Goal: Task Accomplishment & Management: Manage account settings

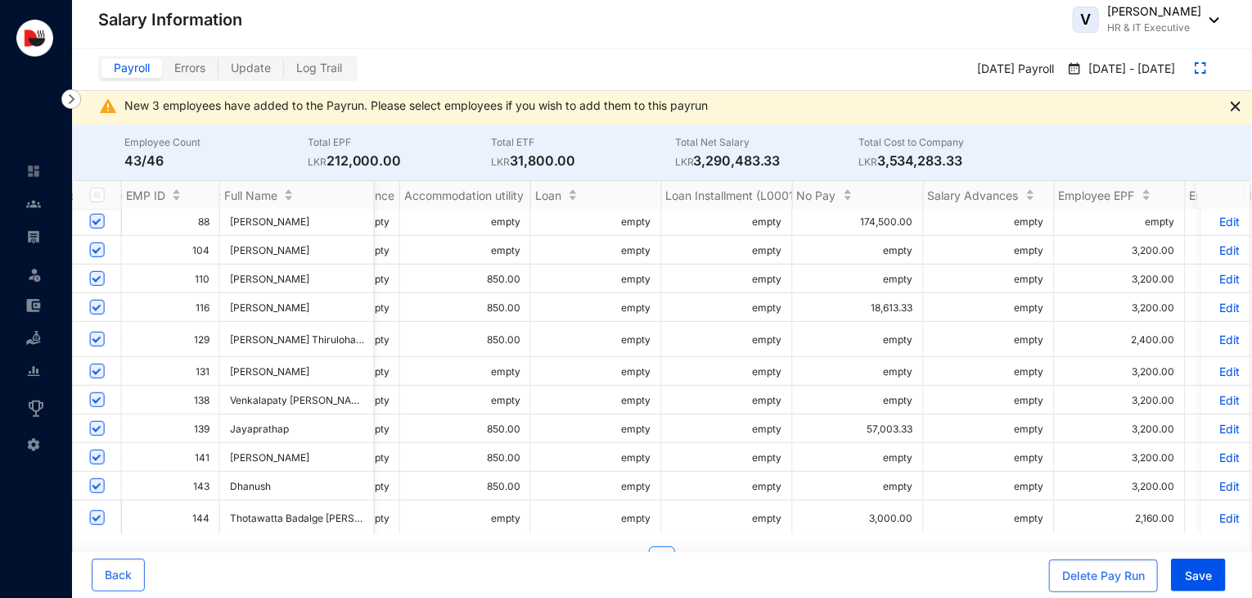
scroll to position [530, 1077]
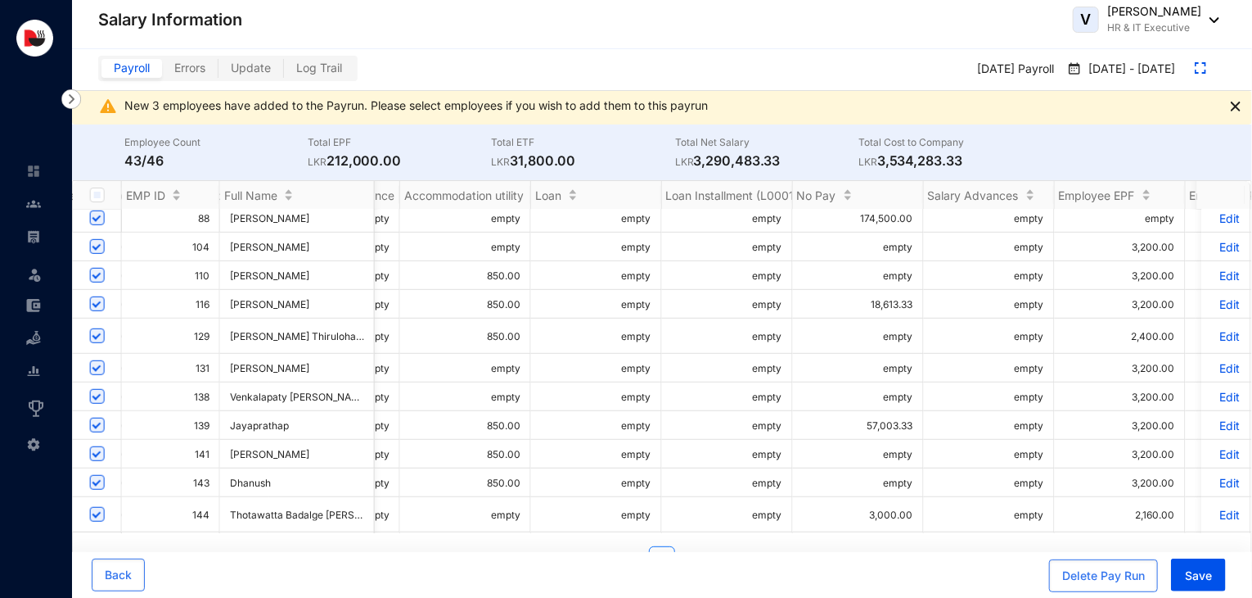
click at [1216, 429] on p "Edit" at bounding box center [1226, 425] width 29 height 14
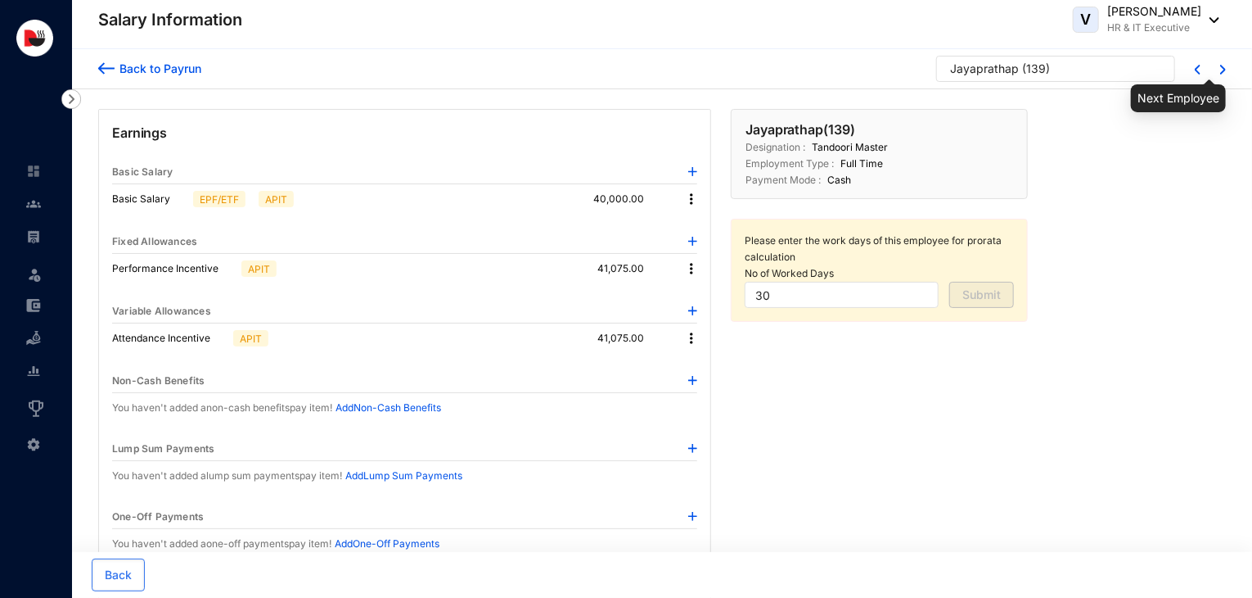
click at [1221, 70] on img at bounding box center [1224, 70] width 6 height 10
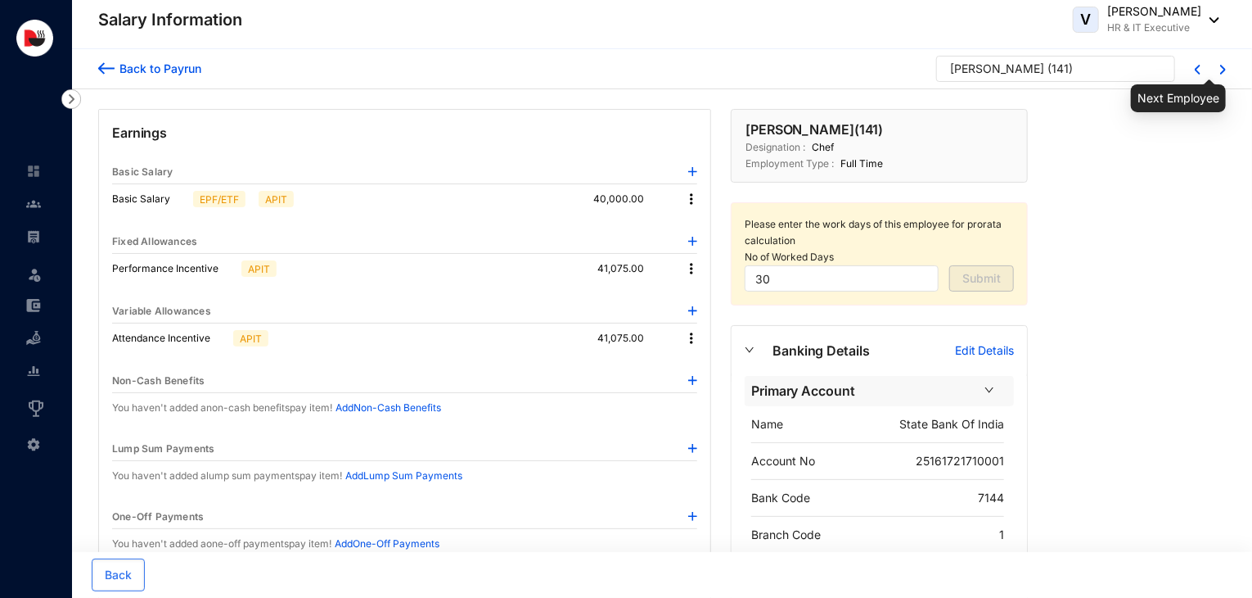
click at [1221, 70] on img at bounding box center [1224, 70] width 6 height 10
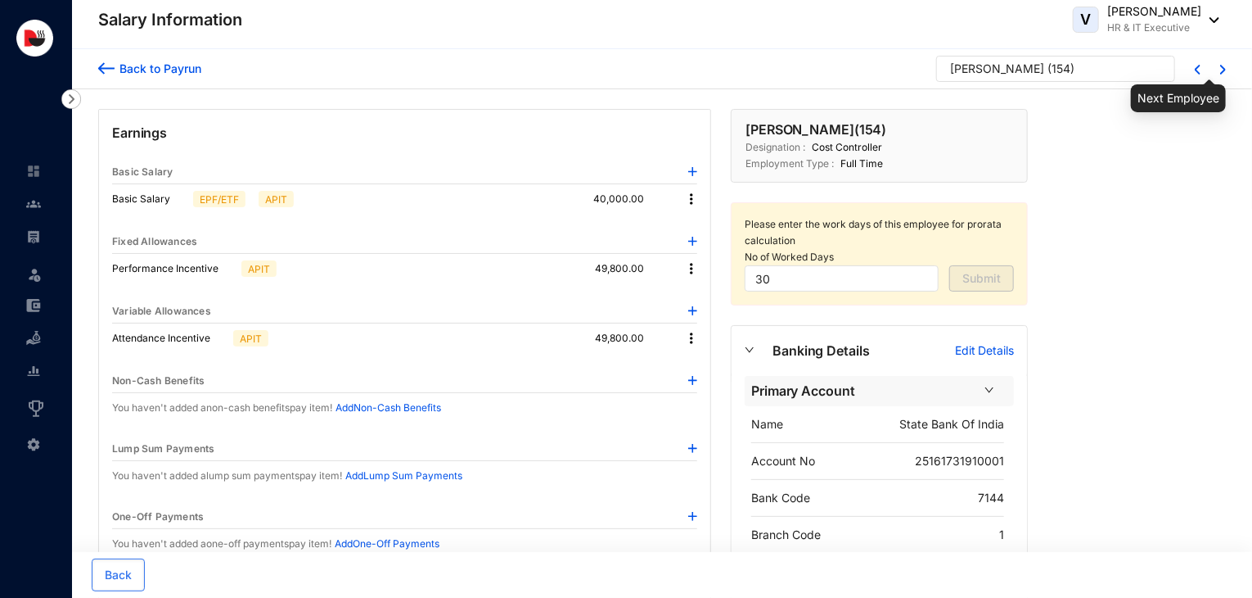
click at [1221, 70] on img at bounding box center [1224, 70] width 6 height 10
click at [1203, 73] on div at bounding box center [1213, 68] width 25 height 13
click at [1224, 70] on img at bounding box center [1224, 70] width 6 height 10
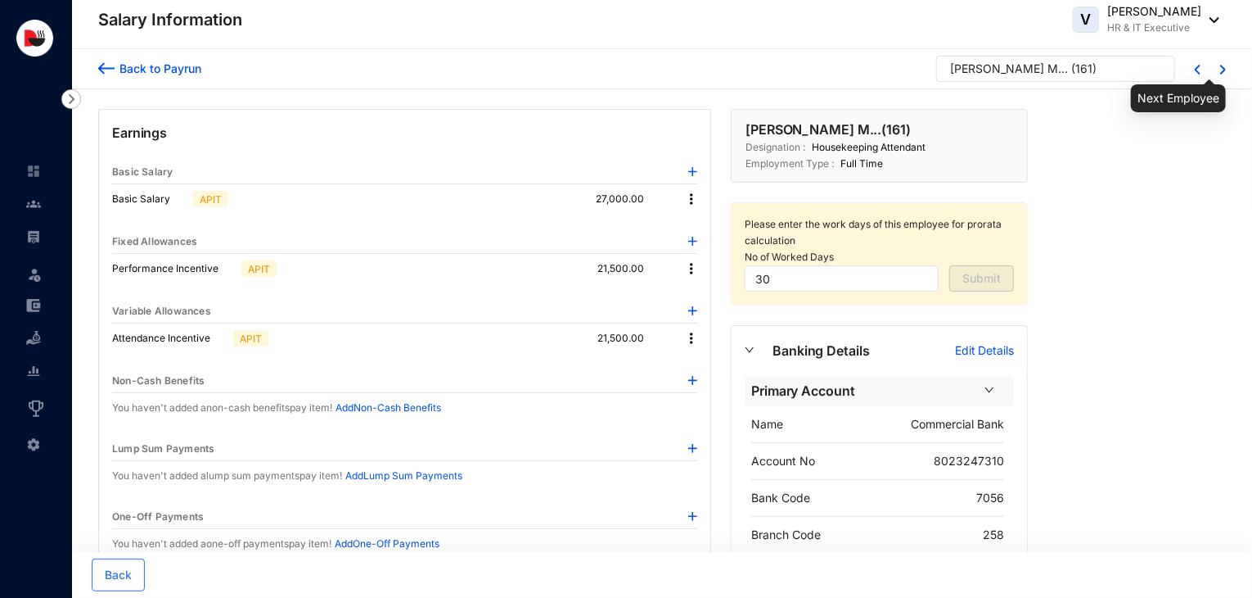
click at [1224, 70] on img at bounding box center [1224, 70] width 6 height 10
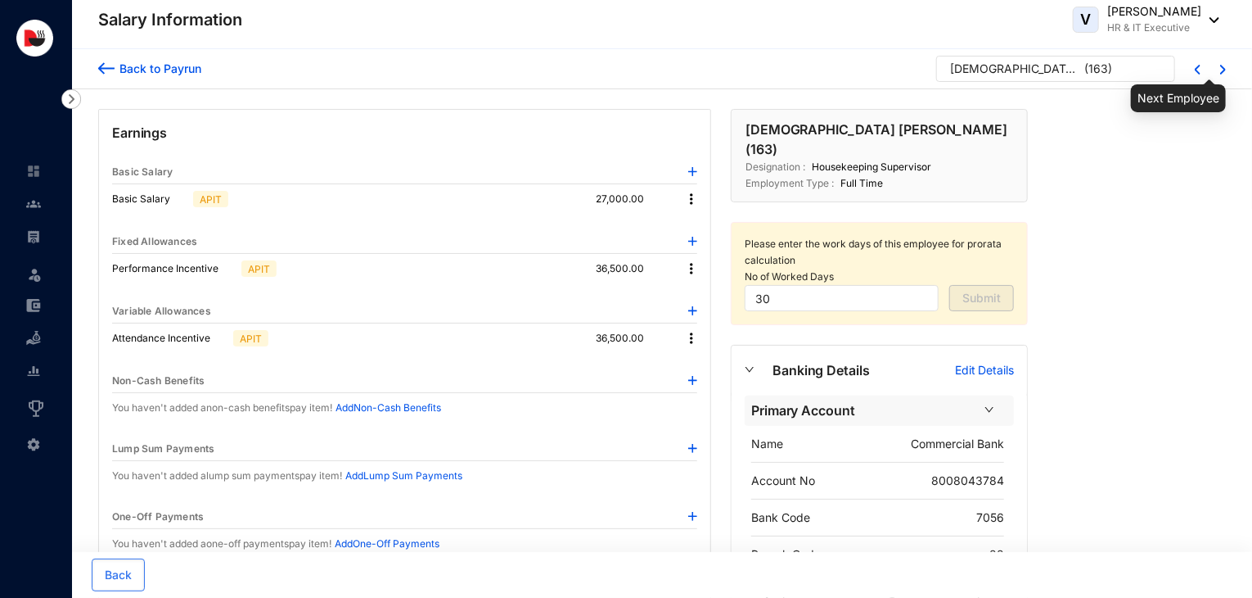
click at [1224, 70] on img at bounding box center [1224, 70] width 6 height 10
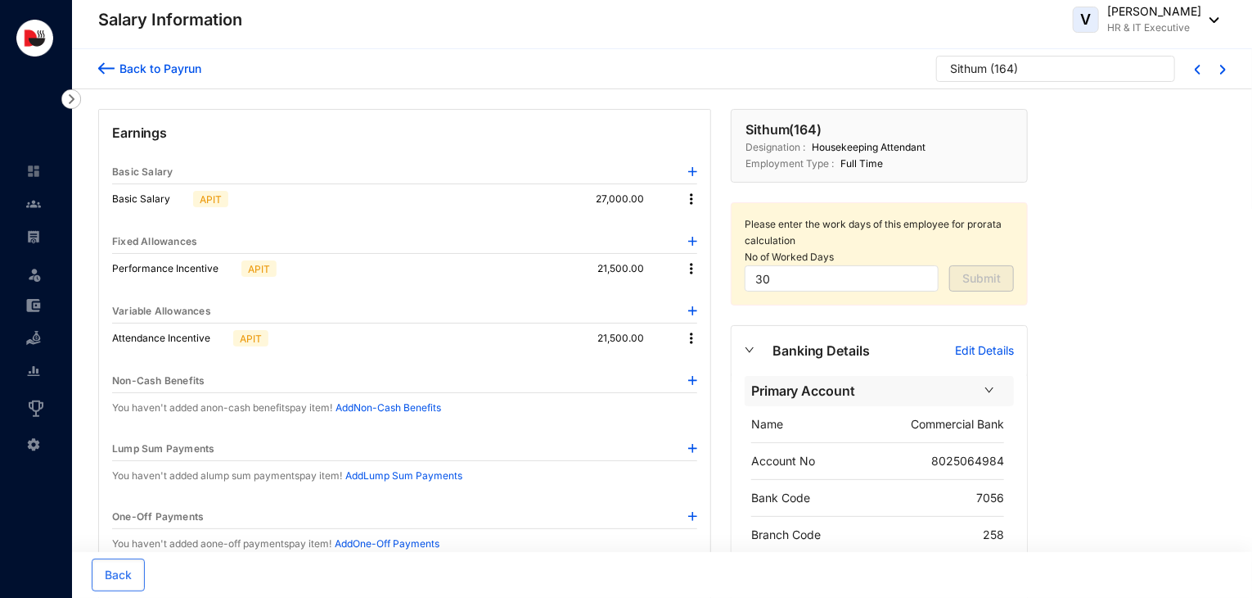
click at [992, 353] on p "Edit Details" at bounding box center [984, 350] width 59 height 16
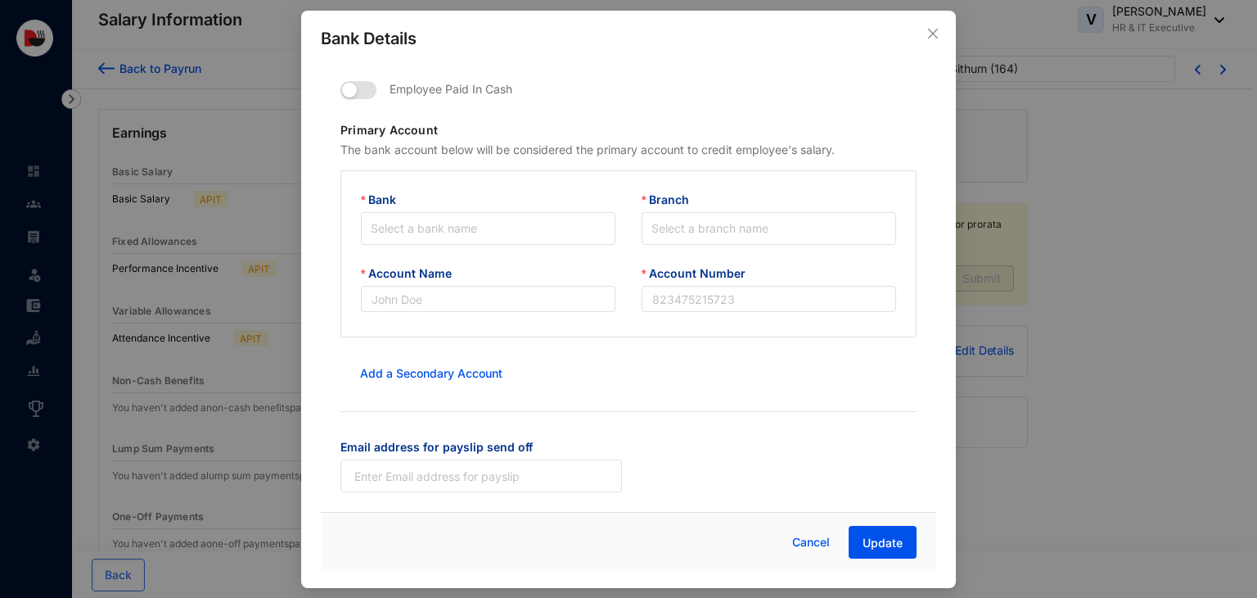
type input "Commercial Bank"
type input "8025064984"
type input "[EMAIL_ADDRESS][DOMAIN_NAME]"
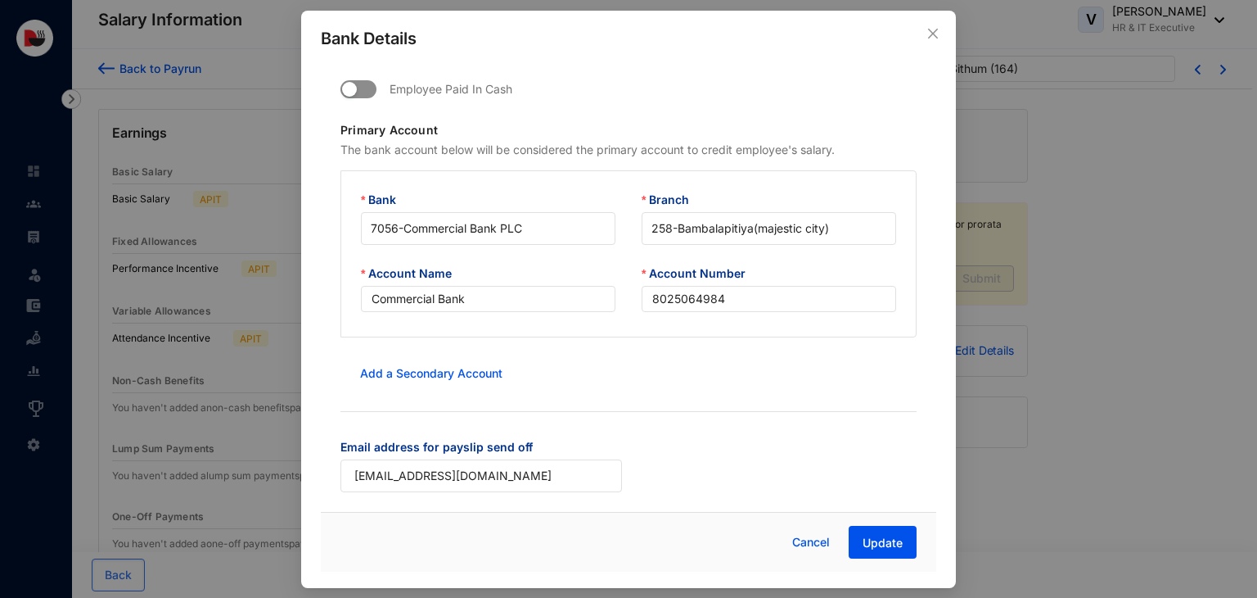
click at [366, 92] on span "button" at bounding box center [359, 89] width 36 height 18
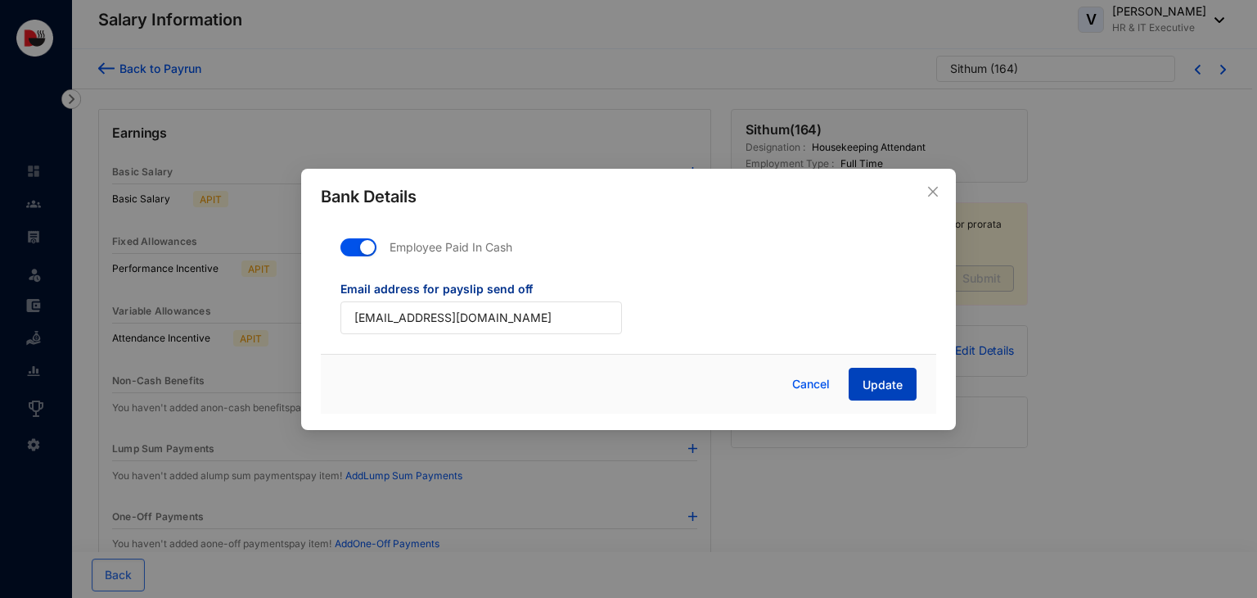
click at [877, 387] on span "Update" at bounding box center [883, 385] width 40 height 16
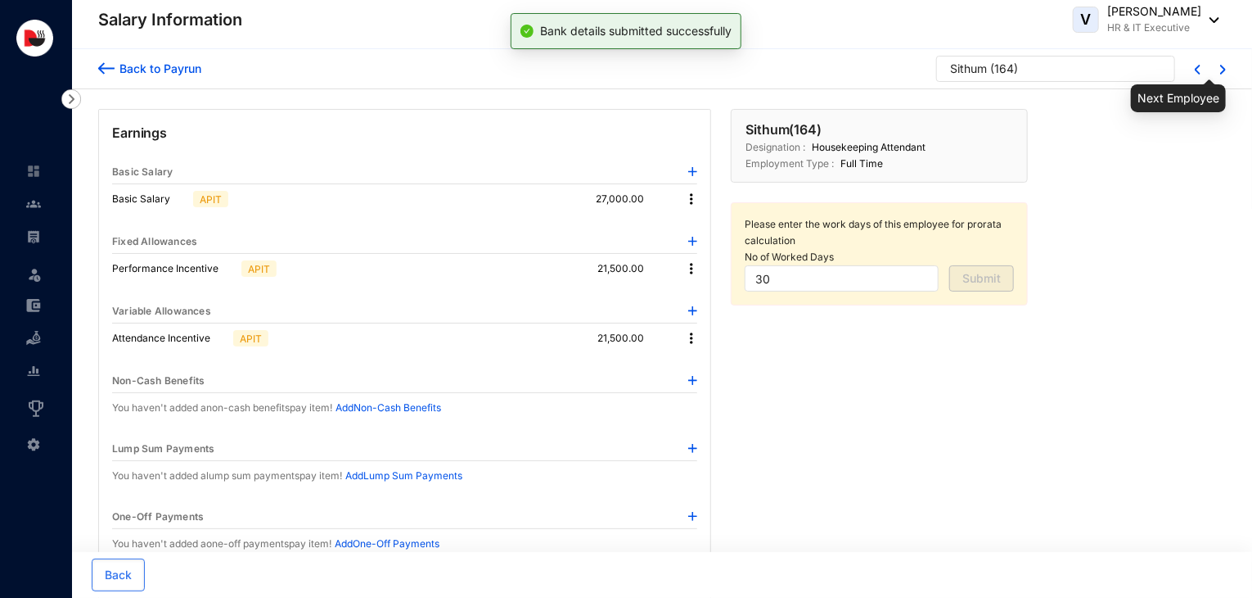
click at [1221, 73] on img at bounding box center [1224, 70] width 6 height 10
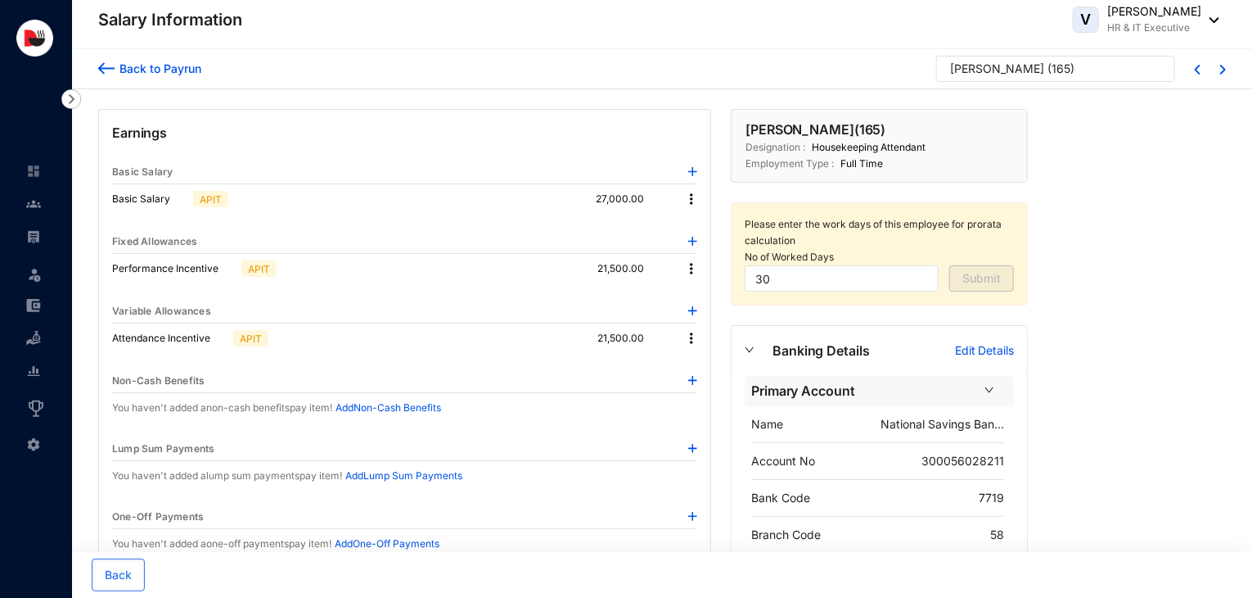
click at [982, 353] on p "Edit Details" at bounding box center [984, 350] width 59 height 16
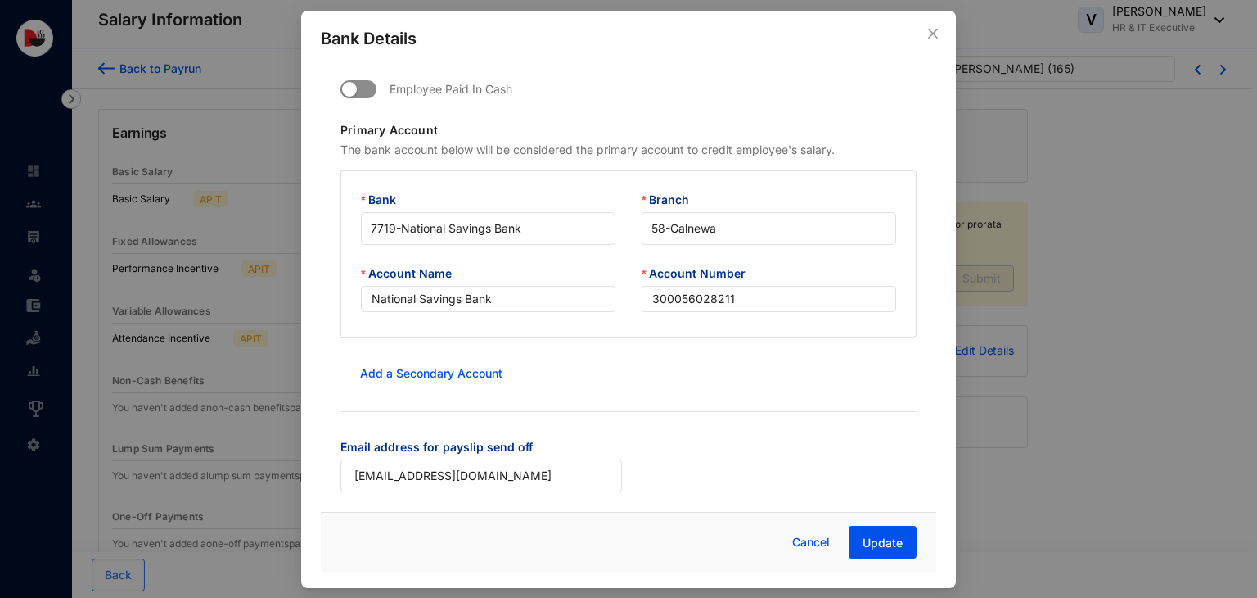
click at [373, 89] on span "button" at bounding box center [359, 89] width 36 height 18
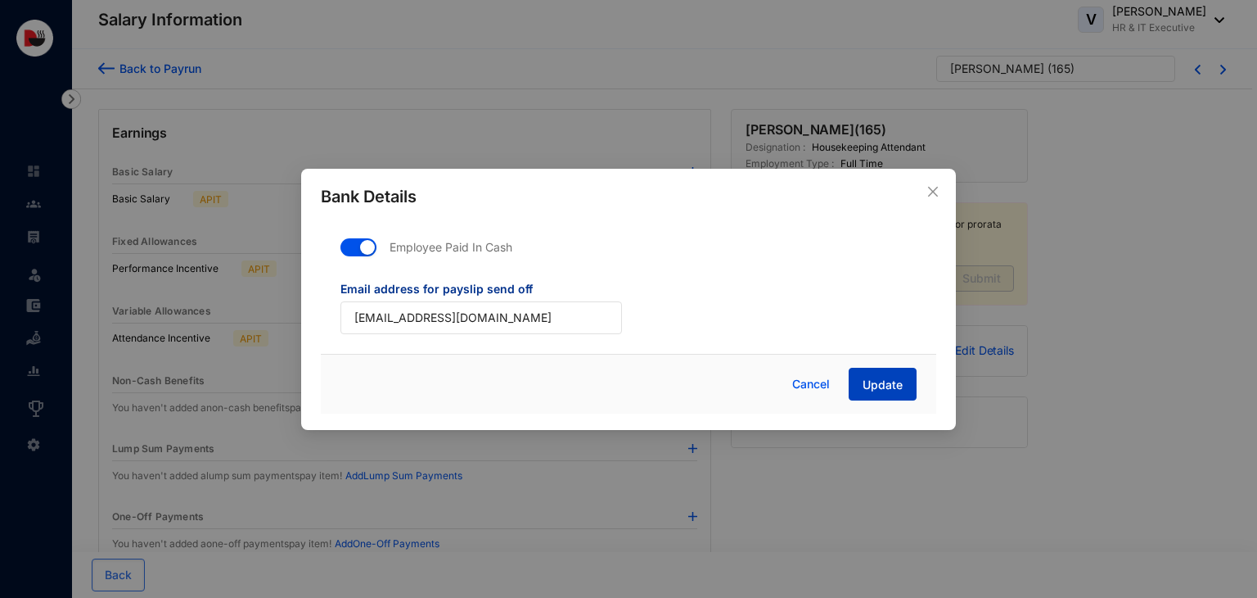
click at [878, 384] on span "Update" at bounding box center [883, 385] width 40 height 16
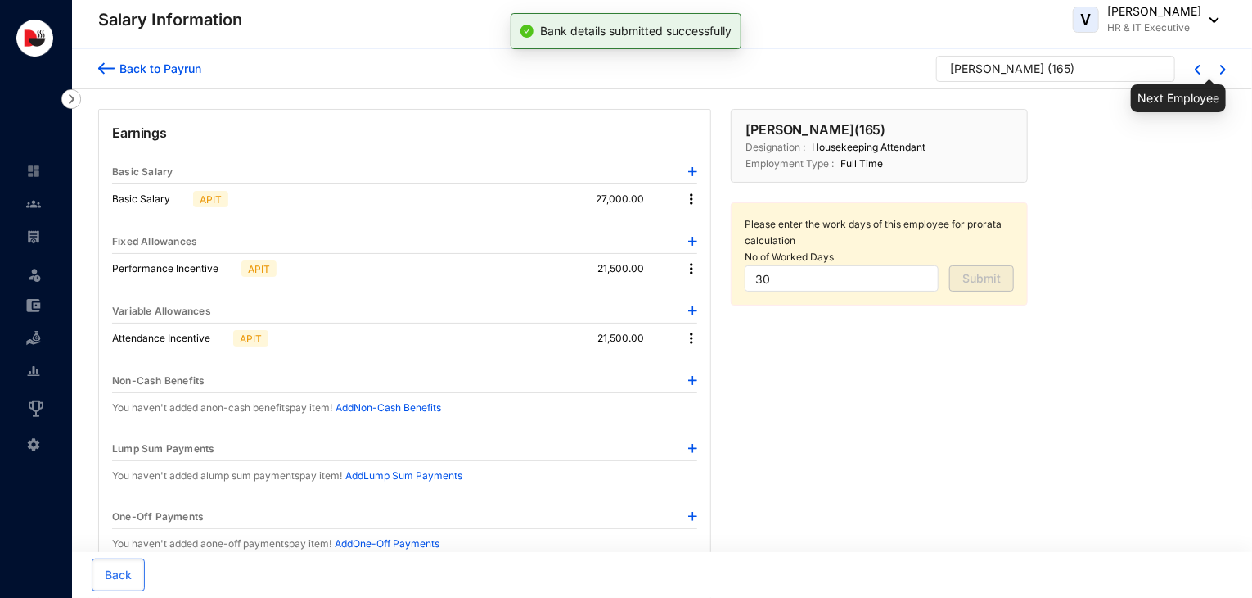
click at [1221, 70] on img at bounding box center [1224, 70] width 6 height 10
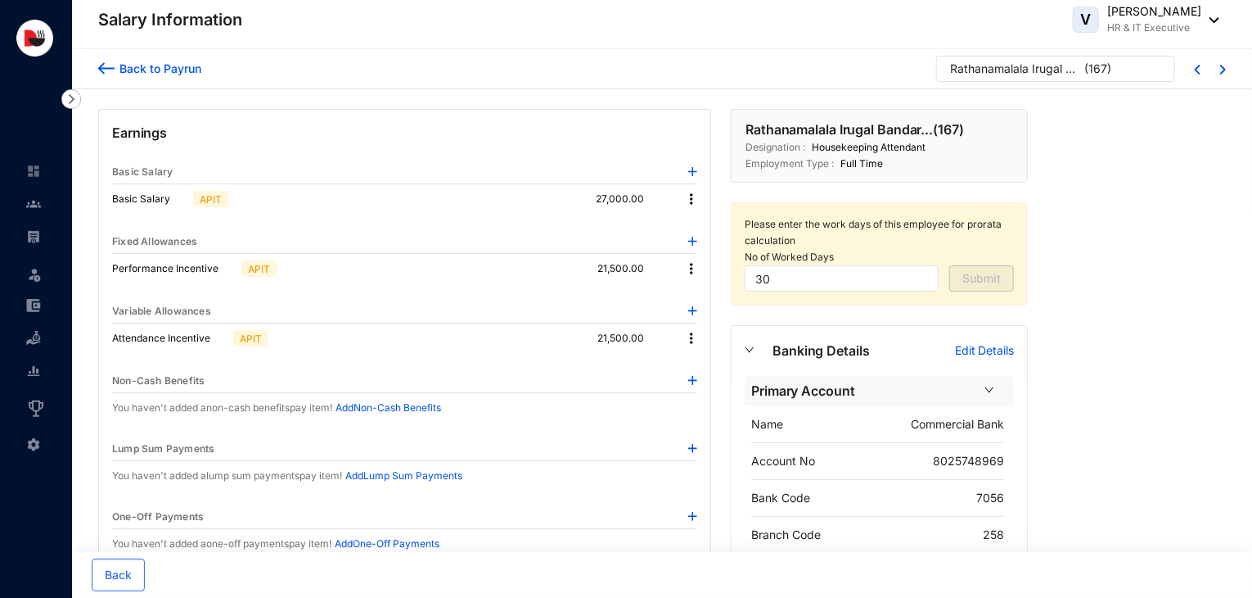
click at [1004, 354] on p "Edit Details" at bounding box center [984, 350] width 59 height 16
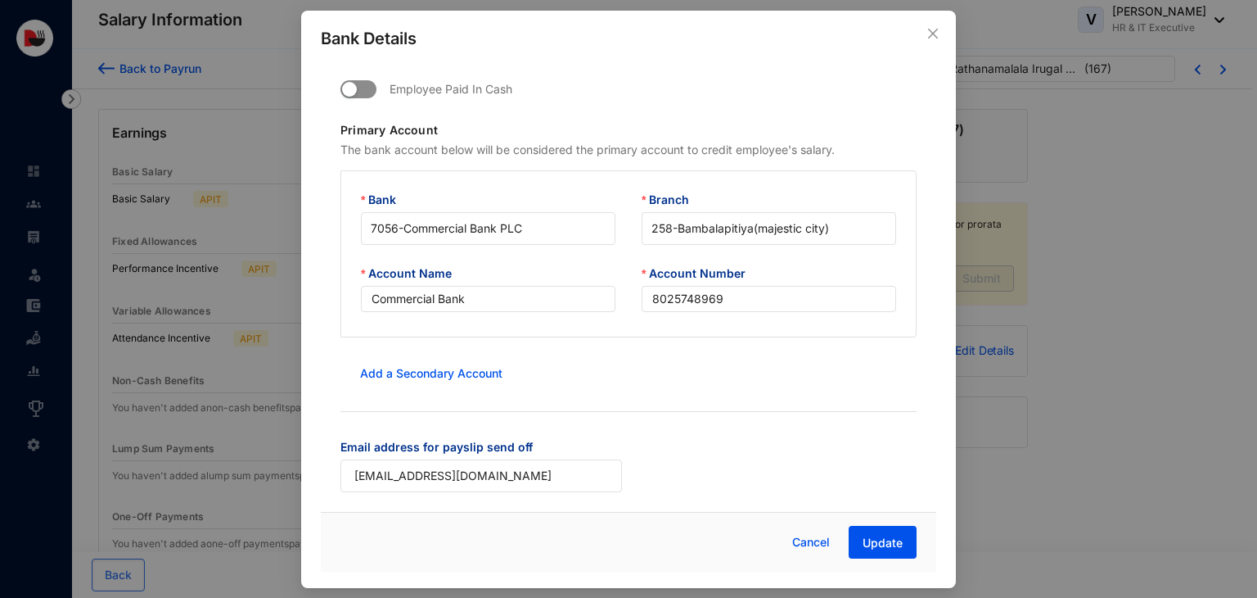
click at [373, 91] on span "button" at bounding box center [359, 89] width 36 height 18
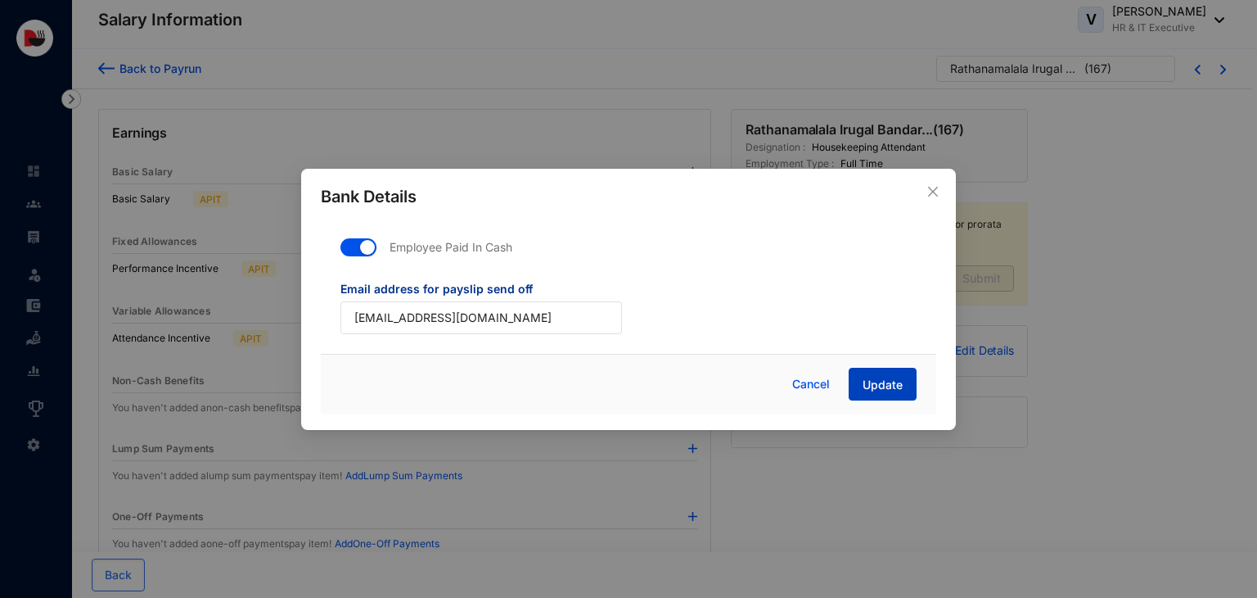
click at [888, 390] on span "Update" at bounding box center [883, 385] width 40 height 16
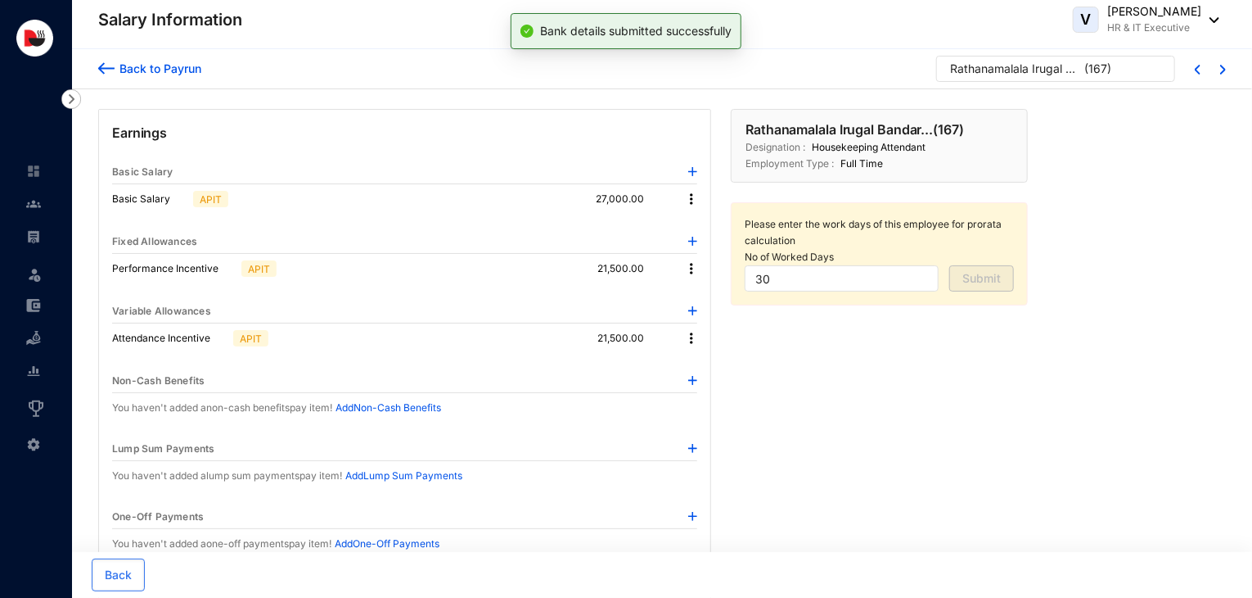
click at [1220, 69] on div at bounding box center [1213, 68] width 25 height 13
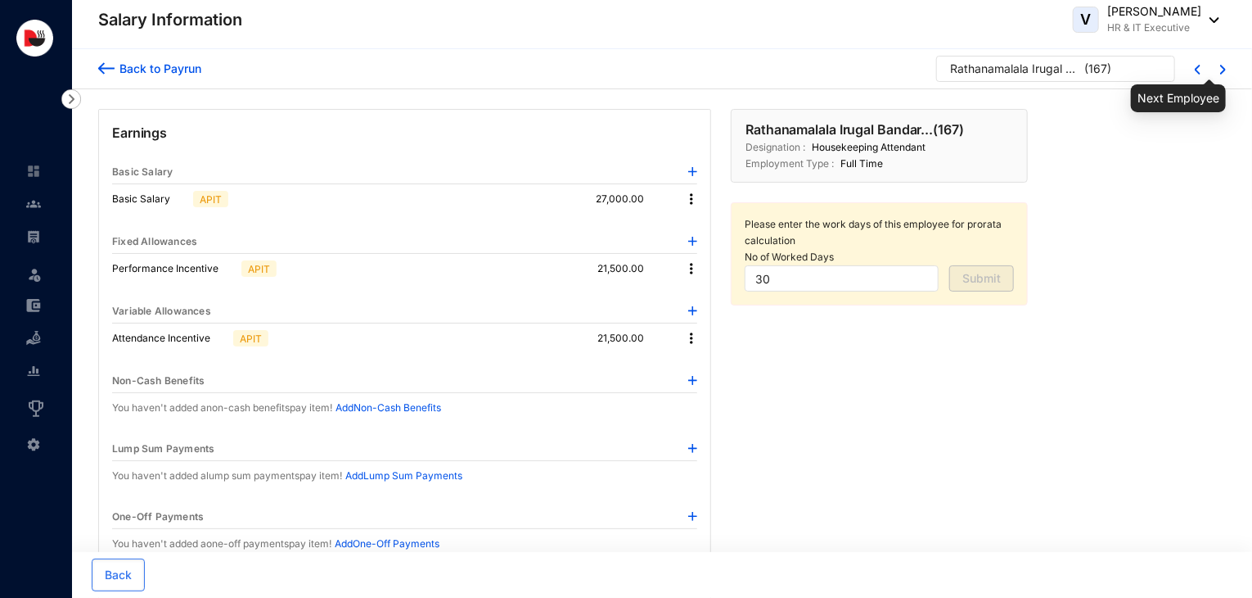
click at [1225, 67] on img at bounding box center [1224, 70] width 6 height 10
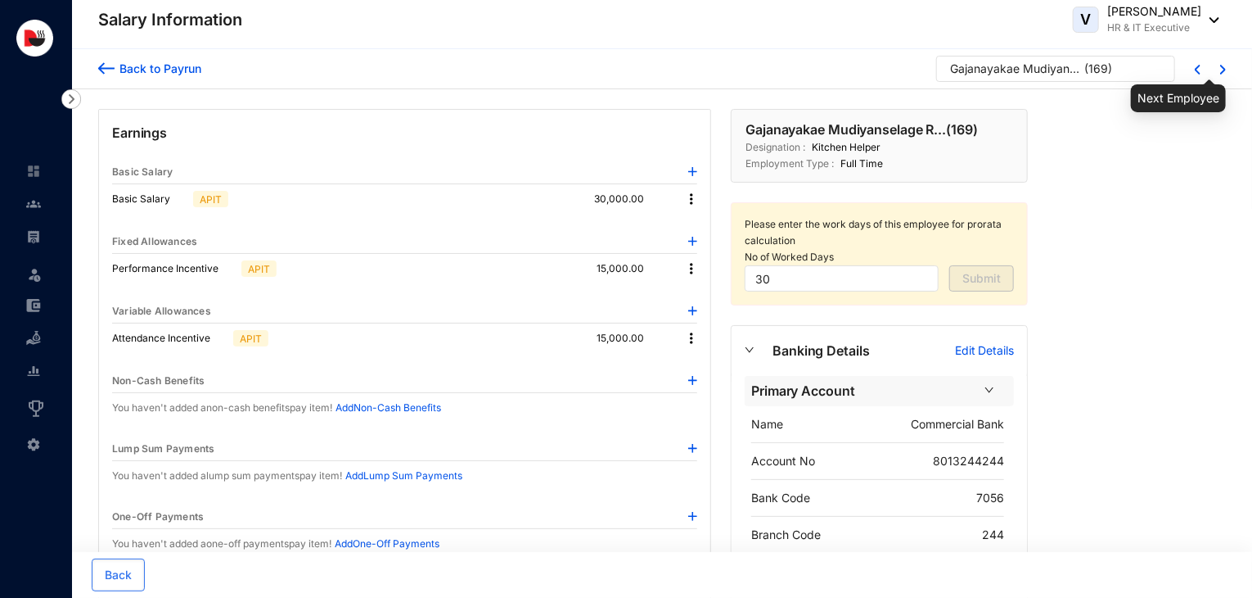
click at [1225, 67] on img at bounding box center [1224, 70] width 6 height 10
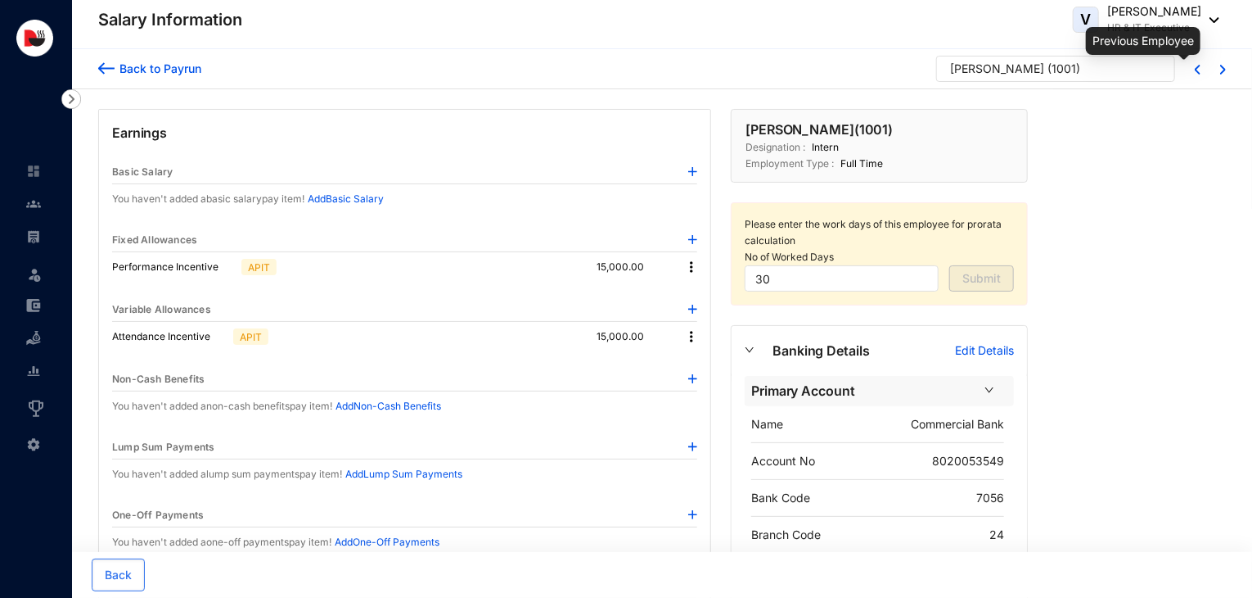
click at [1200, 70] on img at bounding box center [1198, 70] width 6 height 10
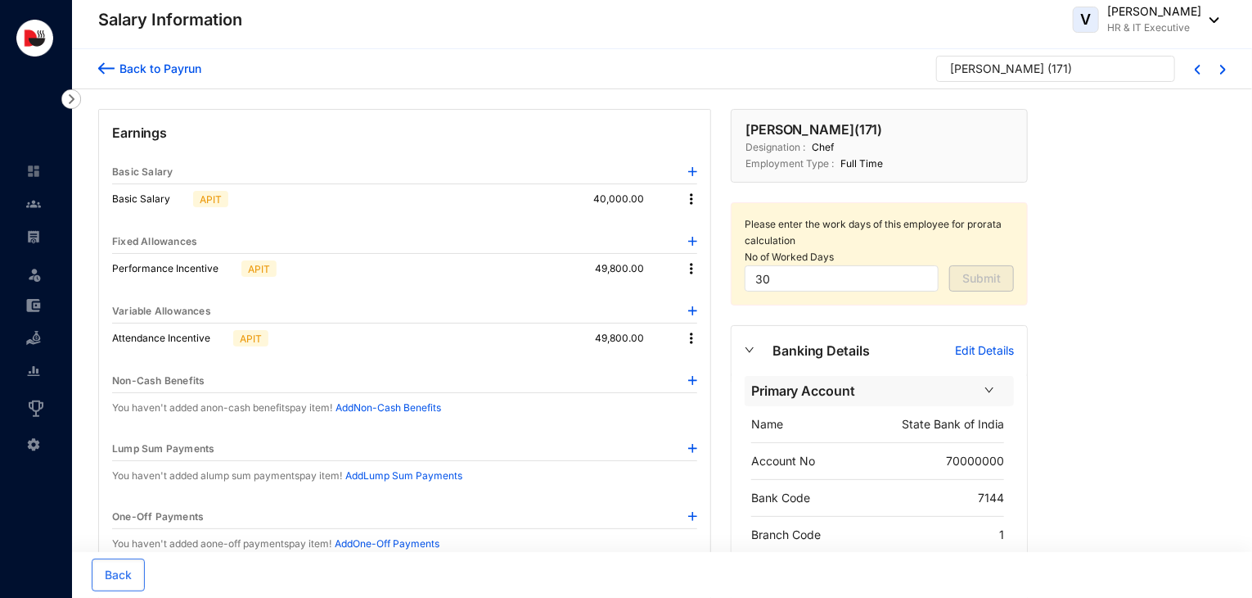
click at [994, 342] on p "Edit Details" at bounding box center [984, 350] width 59 height 16
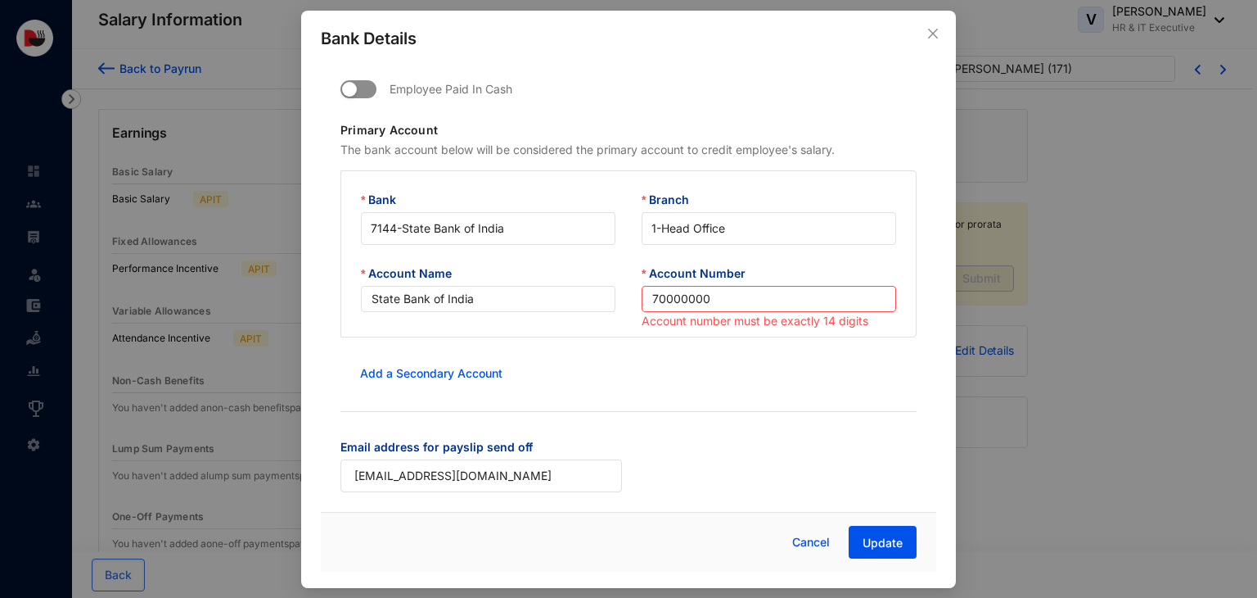
click at [372, 93] on span "button" at bounding box center [359, 89] width 36 height 18
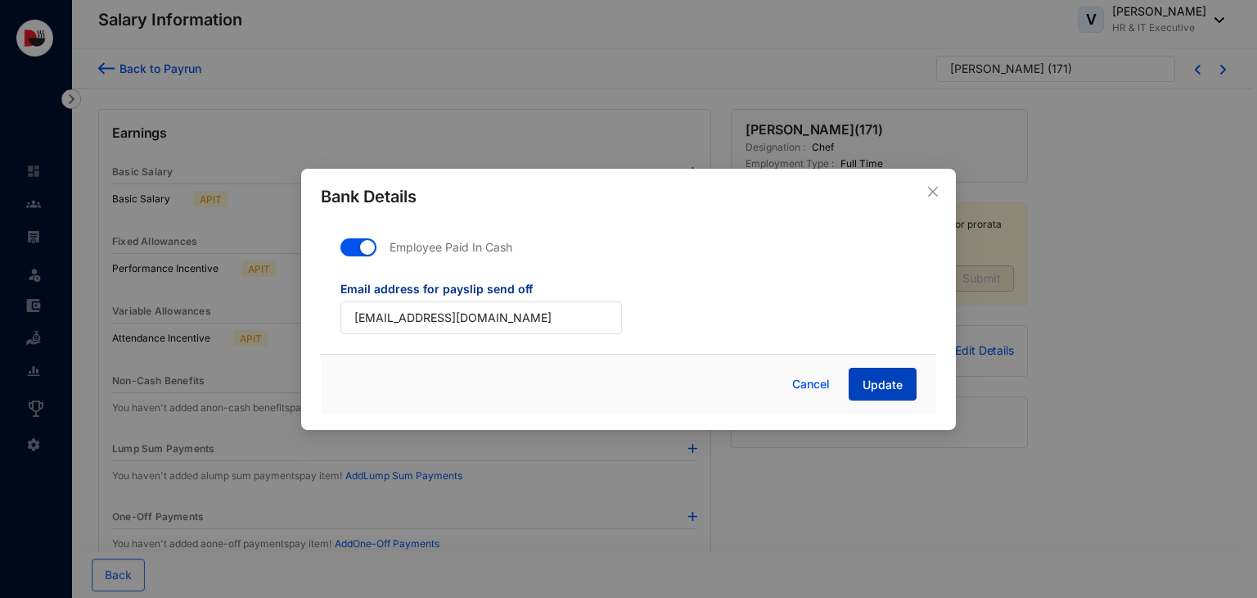
click at [900, 381] on span "Update" at bounding box center [883, 385] width 40 height 16
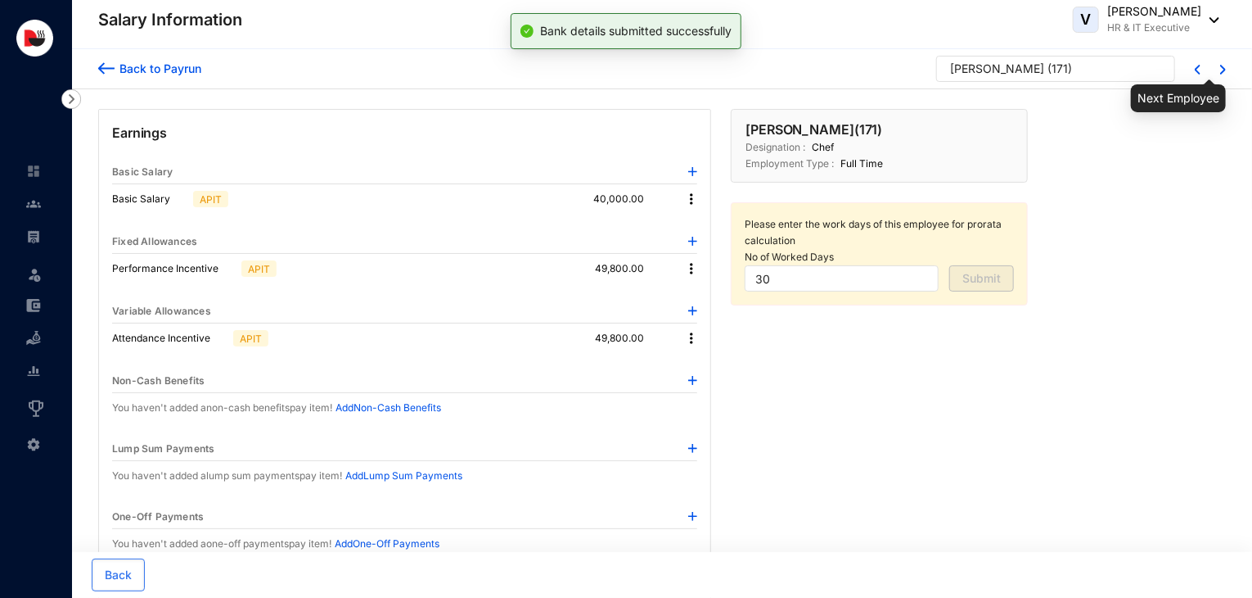
click at [1225, 70] on img at bounding box center [1224, 70] width 6 height 10
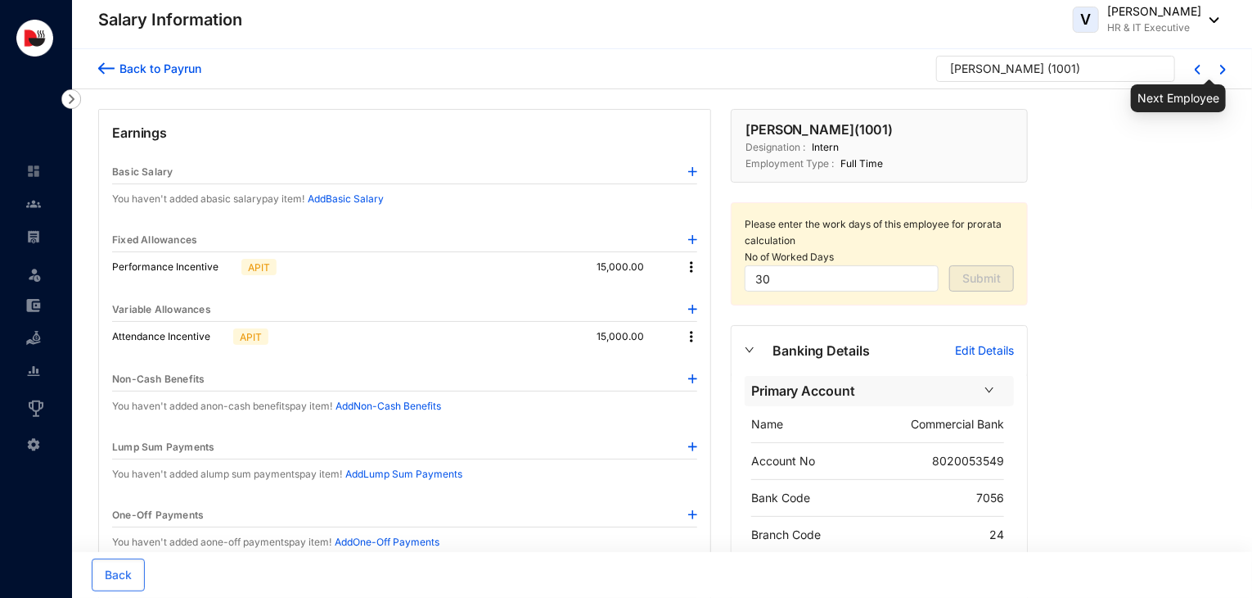
click at [1225, 70] on img at bounding box center [1224, 70] width 6 height 10
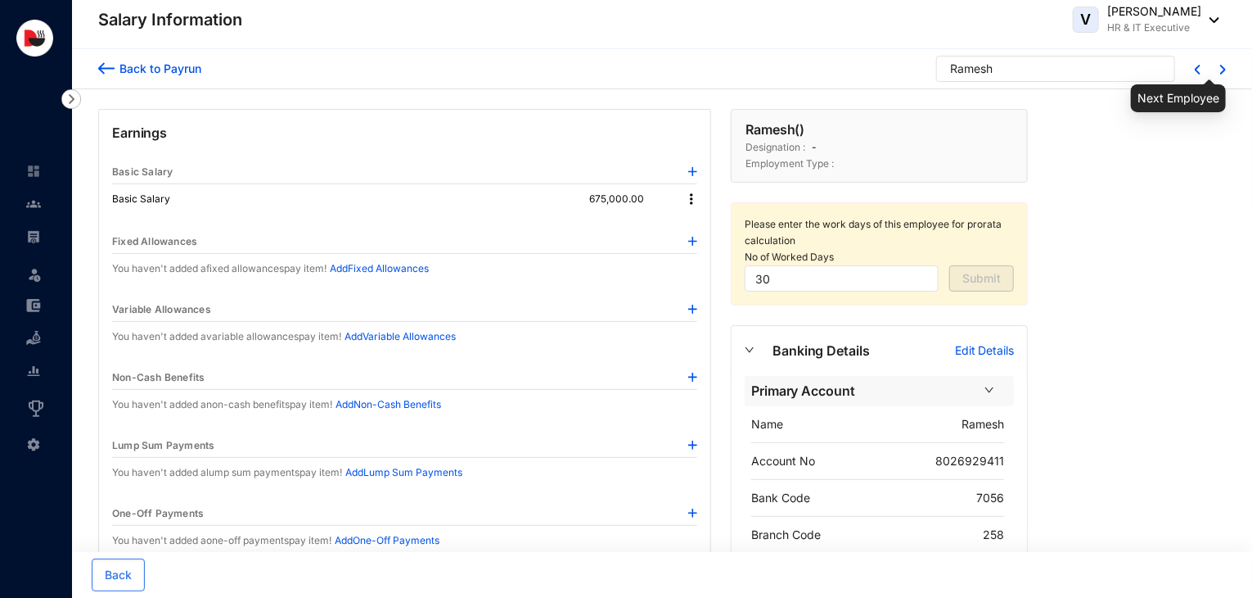
click at [1225, 70] on img at bounding box center [1224, 70] width 6 height 10
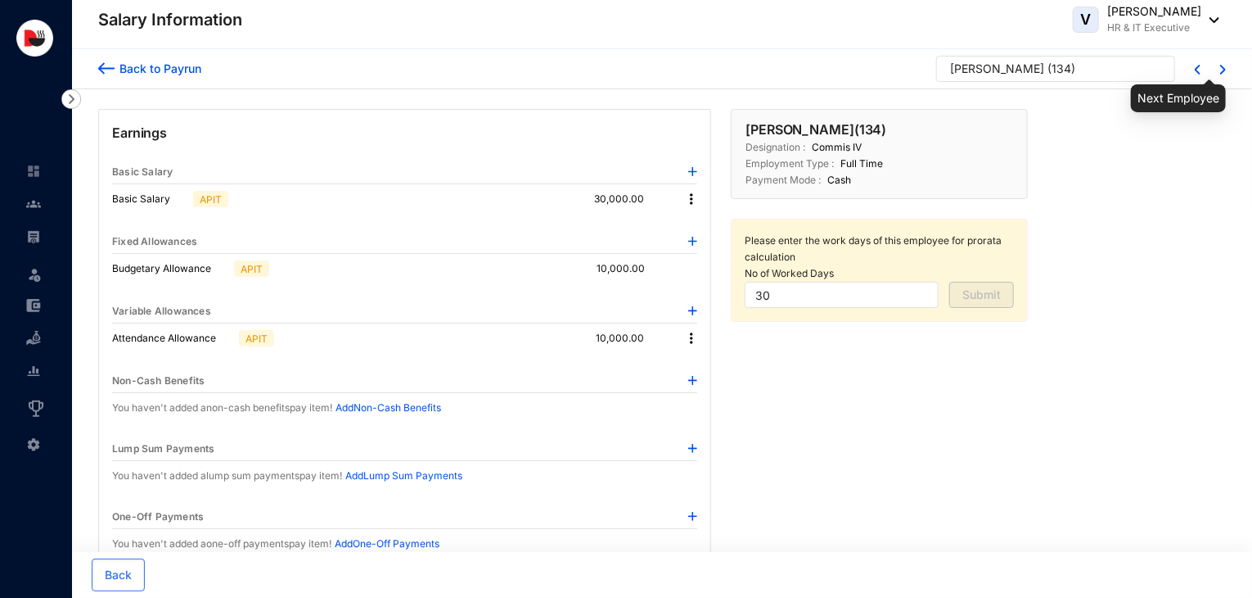
click at [1225, 70] on img at bounding box center [1224, 70] width 6 height 10
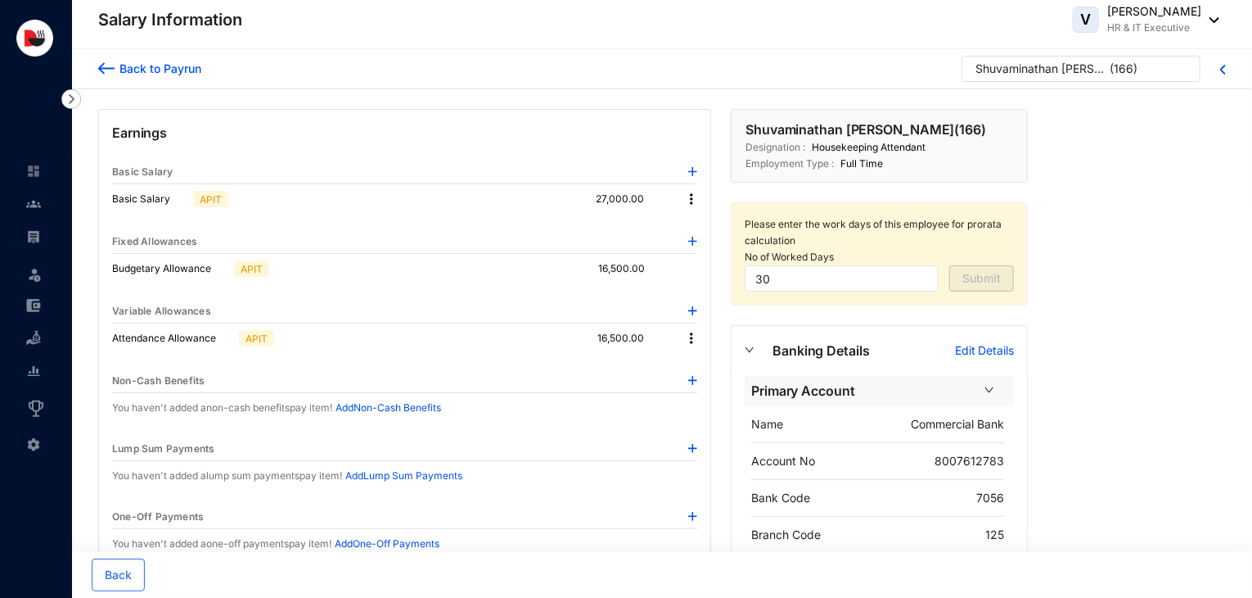
click at [979, 350] on p "Edit Details" at bounding box center [984, 350] width 59 height 16
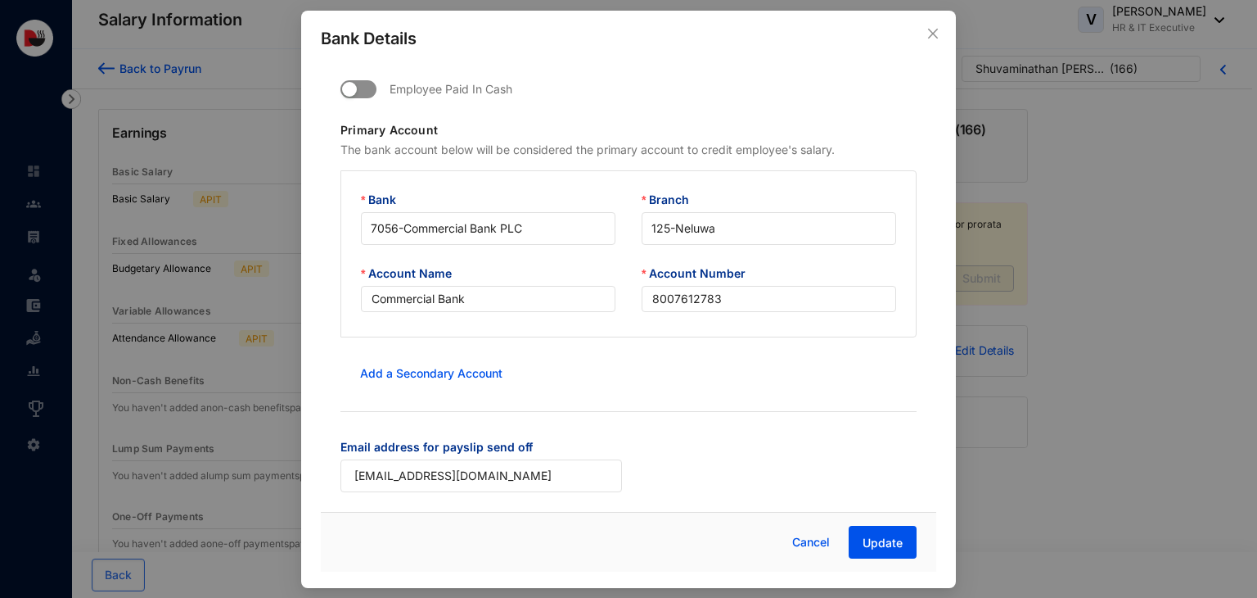
click at [368, 96] on span "button" at bounding box center [359, 89] width 36 height 18
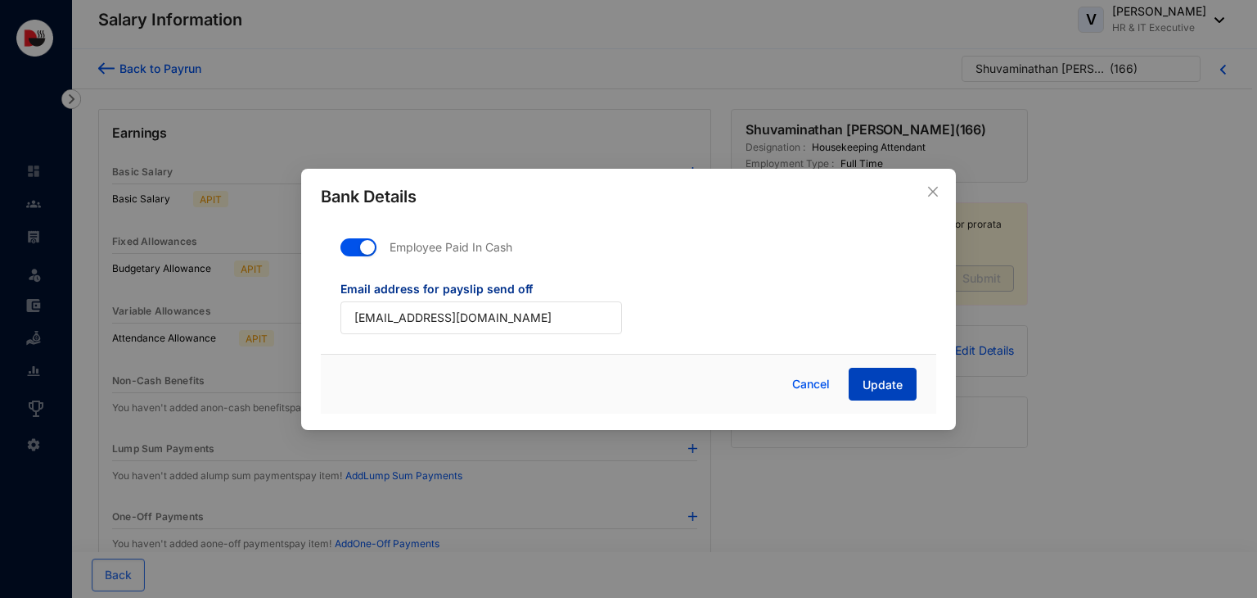
click at [900, 381] on span "Update" at bounding box center [883, 385] width 40 height 16
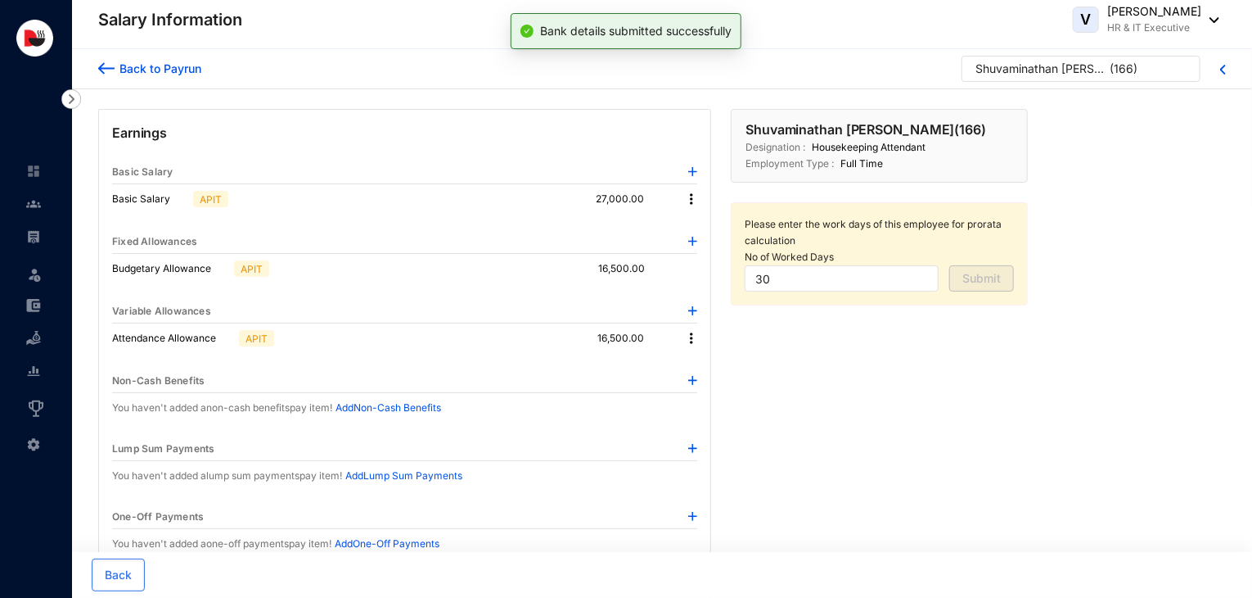
click at [182, 70] on div "Back to Payrun" at bounding box center [158, 68] width 87 height 17
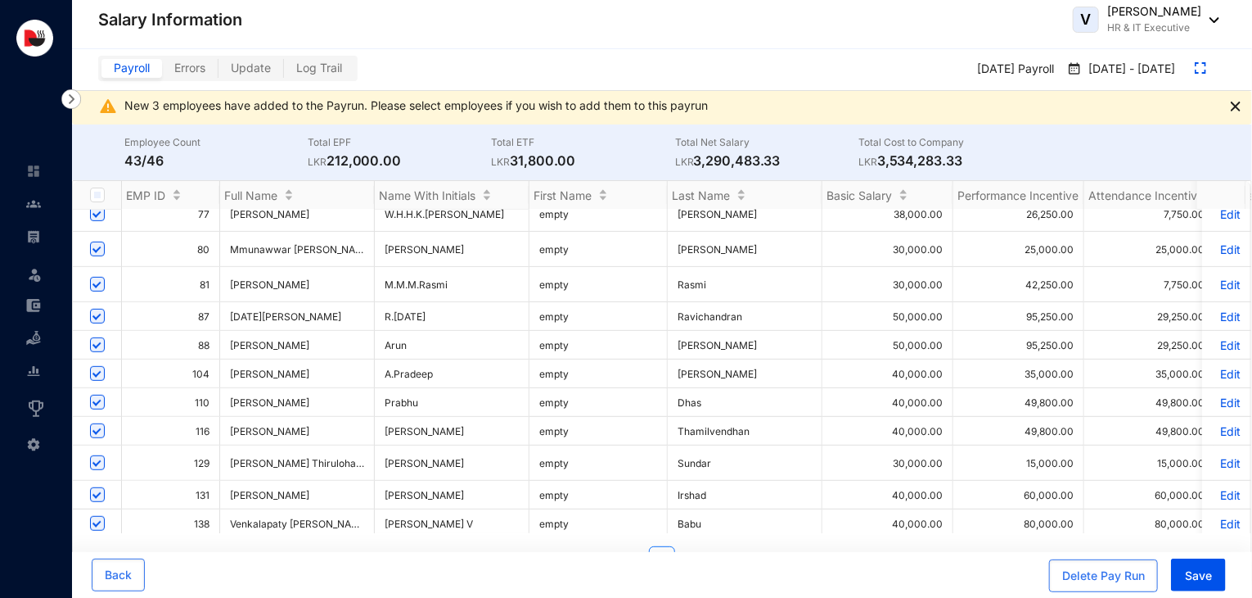
scroll to position [404, 0]
click at [1216, 405] on p "Edit" at bounding box center [1226, 401] width 29 height 14
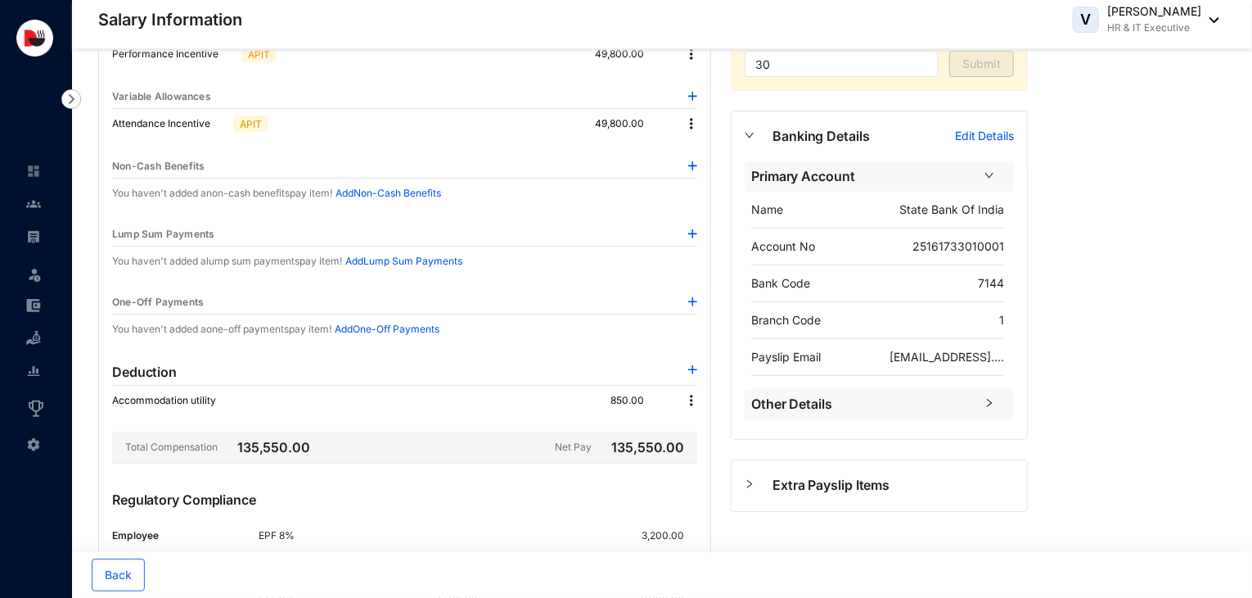
scroll to position [213, 0]
click at [691, 305] on img at bounding box center [692, 303] width 9 height 9
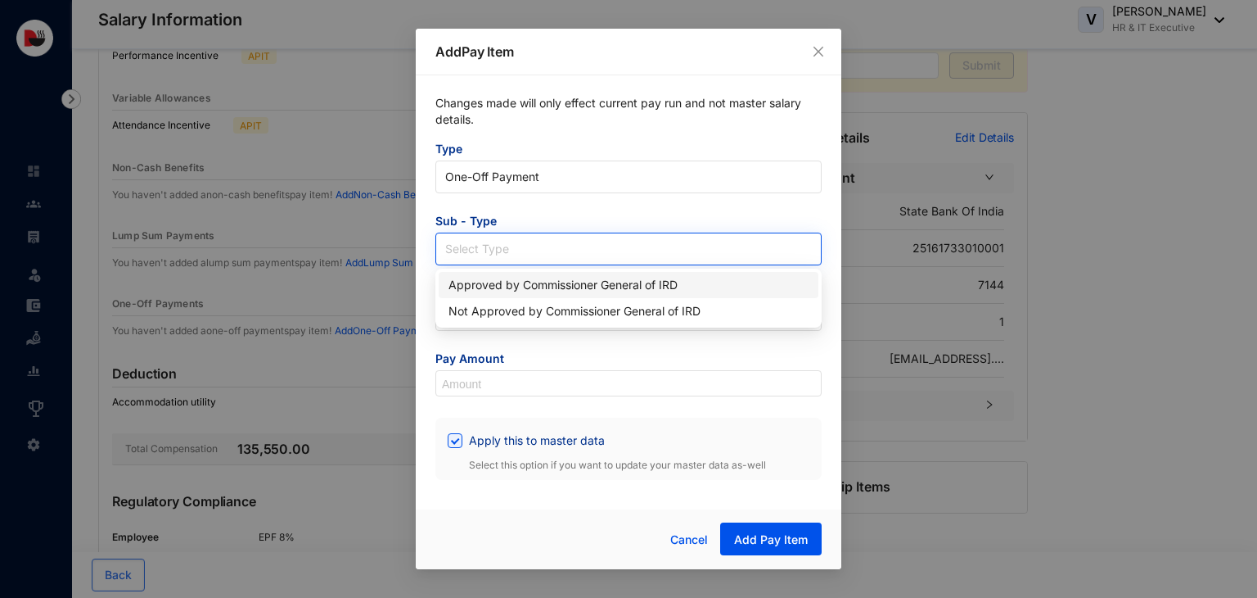
click at [567, 246] on input "search" at bounding box center [628, 245] width 367 height 25
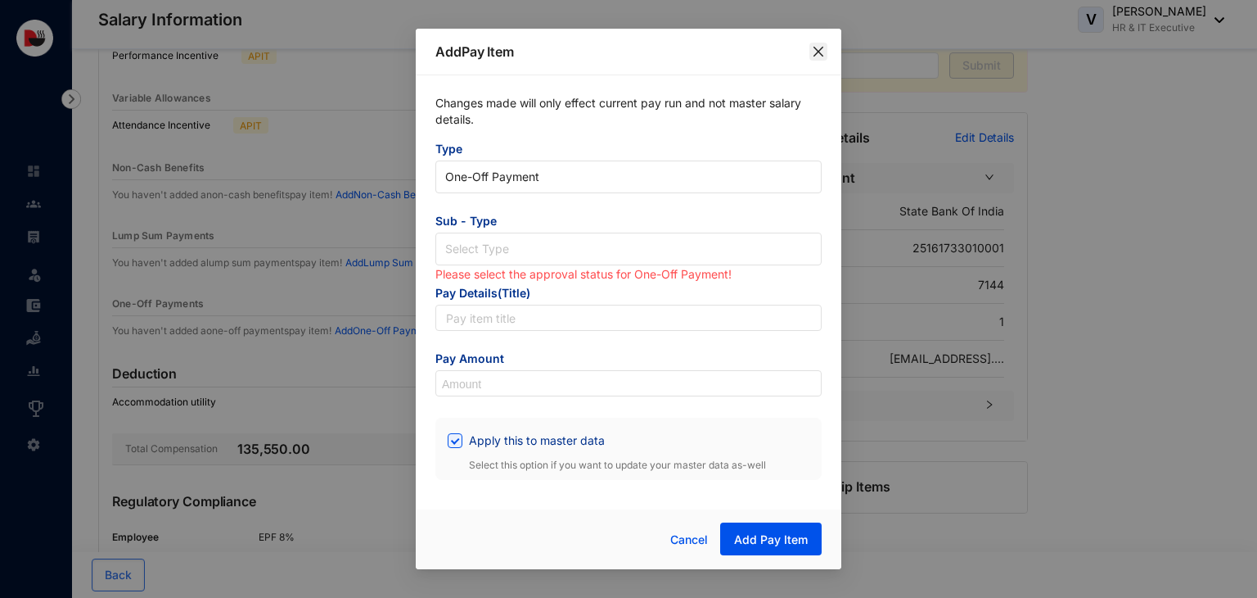
click at [819, 55] on icon "close" at bounding box center [818, 51] width 13 height 13
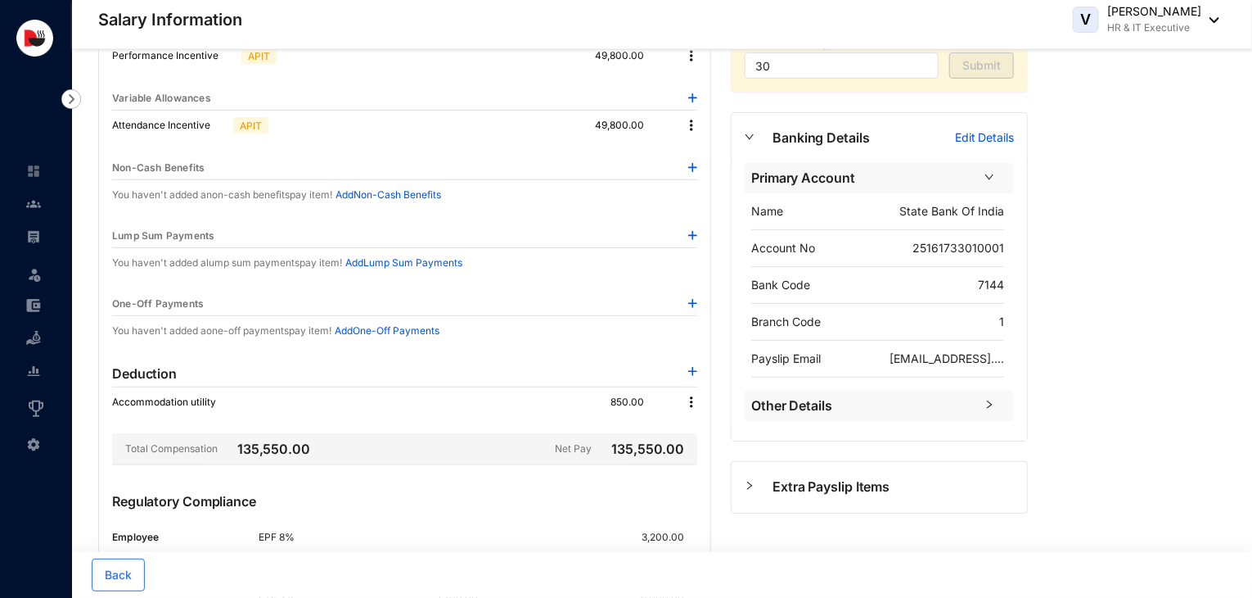
click at [697, 224] on div "Lump Sum Payments" at bounding box center [404, 236] width 585 height 24
click at [694, 231] on img at bounding box center [692, 235] width 9 height 9
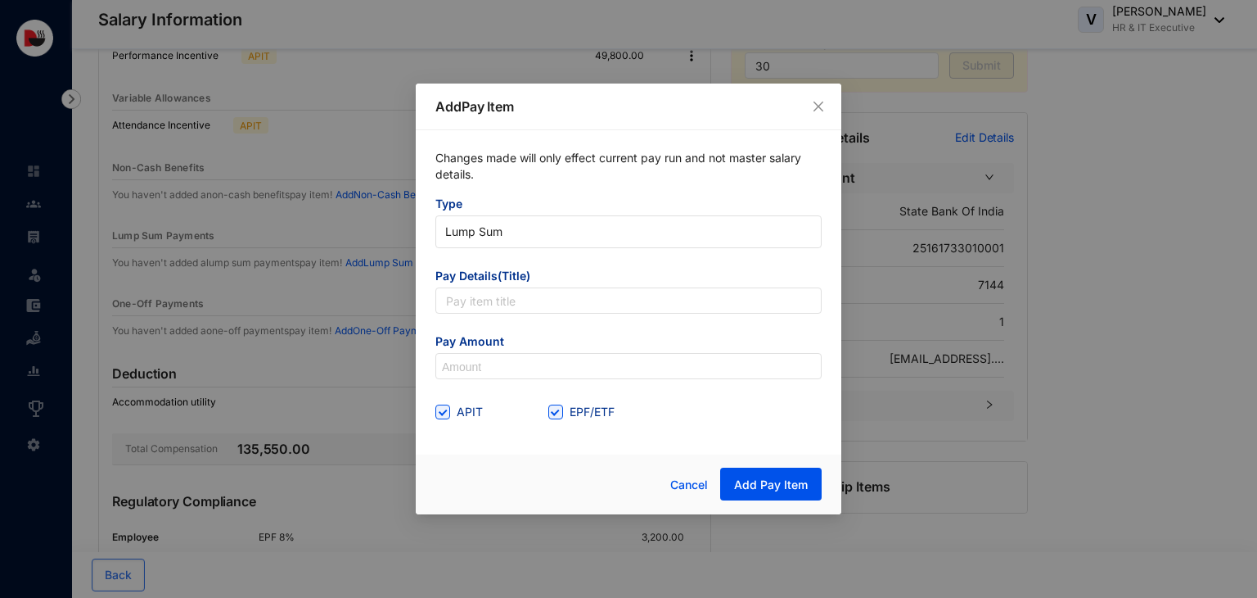
click at [589, 315] on form "Type Lump Sum Pay Details(Title) Pay Amount APIT EPF/ETF" at bounding box center [629, 310] width 386 height 229
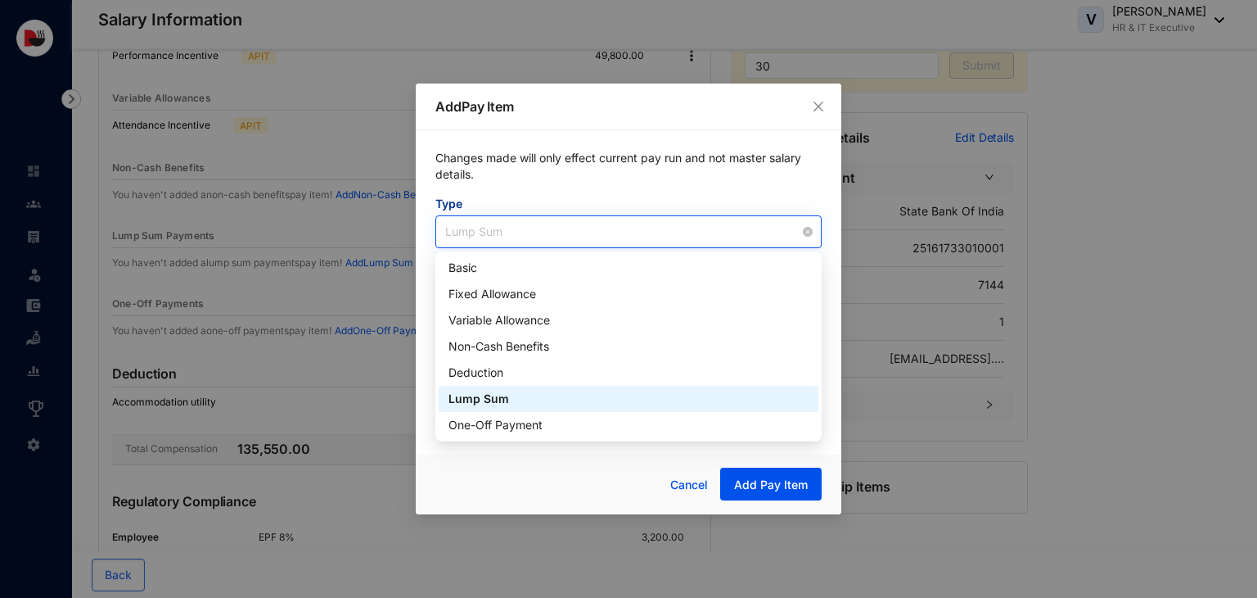
click at [651, 231] on span "Lump Sum" at bounding box center [628, 231] width 367 height 25
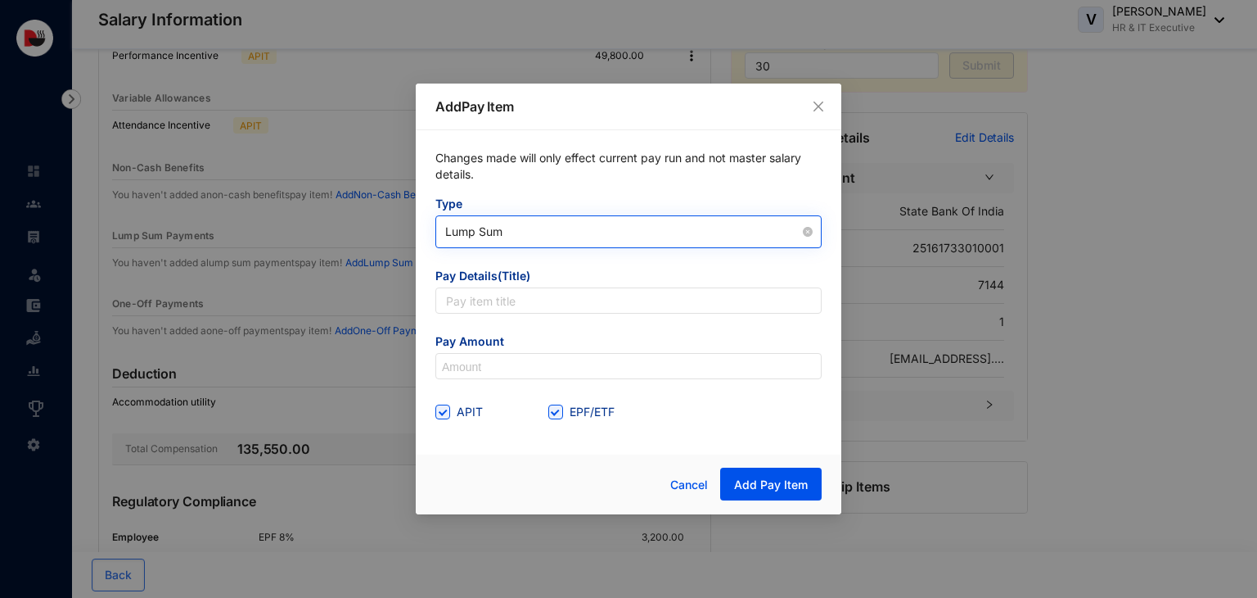
click at [651, 231] on span "Lump Sum" at bounding box center [628, 231] width 367 height 25
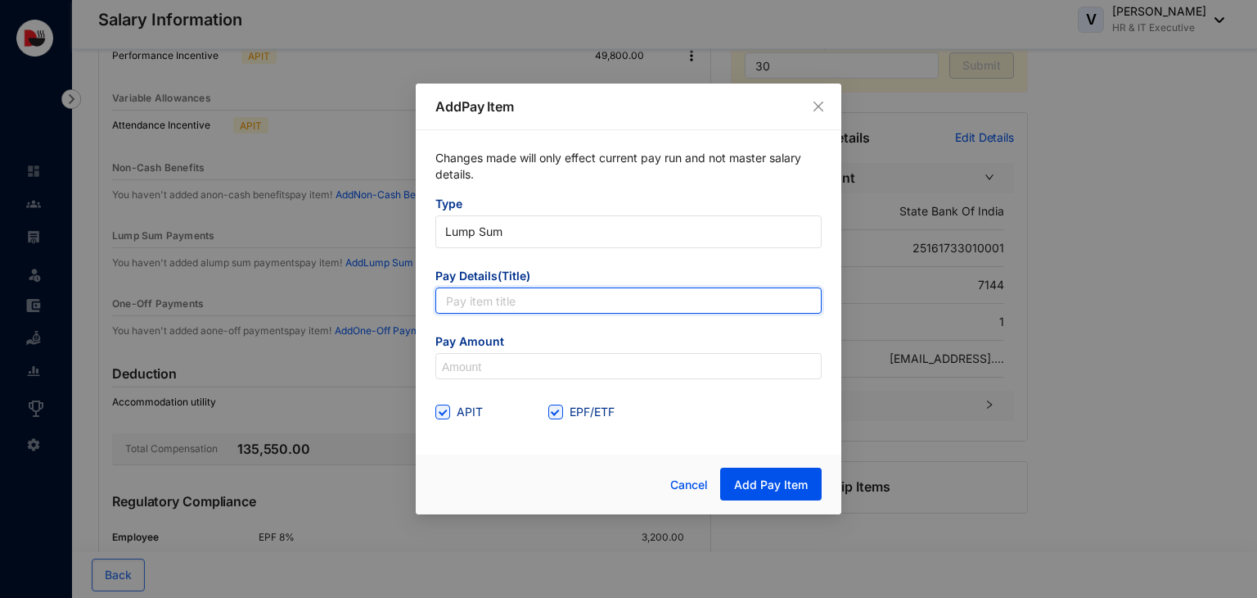
click at [593, 299] on input "text" at bounding box center [629, 300] width 386 height 26
type input "Paid Leave"
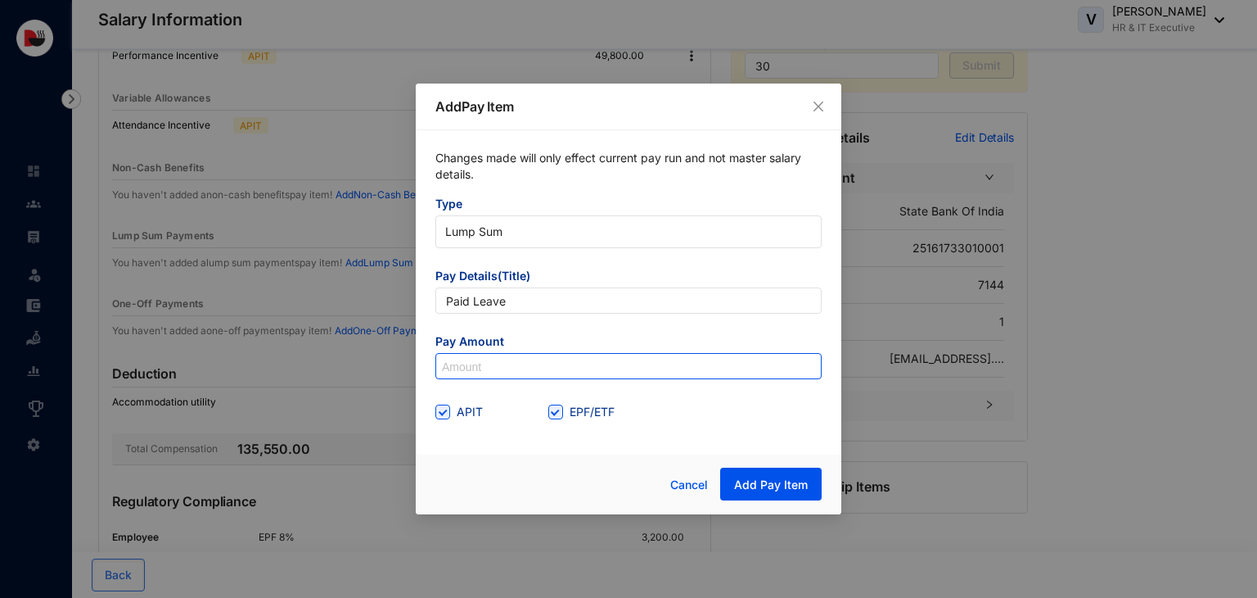
click at [521, 370] on input at bounding box center [628, 367] width 385 height 26
type input "2,666.67"
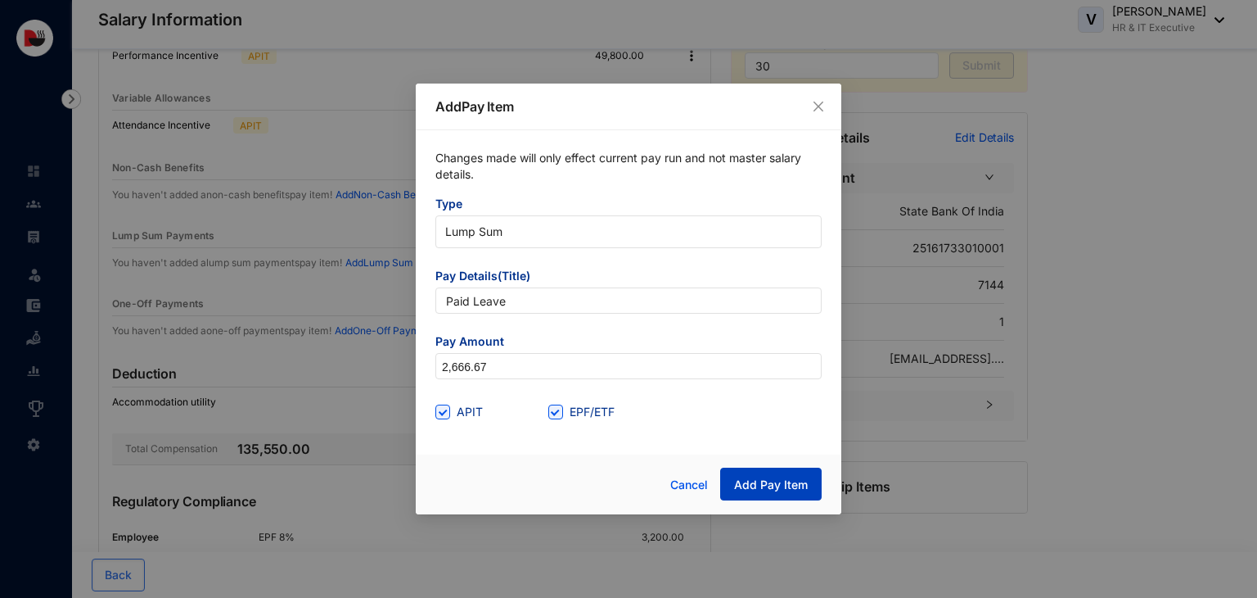
click at [742, 499] on button "Add Pay Item" at bounding box center [771, 483] width 102 height 33
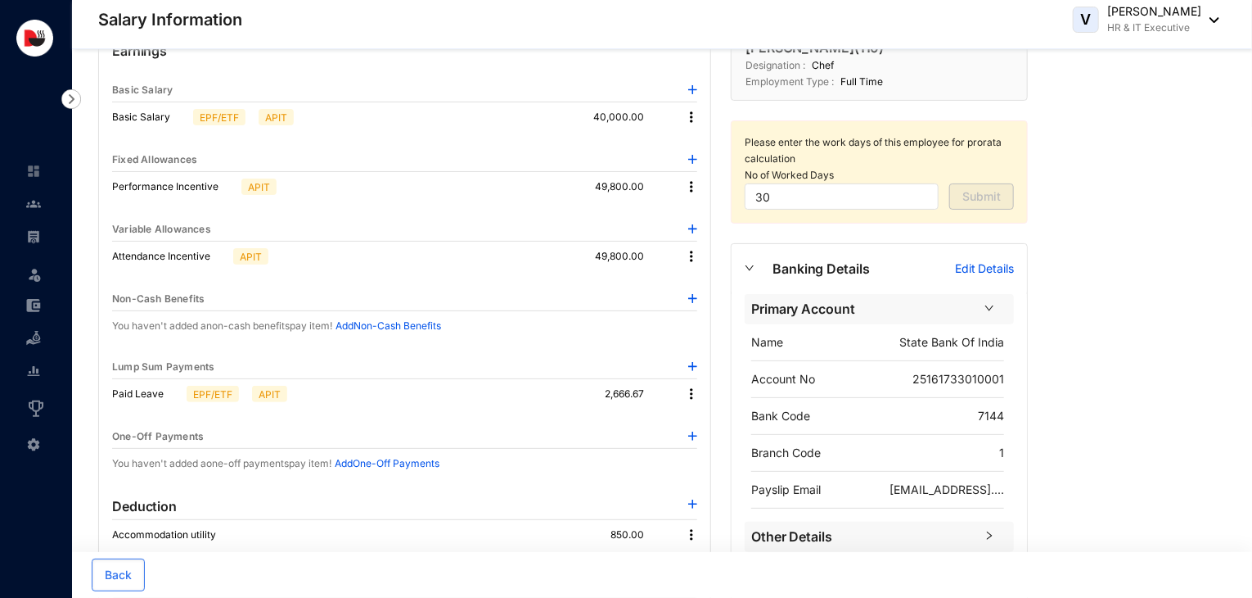
scroll to position [0, 0]
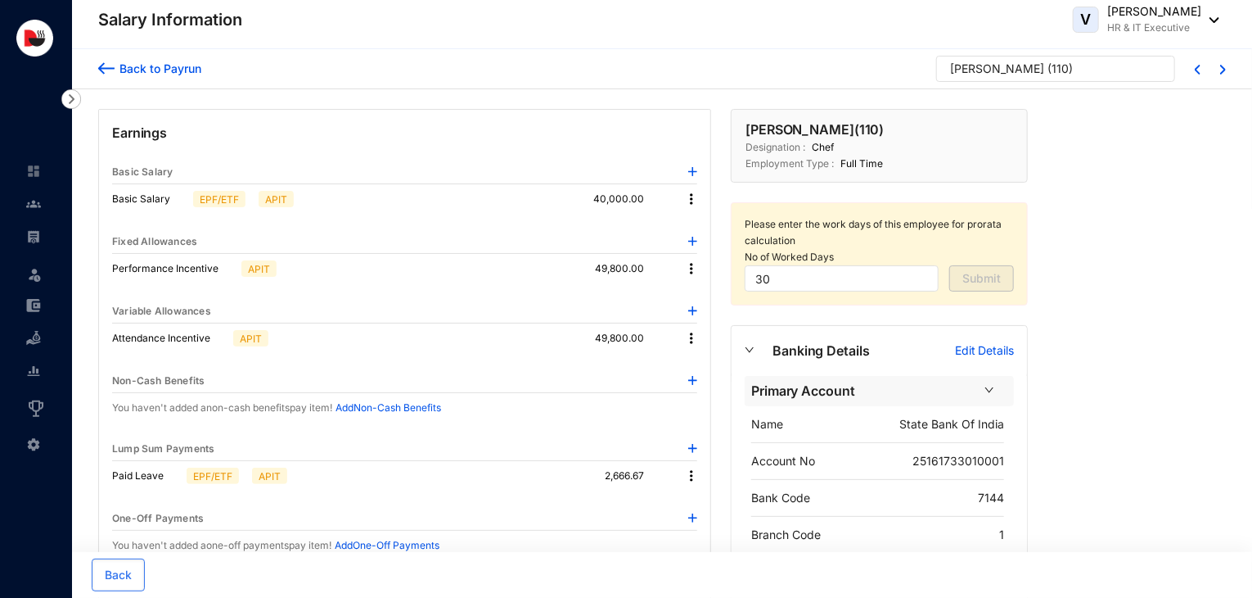
click at [1226, 70] on div "Back to Payrun Prabhu Dhas ( 110 )" at bounding box center [662, 69] width 1180 height 40
click at [1221, 70] on img at bounding box center [1224, 70] width 6 height 10
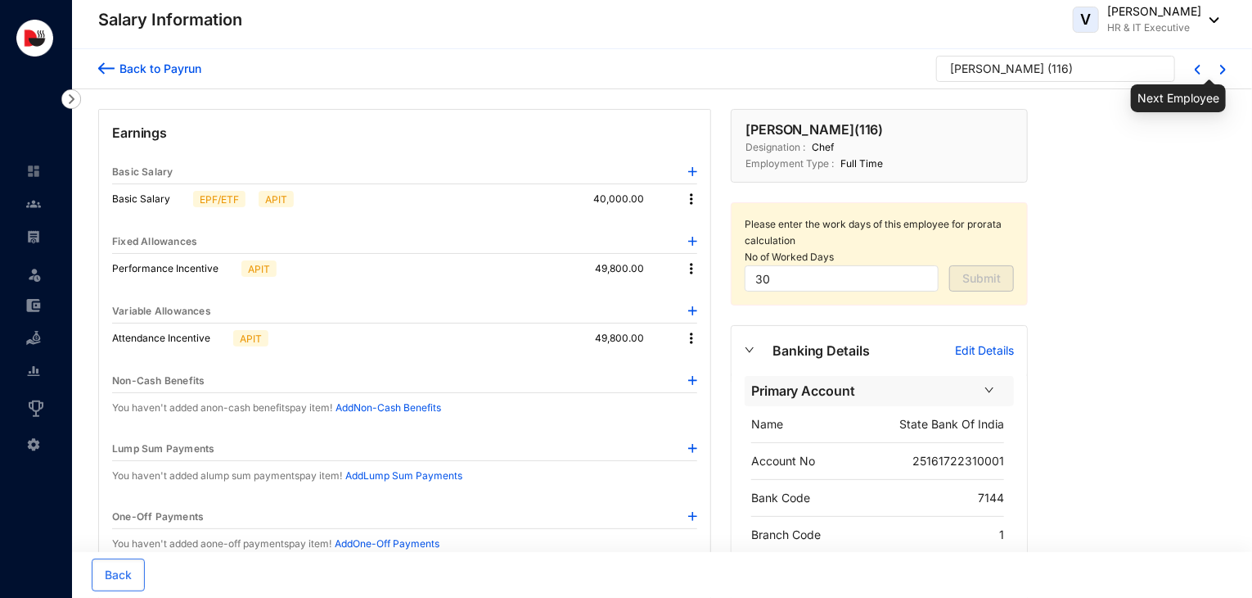
click at [1221, 70] on img at bounding box center [1224, 70] width 6 height 10
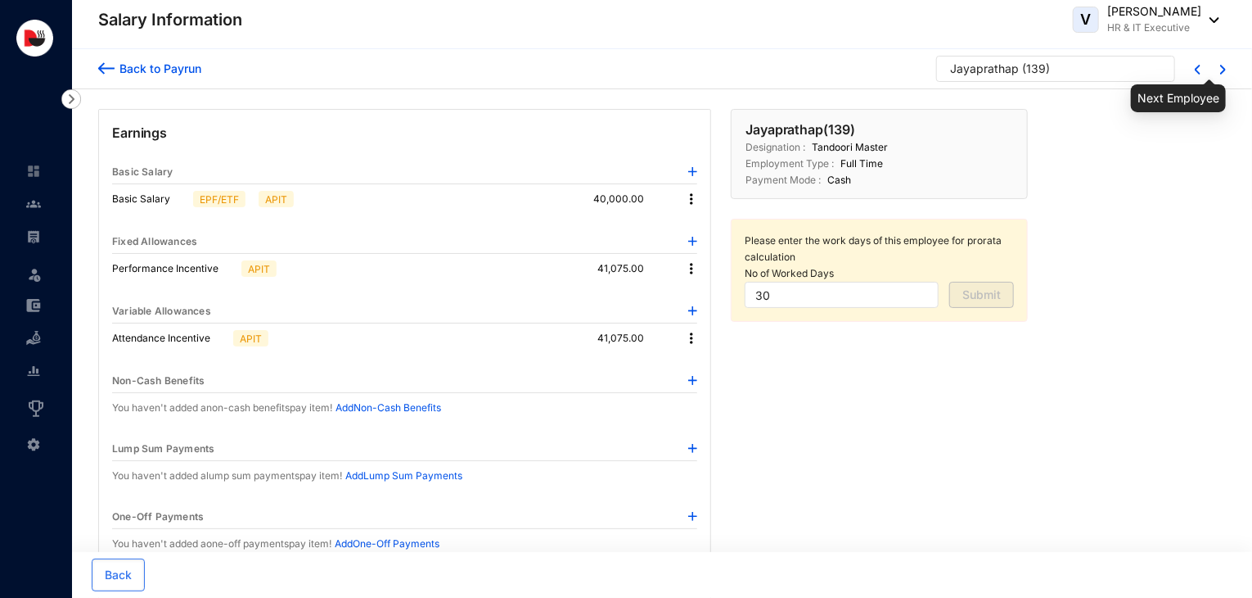
click at [1221, 70] on img at bounding box center [1224, 70] width 6 height 10
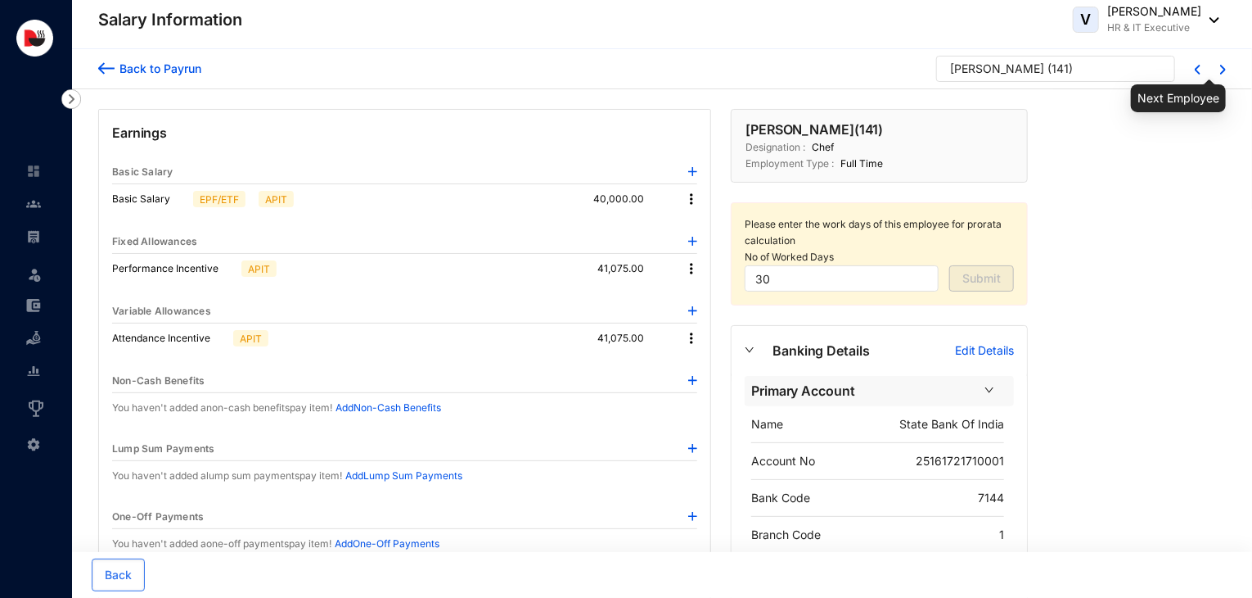
click at [1221, 70] on img at bounding box center [1224, 70] width 6 height 10
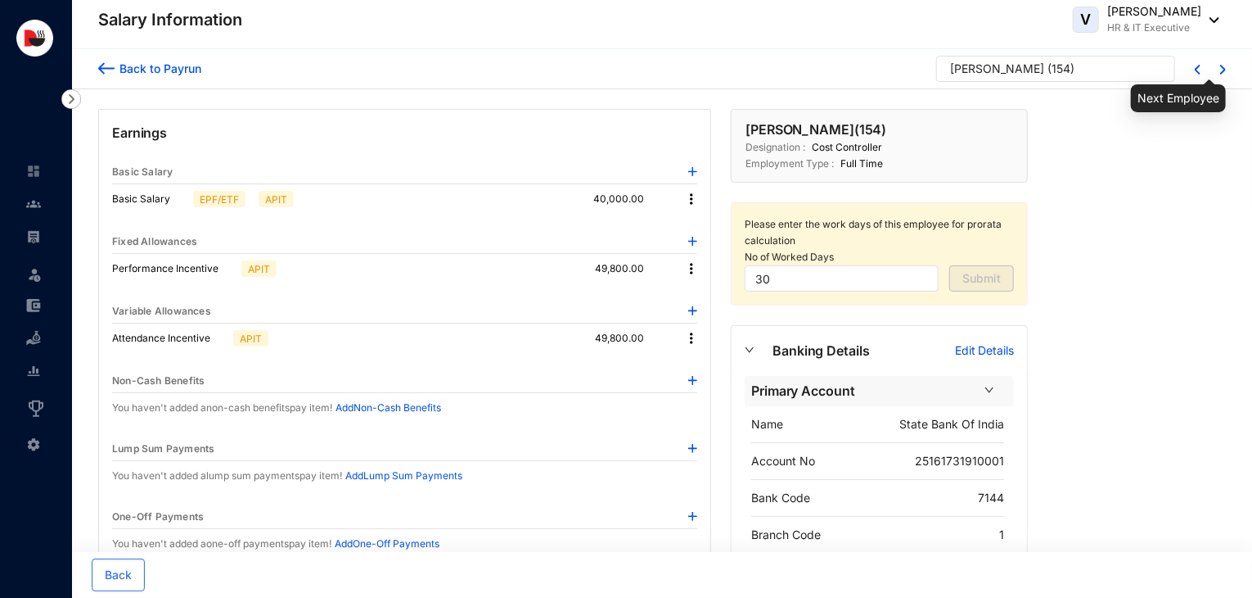
click at [1221, 70] on img at bounding box center [1224, 70] width 6 height 10
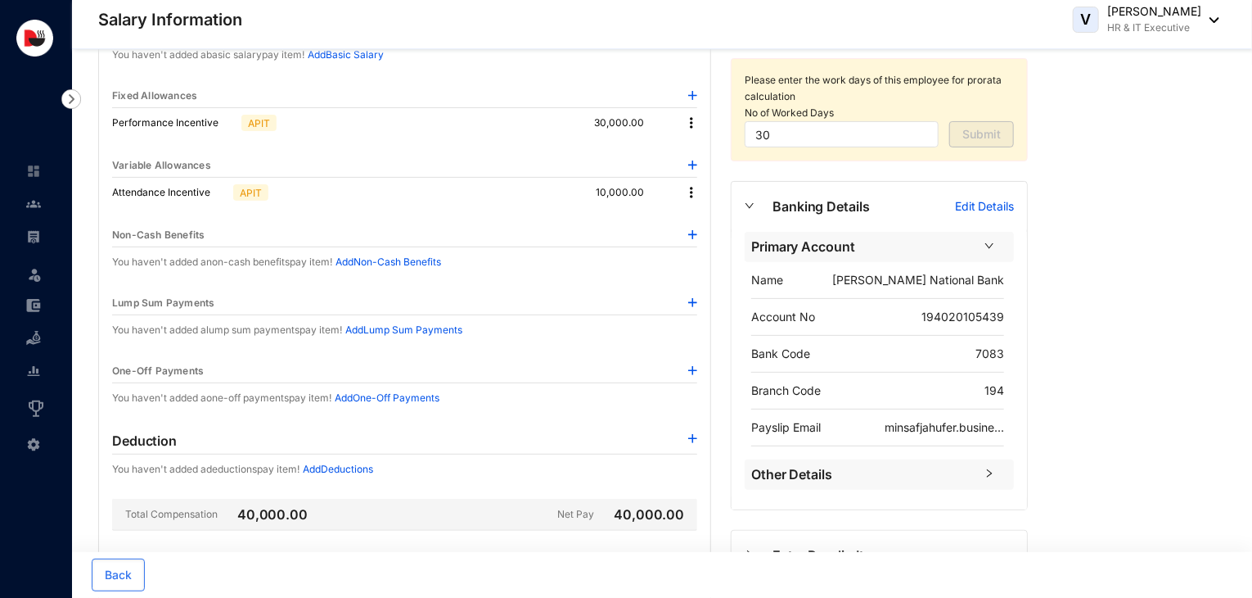
scroll to position [149, 0]
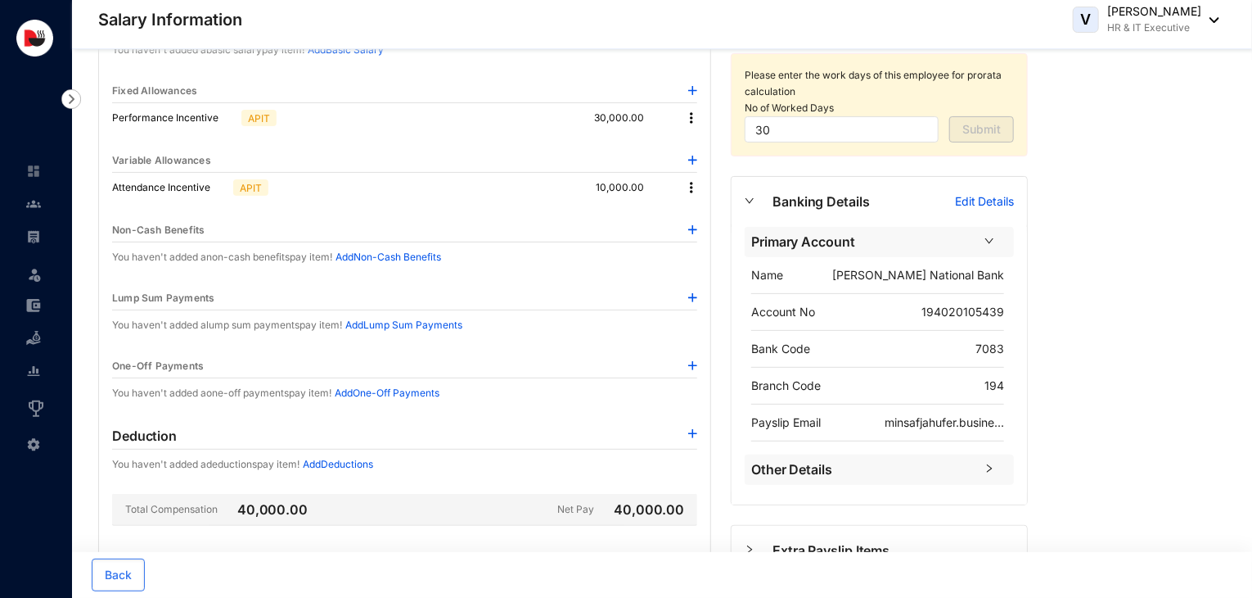
click at [694, 295] on img at bounding box center [692, 297] width 9 height 9
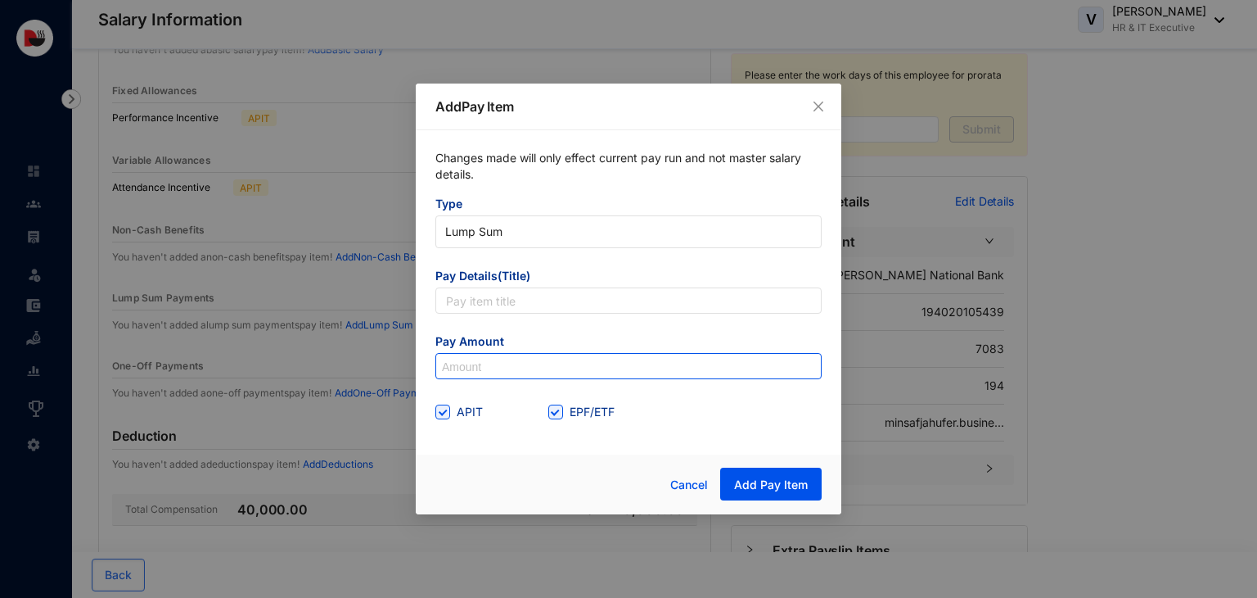
click at [524, 368] on input at bounding box center [628, 367] width 385 height 26
type input "4,838"
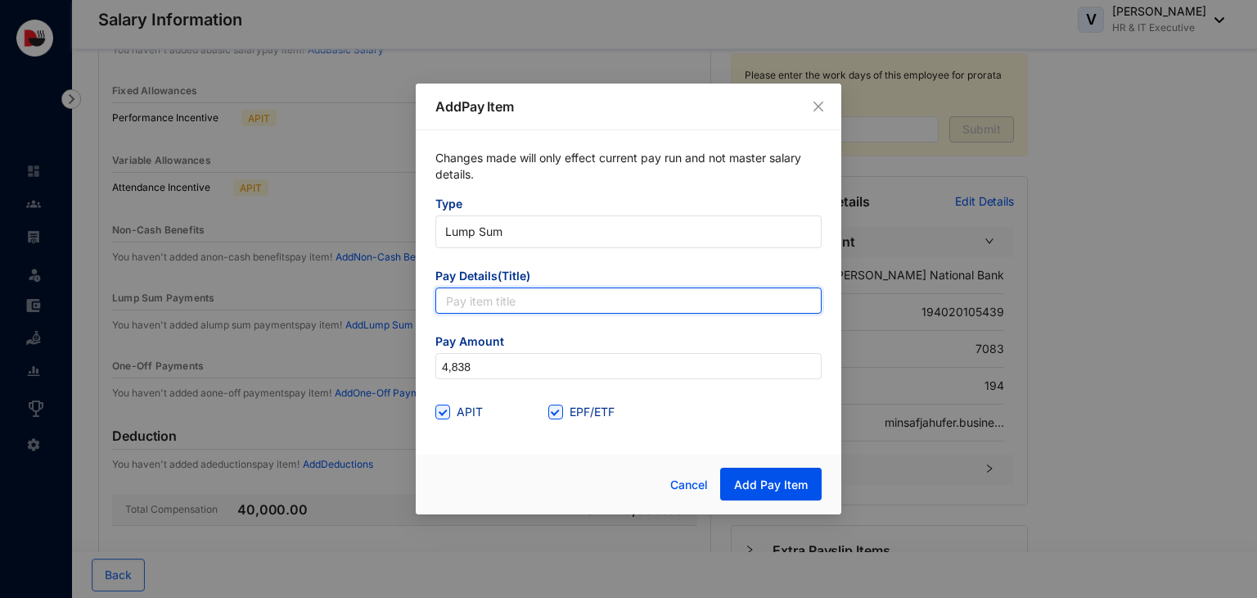
click at [503, 305] on input "text" at bounding box center [629, 300] width 386 height 26
type input "last Month De"
drag, startPoint x: 537, startPoint y: 302, endPoint x: 422, endPoint y: 309, distance: 114.8
click at [422, 309] on div "Changes made will only effect current pay run and not master salary details. Ty…" at bounding box center [629, 287] width 426 height 314
click at [449, 300] on input "text" at bounding box center [629, 300] width 386 height 26
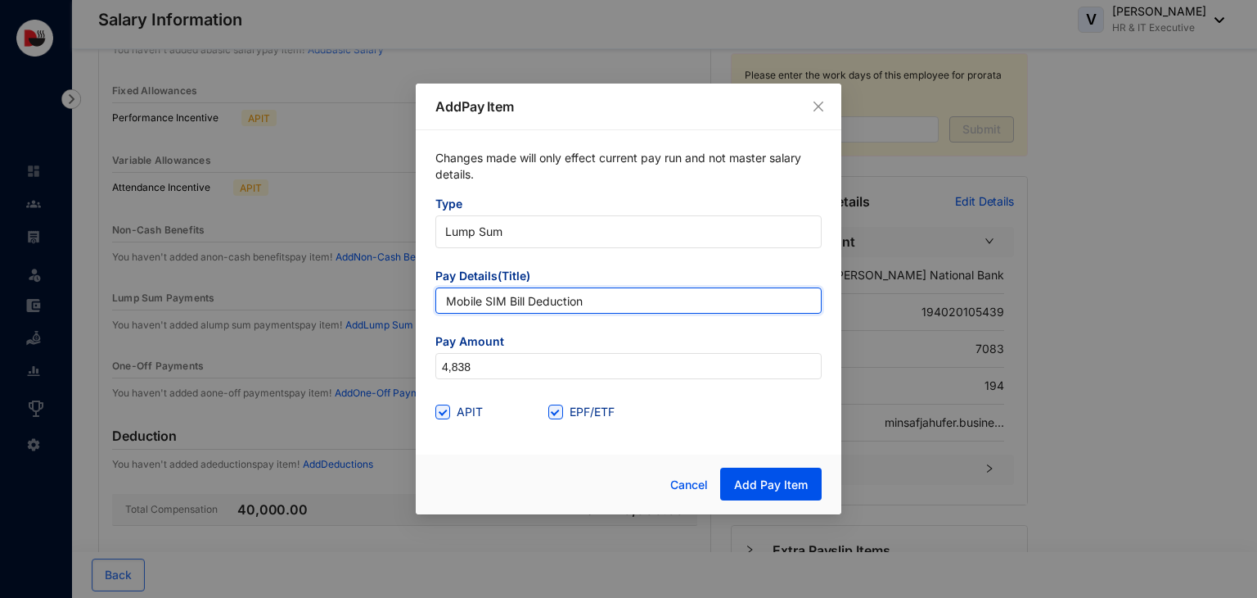
drag, startPoint x: 525, startPoint y: 305, endPoint x: 437, endPoint y: 309, distance: 87.7
click at [437, 309] on input "Mobile SIM Bill Deduction" at bounding box center [629, 300] width 386 height 26
type input "Last Month Deduction"
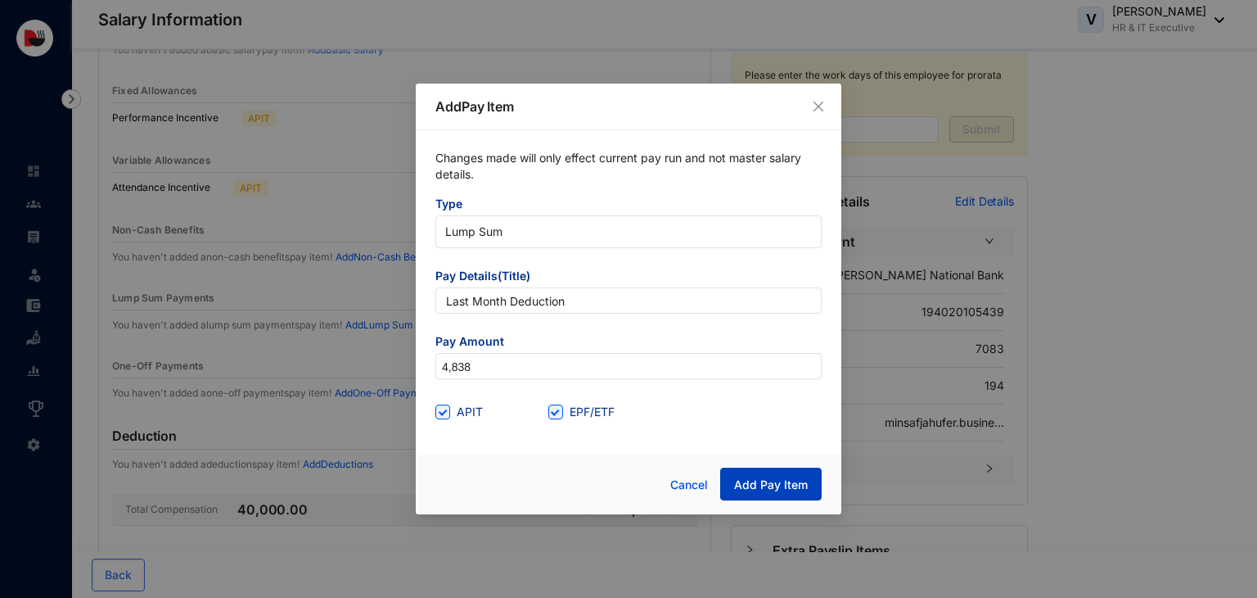
click at [785, 495] on button "Add Pay Item" at bounding box center [771, 483] width 102 height 33
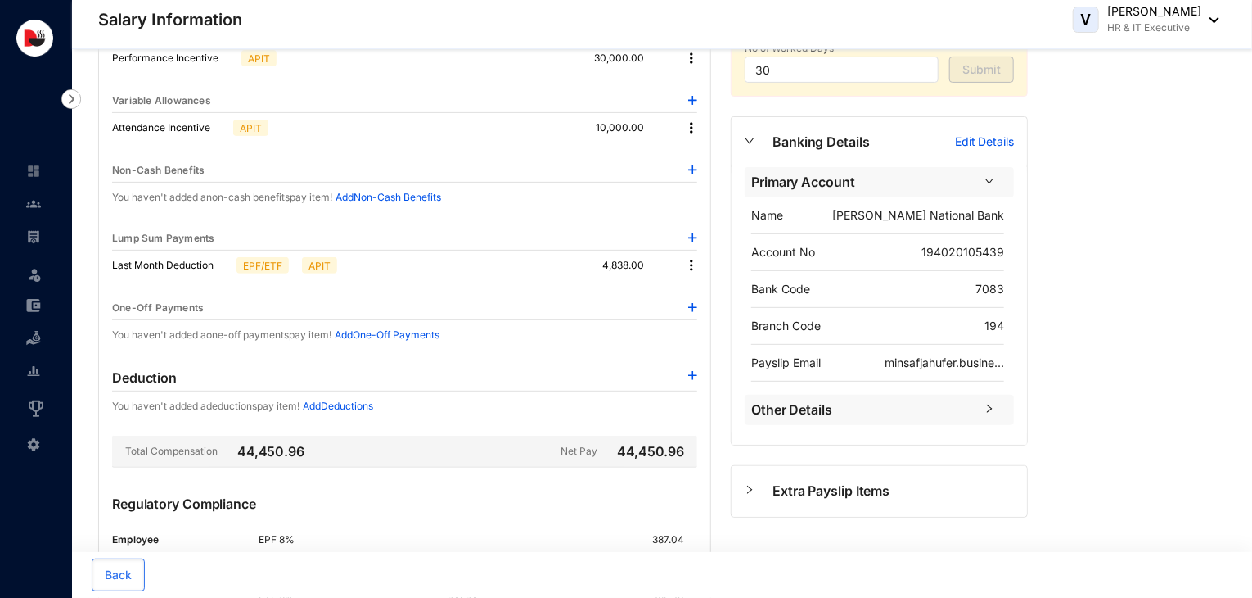
scroll to position [210, 0]
click at [689, 268] on img at bounding box center [692, 264] width 16 height 16
click at [717, 291] on span "Edit" at bounding box center [714, 291] width 34 height 18
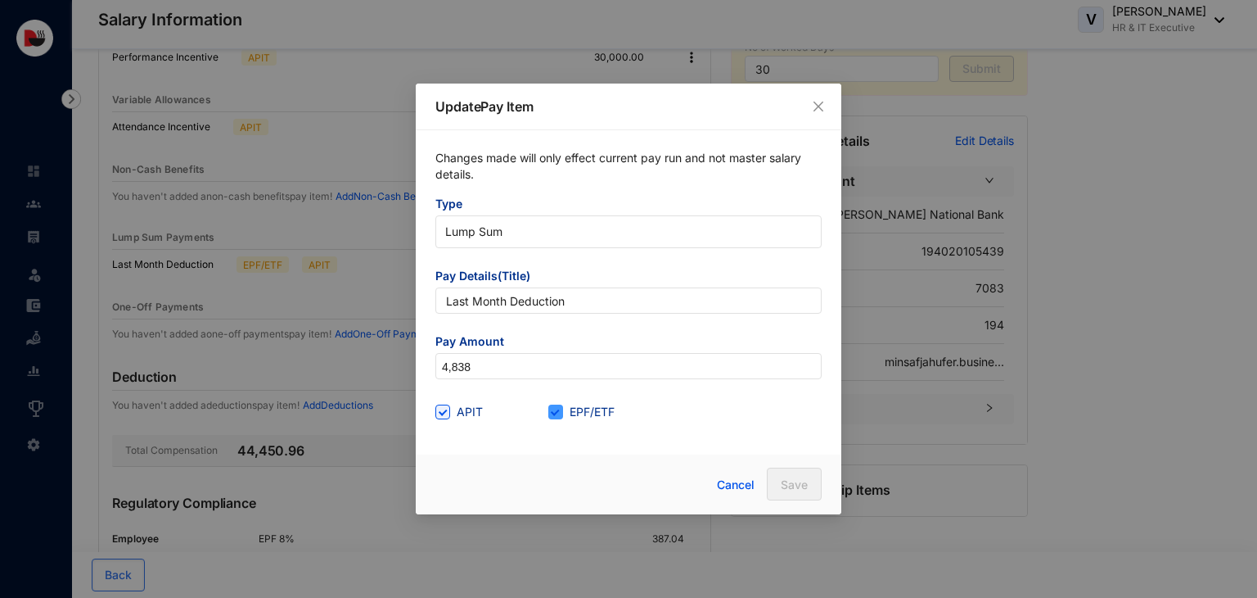
click at [590, 410] on span "EPF/ETF" at bounding box center [592, 412] width 58 height 18
click at [560, 410] on input "EPF/ETF" at bounding box center [553, 409] width 11 height 11
checkbox input "false"
click at [775, 488] on button "Save" at bounding box center [794, 483] width 55 height 33
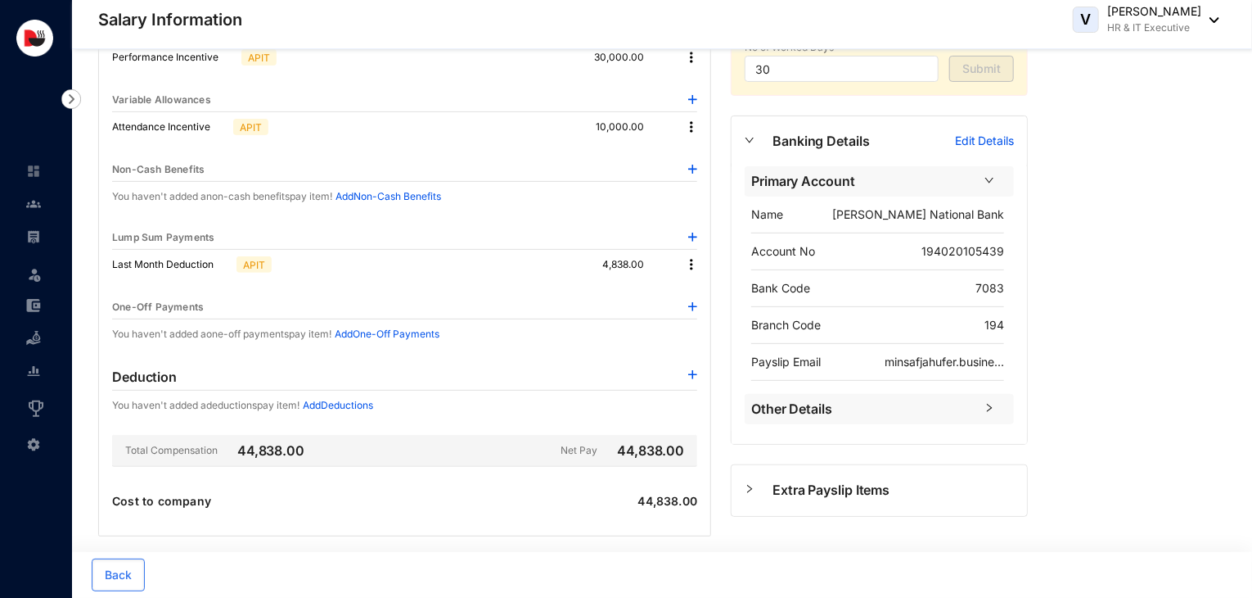
scroll to position [0, 0]
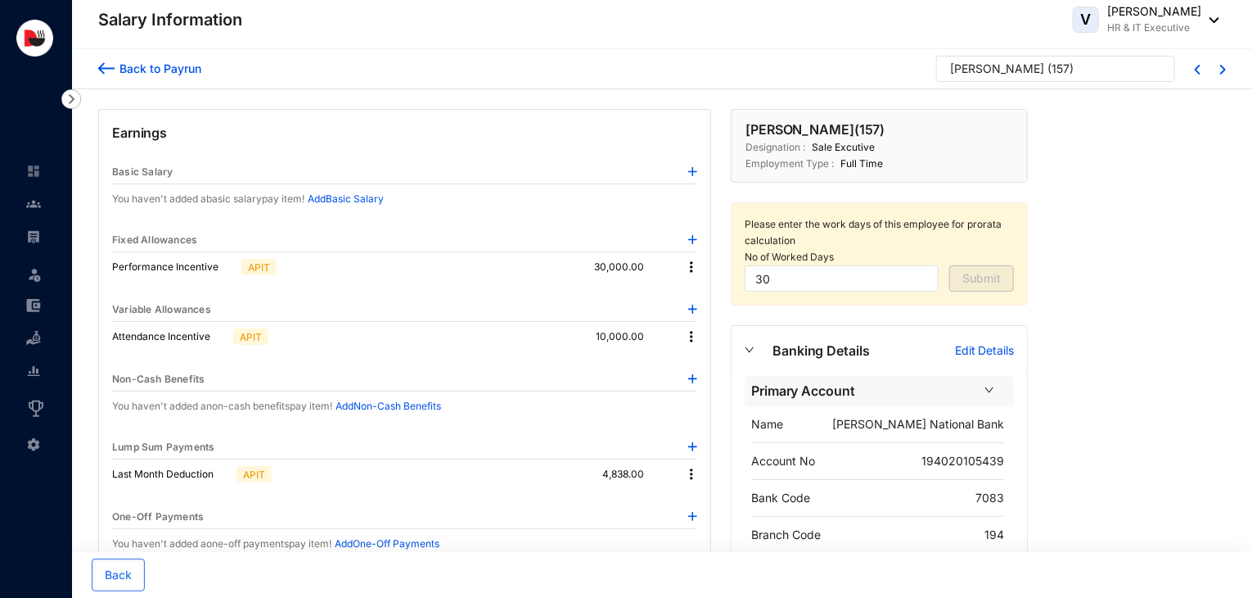
click at [177, 67] on div "Back to Payrun" at bounding box center [158, 68] width 87 height 17
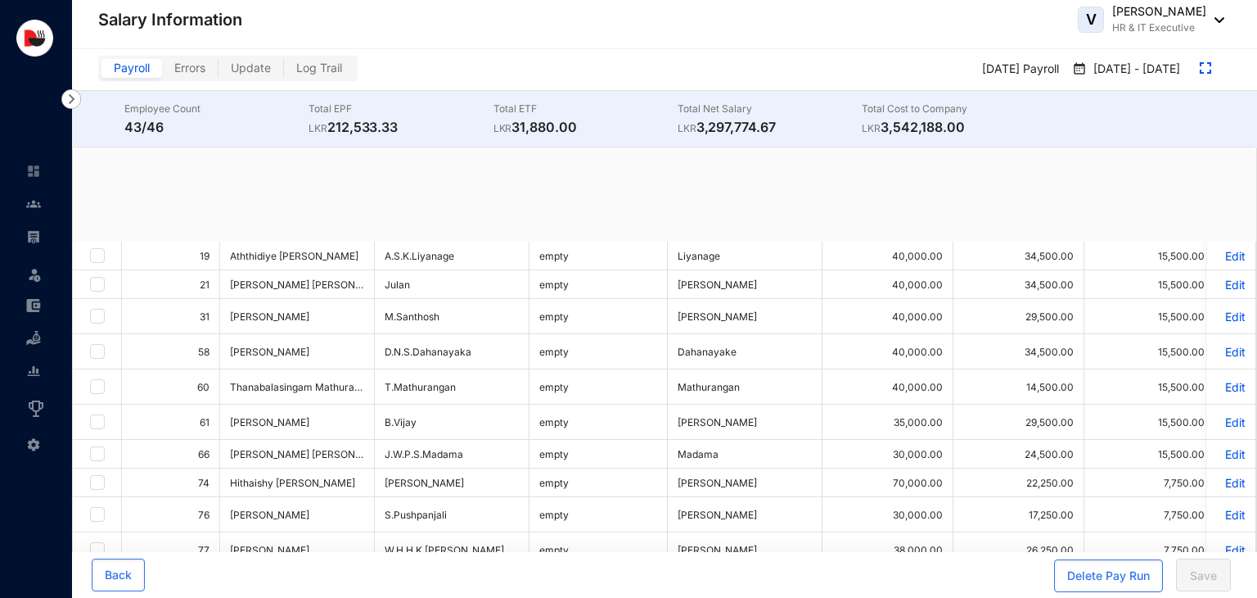
checkbox input "true"
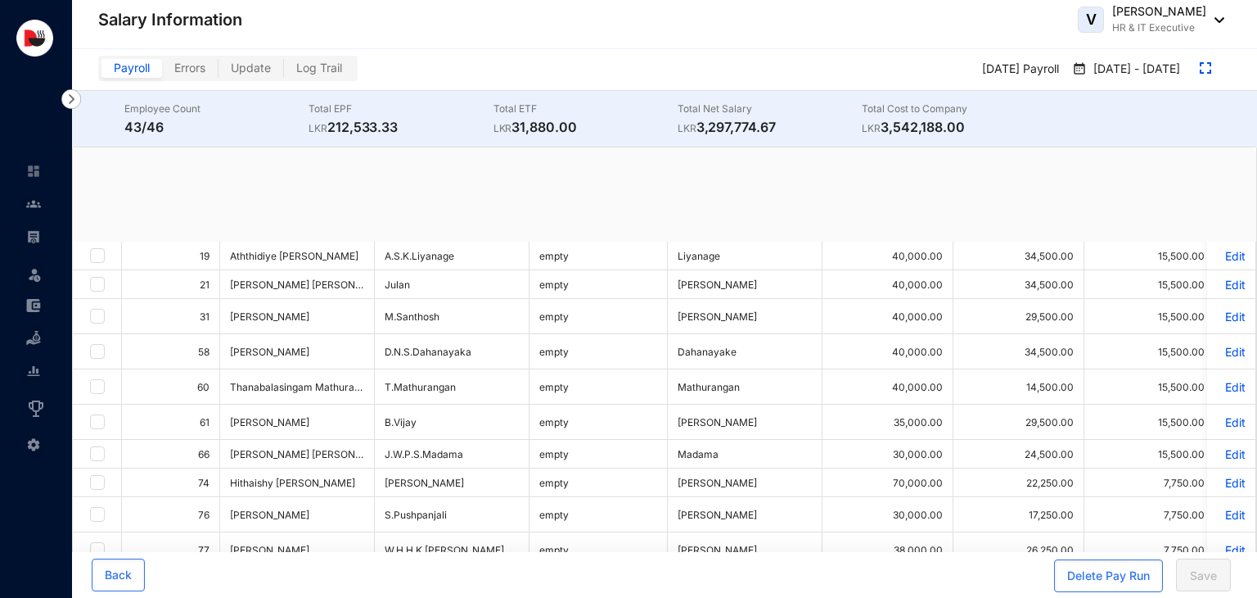
checkbox input "true"
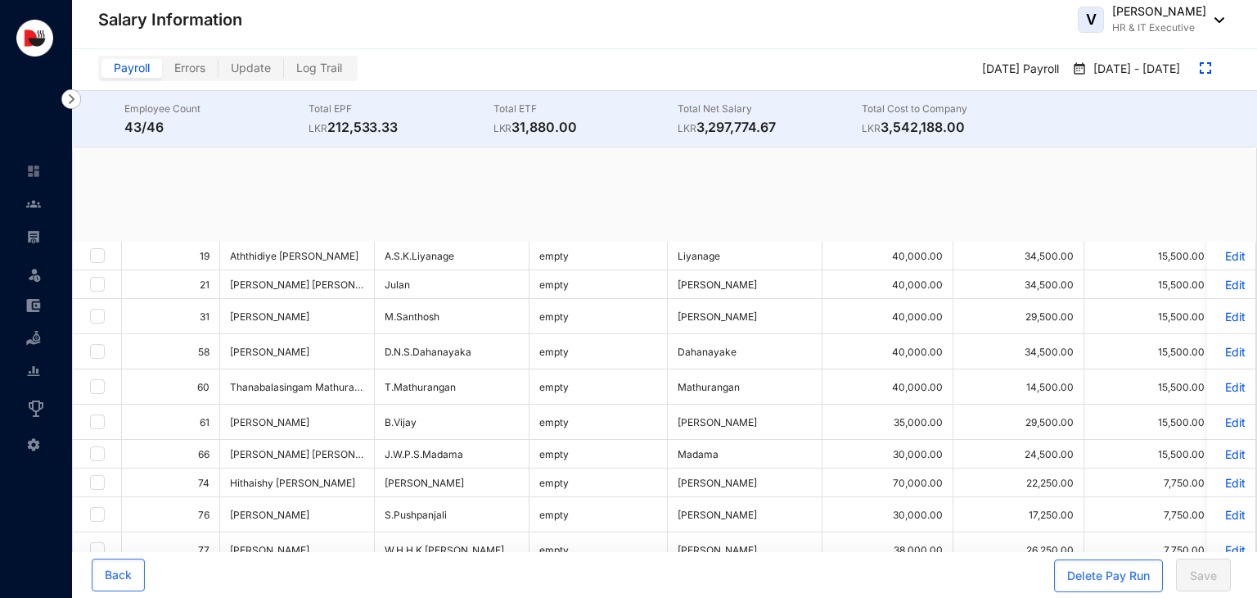
checkbox input "true"
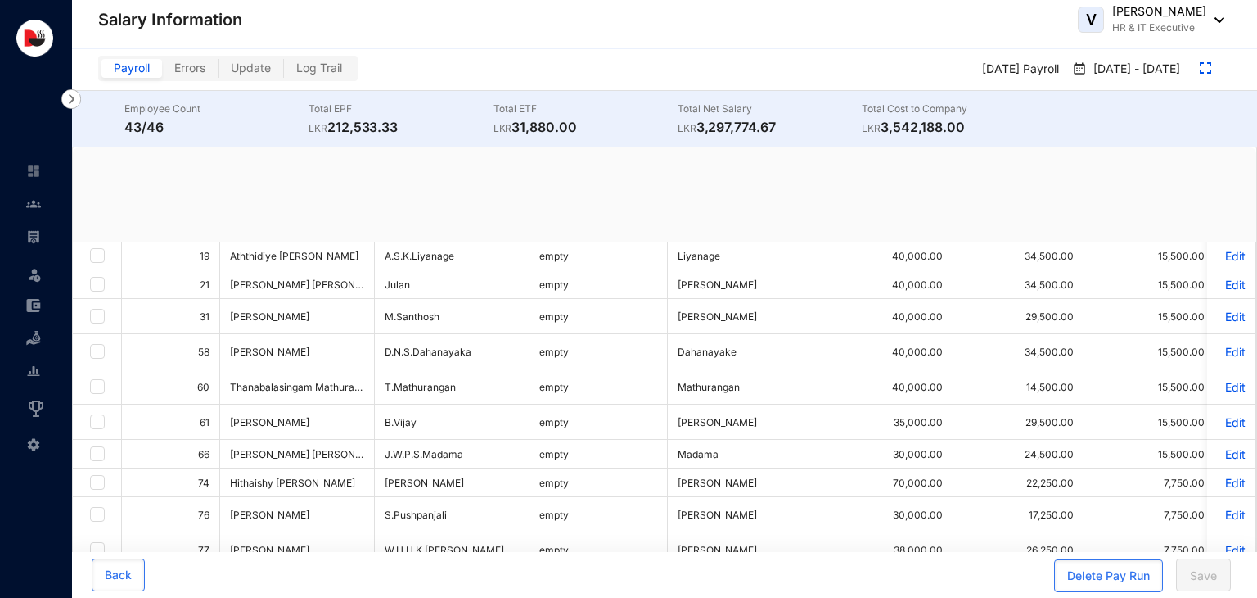
checkbox input "true"
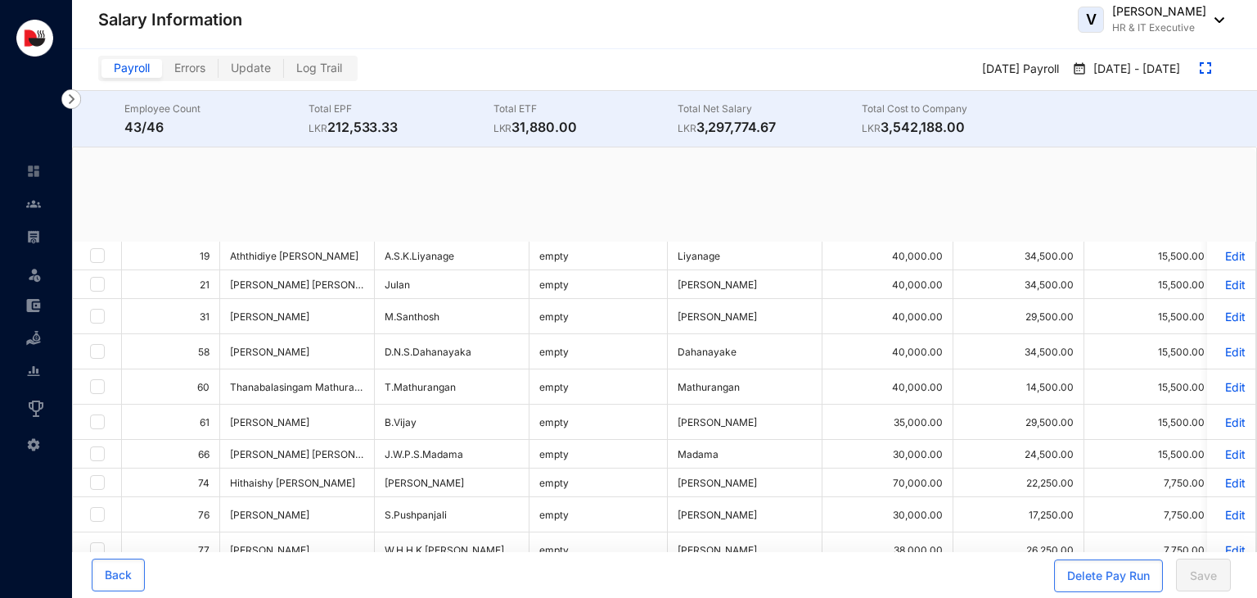
checkbox input "true"
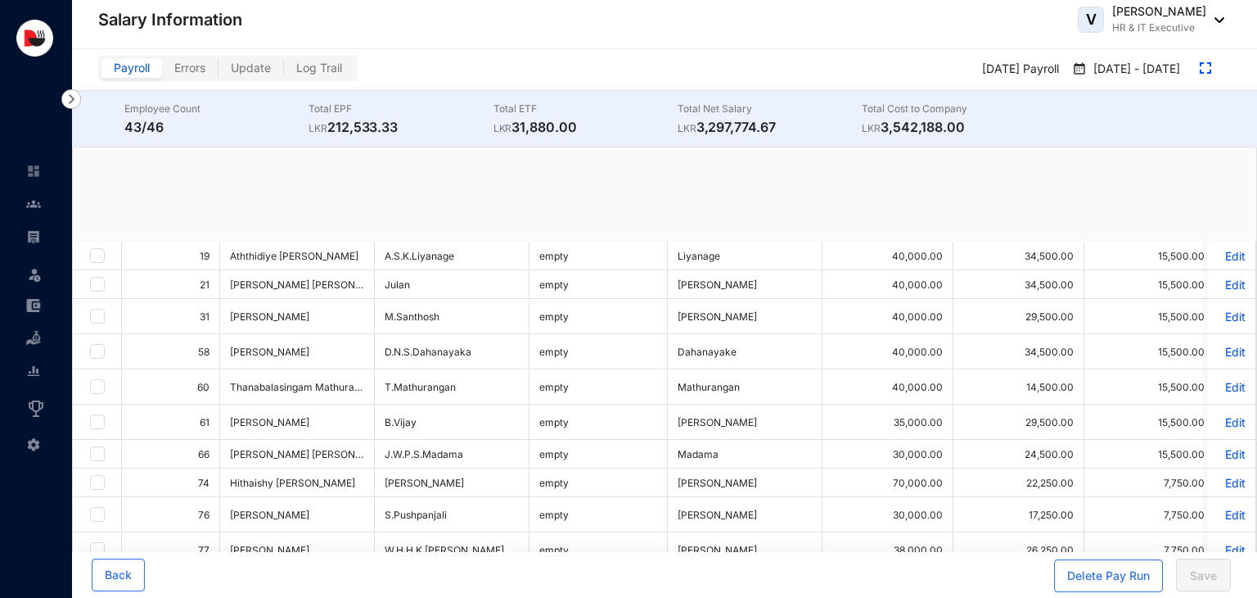
checkbox input "true"
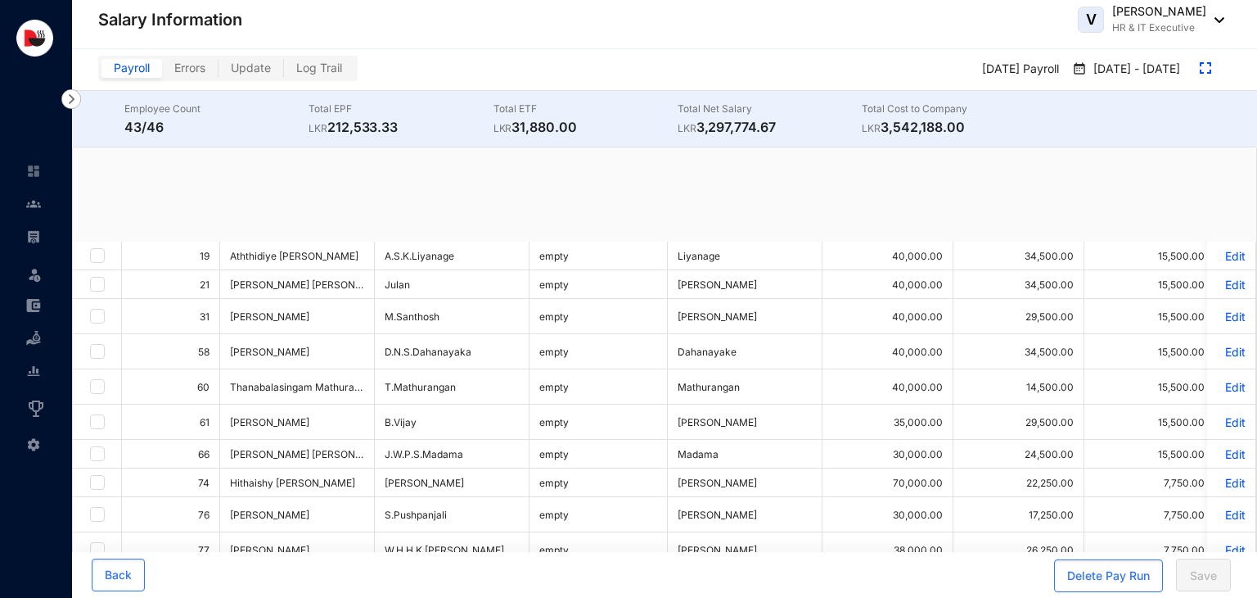
checkbox input "true"
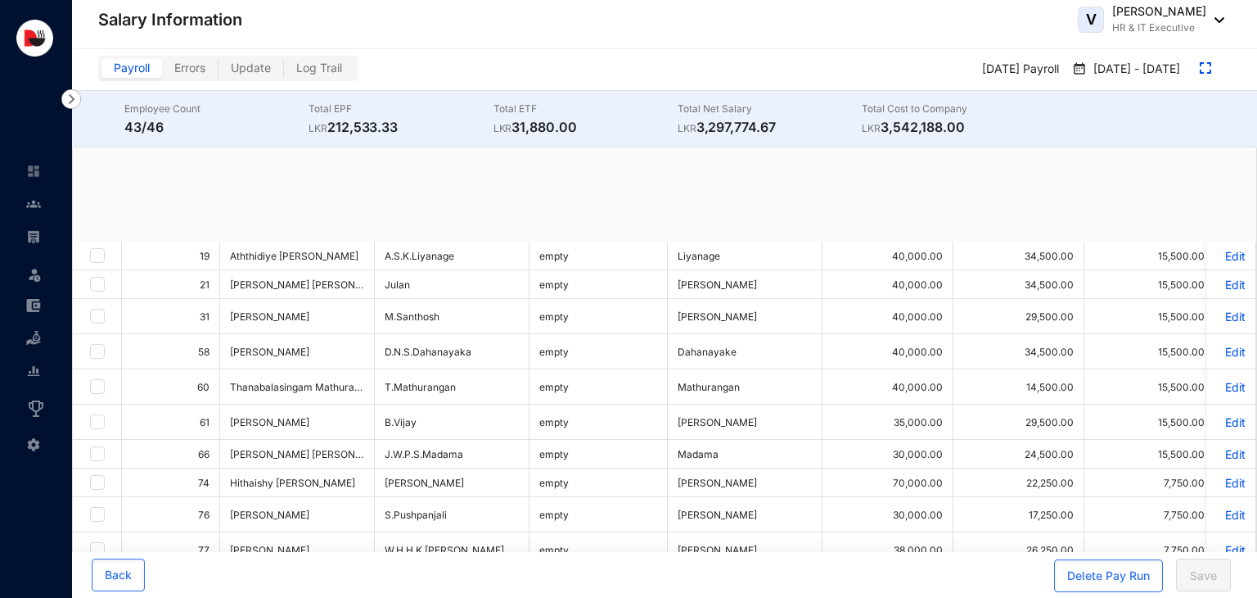
checkbox input "true"
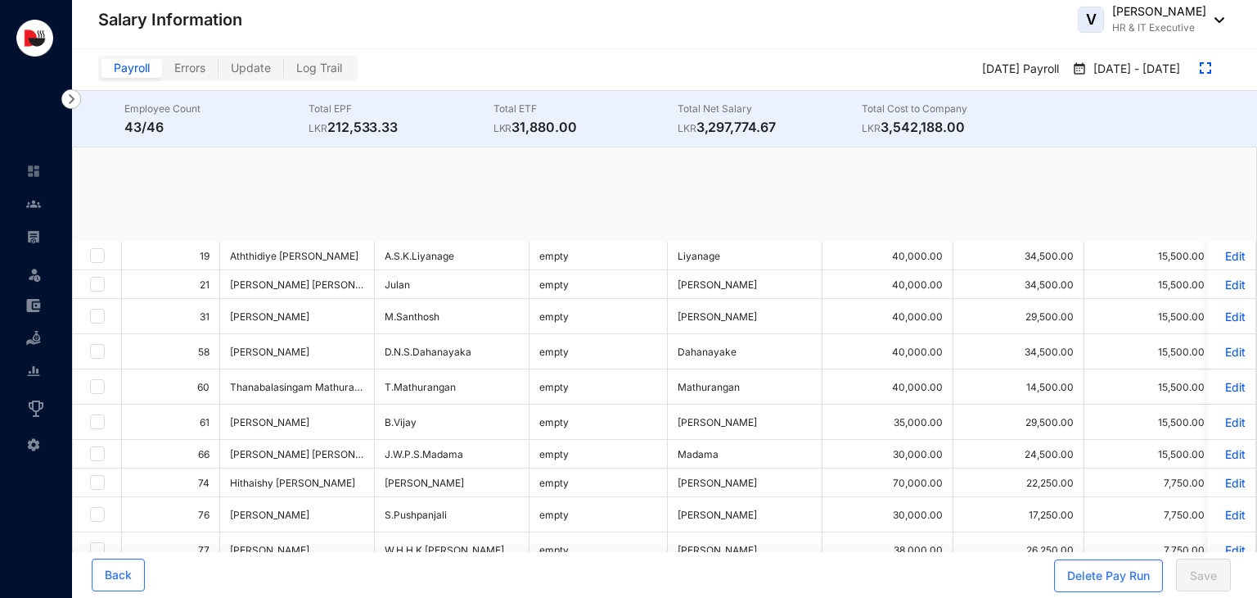
checkbox input "true"
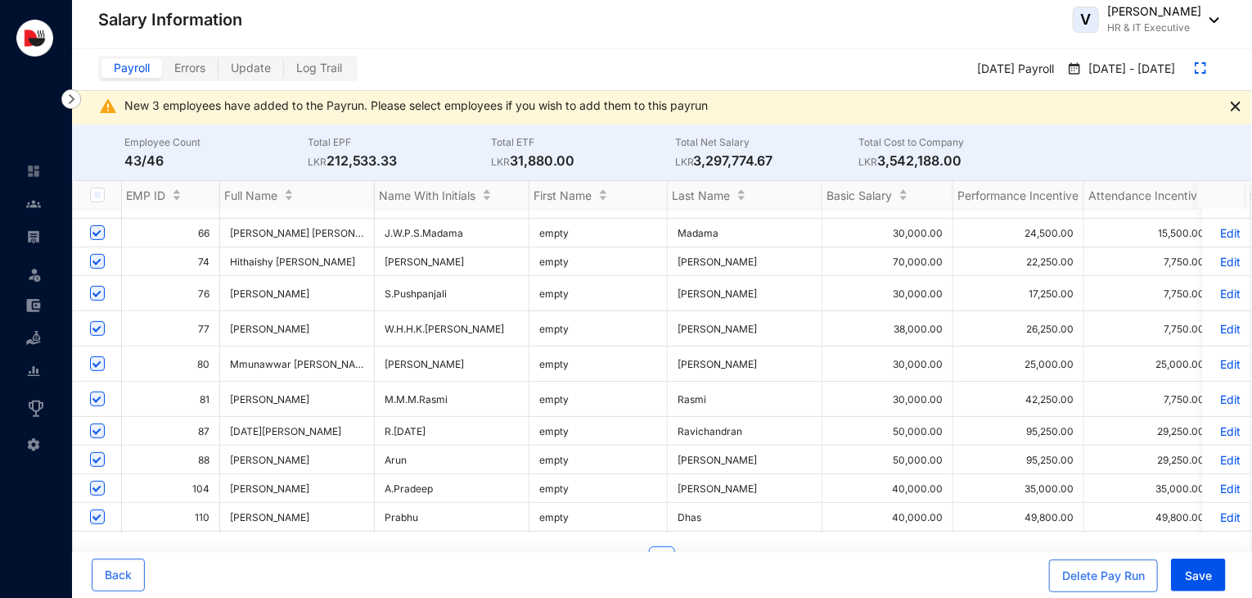
scroll to position [321, 0]
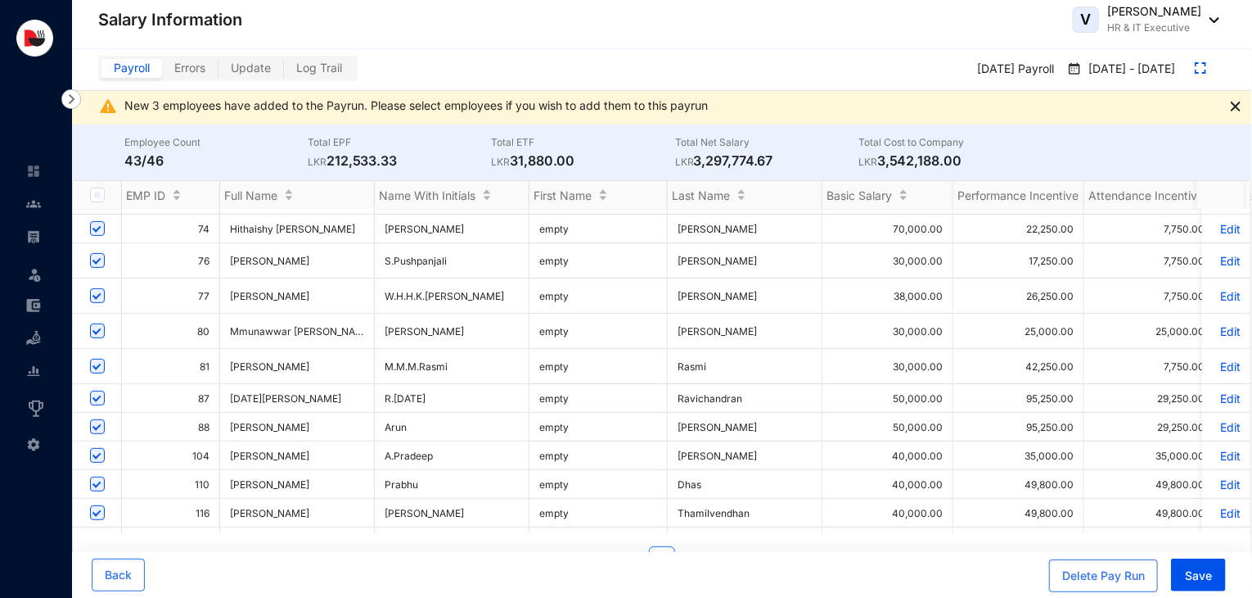
click at [1221, 490] on p "Edit" at bounding box center [1226, 484] width 29 height 14
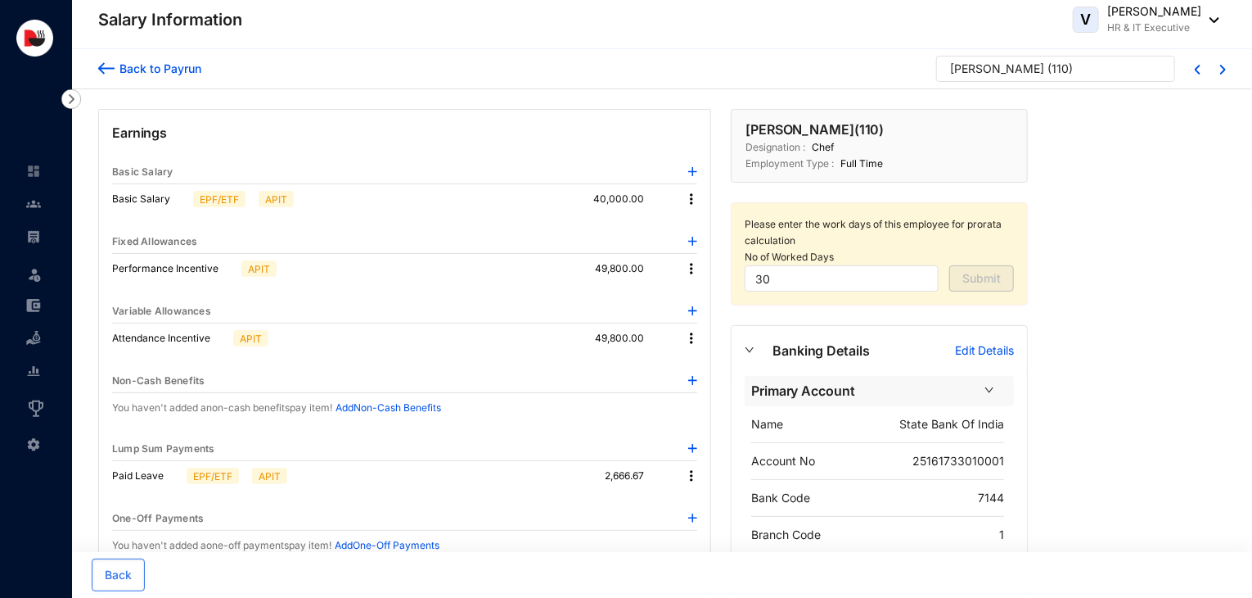
click at [691, 476] on img at bounding box center [692, 475] width 16 height 16
click at [706, 499] on span "Edit" at bounding box center [714, 503] width 34 height 18
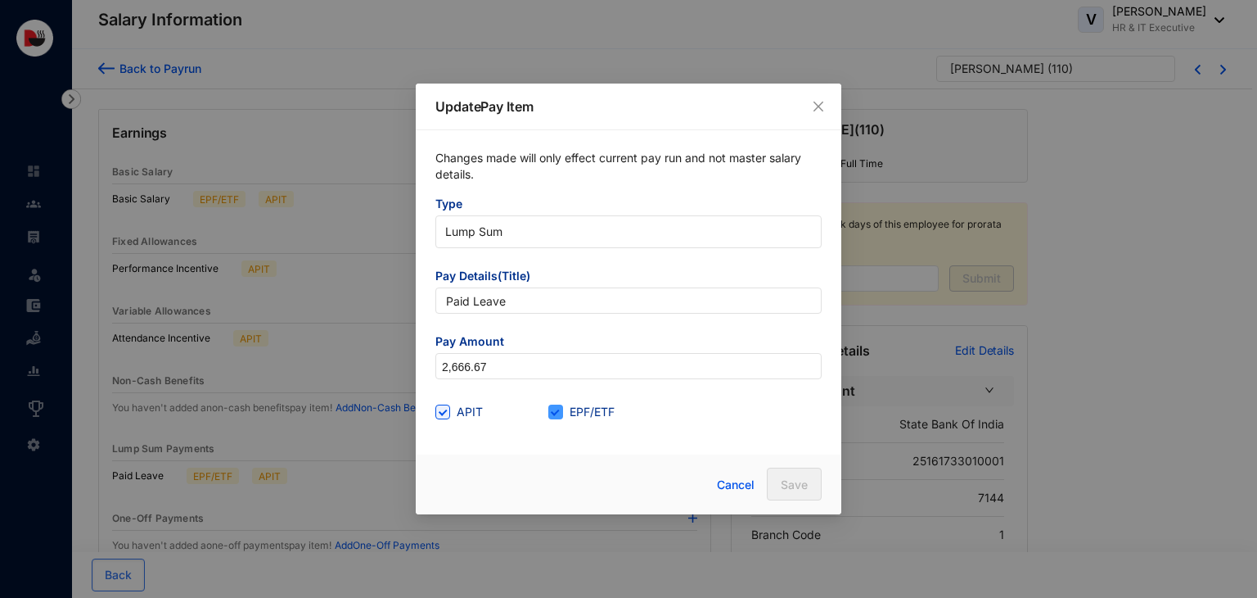
click at [567, 415] on span "EPF/ETF" at bounding box center [592, 412] width 58 height 18
click at [560, 415] on input "EPF/ETF" at bounding box center [553, 409] width 11 height 11
checkbox input "false"
click at [801, 482] on span "Save" at bounding box center [794, 484] width 27 height 16
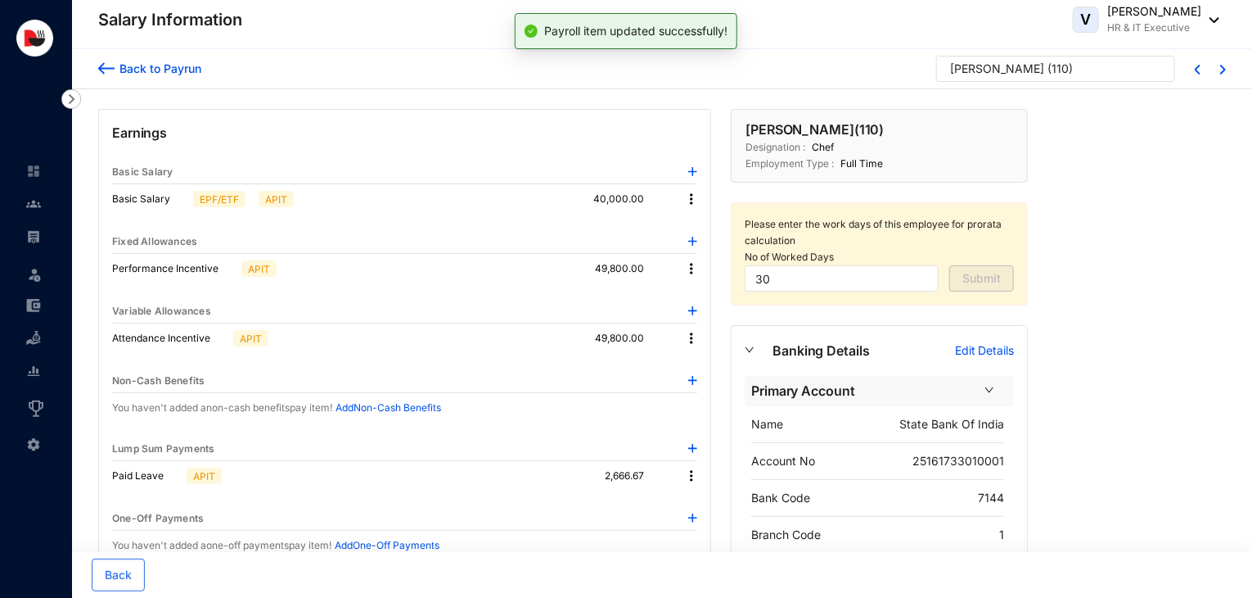
click at [183, 72] on div "Back to Payrun" at bounding box center [158, 68] width 87 height 17
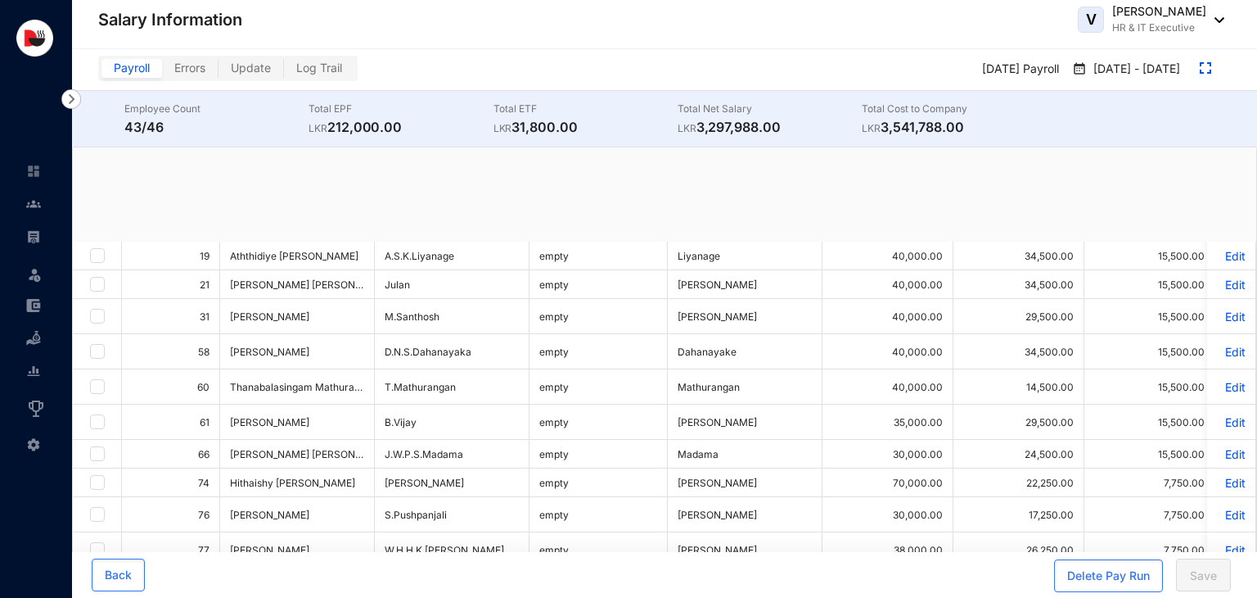
checkbox input "true"
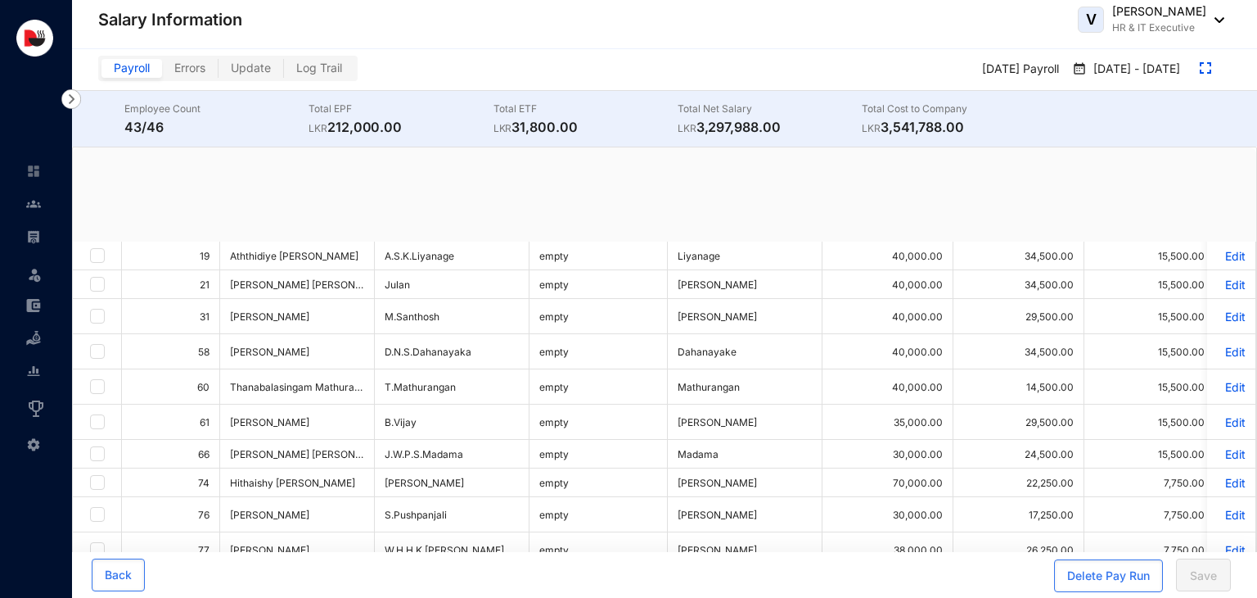
checkbox input "true"
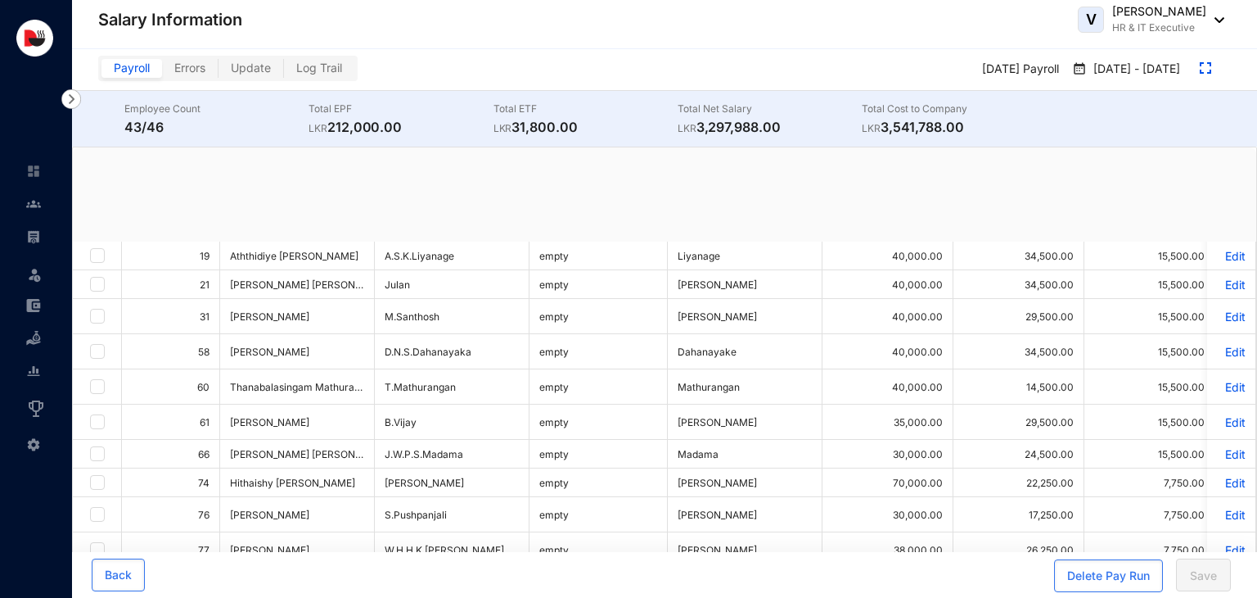
checkbox input "true"
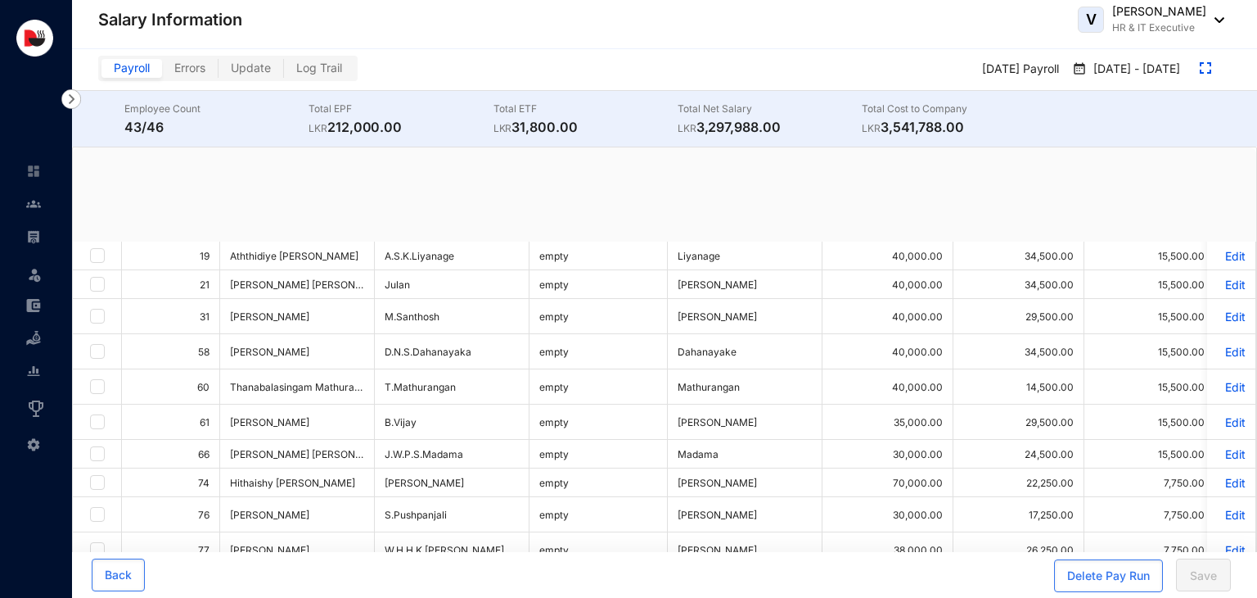
checkbox input "true"
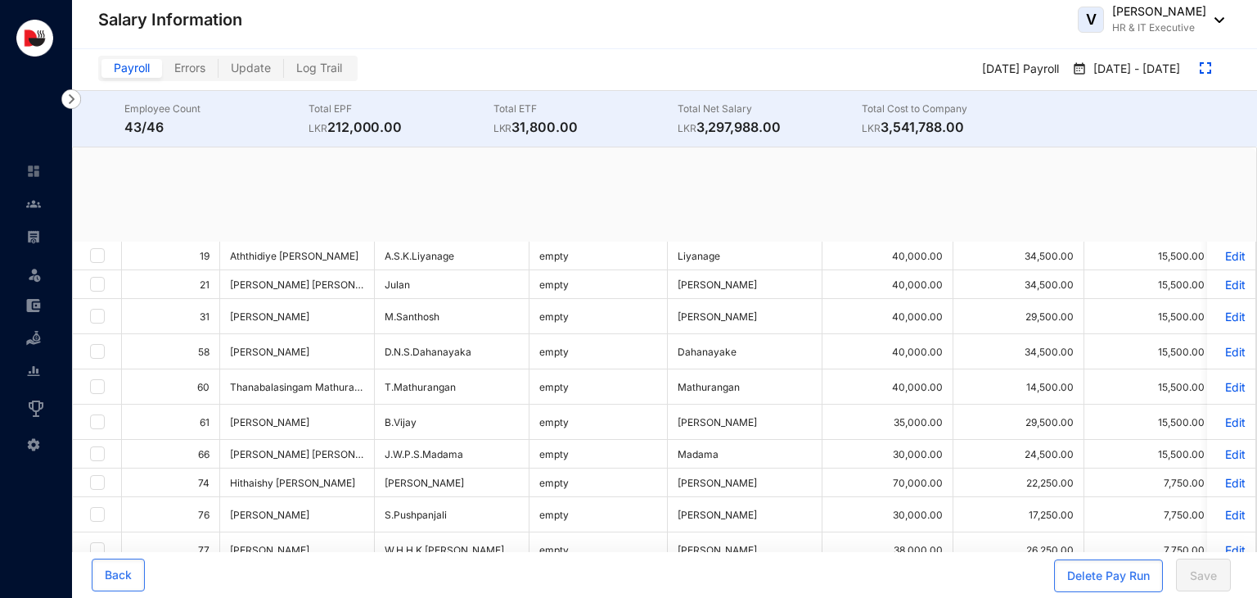
checkbox input "true"
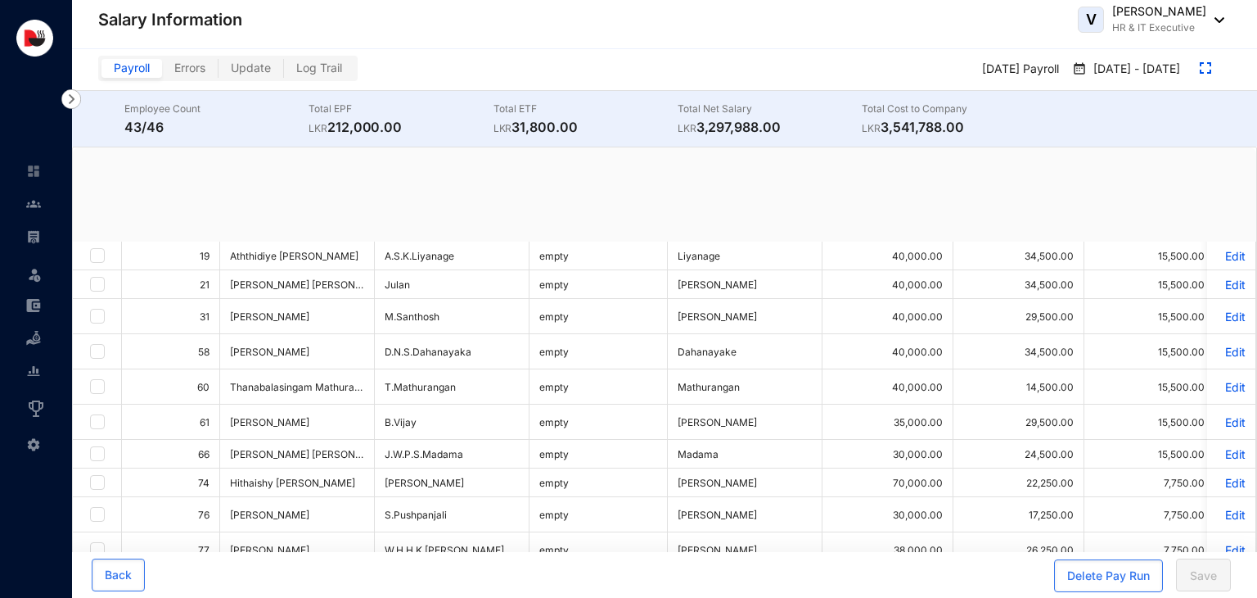
checkbox input "true"
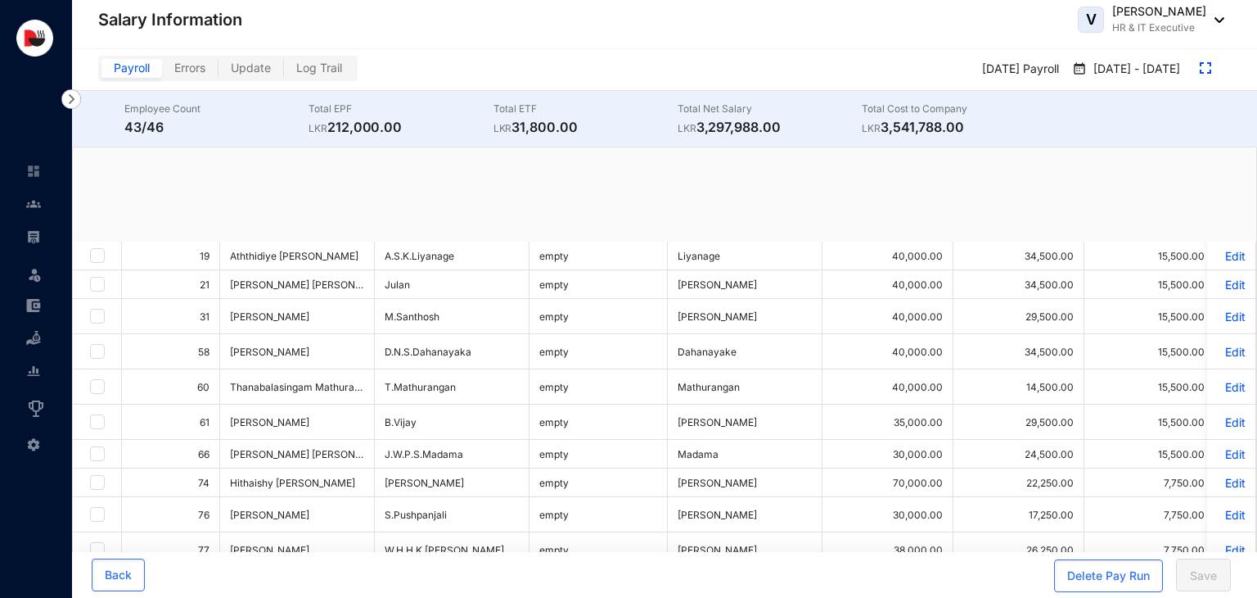
checkbox input "true"
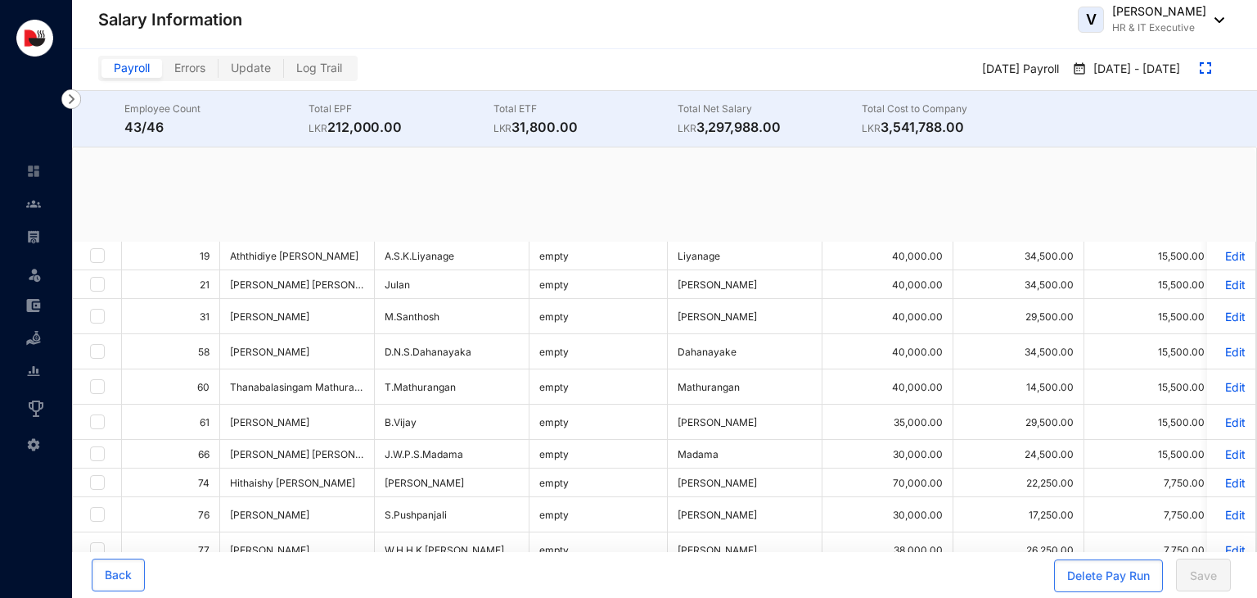
checkbox input "true"
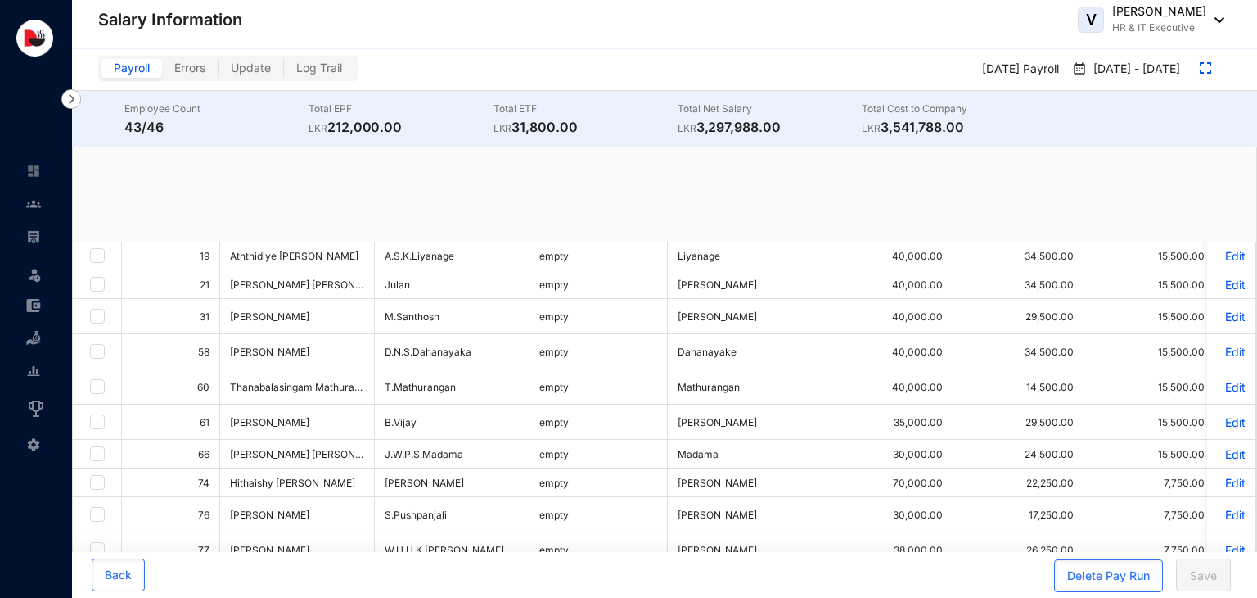
checkbox input "true"
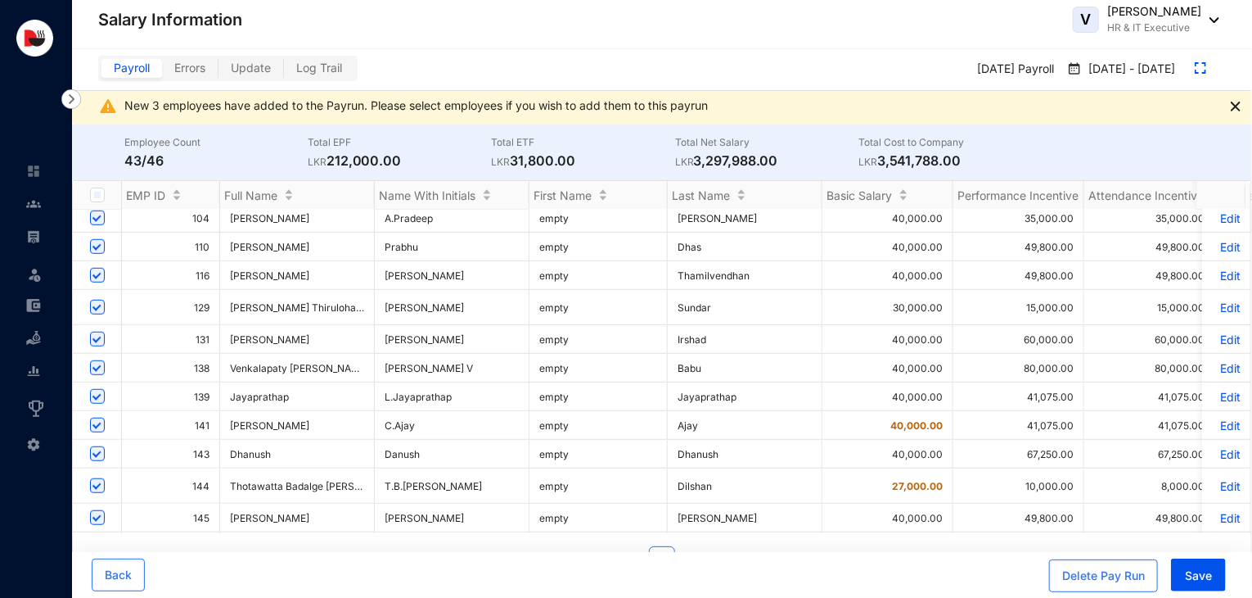
scroll to position [559, 0]
click at [1225, 371] on p "Edit" at bounding box center [1226, 367] width 29 height 14
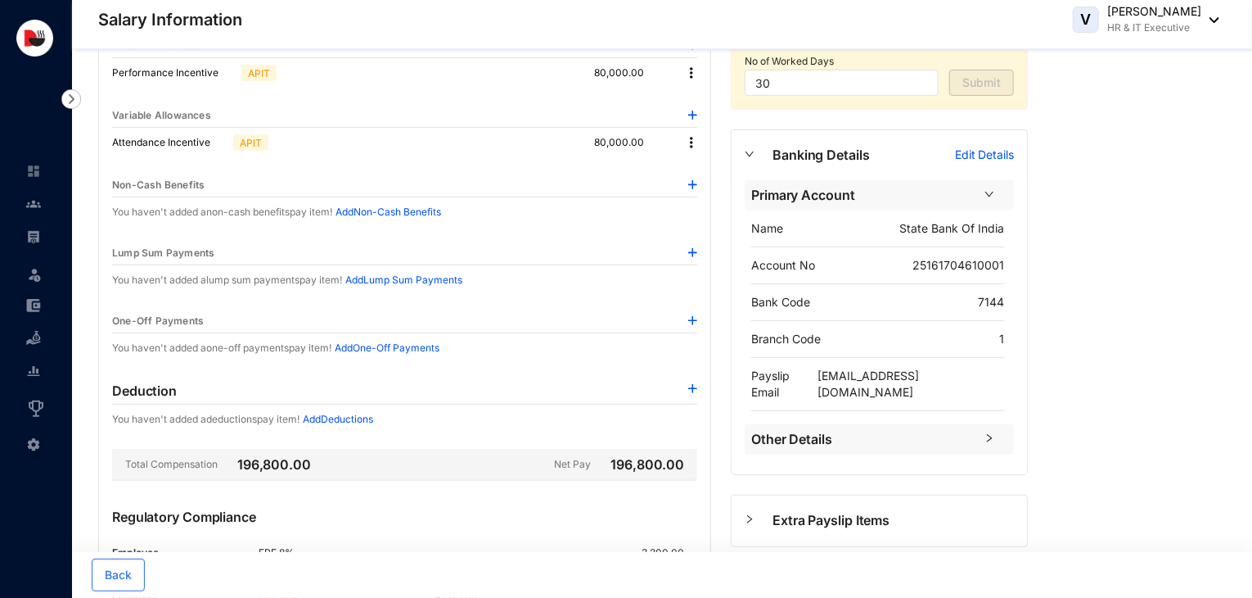
scroll to position [196, 0]
click at [695, 388] on img at bounding box center [692, 387] width 9 height 9
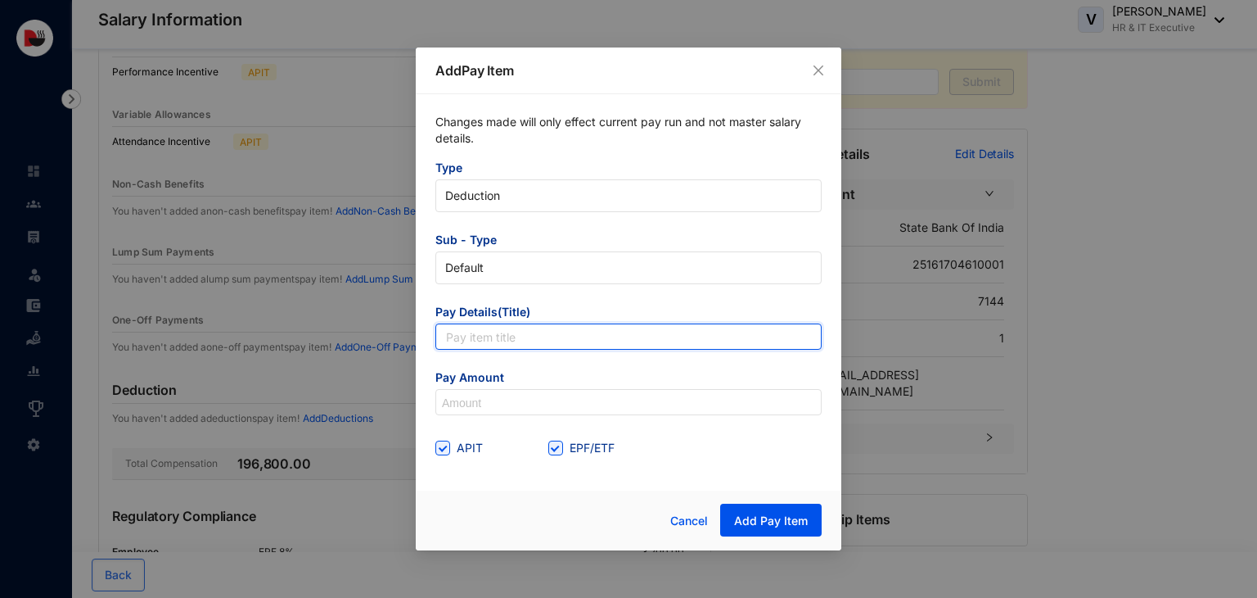
click at [561, 336] on input "text" at bounding box center [629, 336] width 386 height 26
type input "Salary Advances"
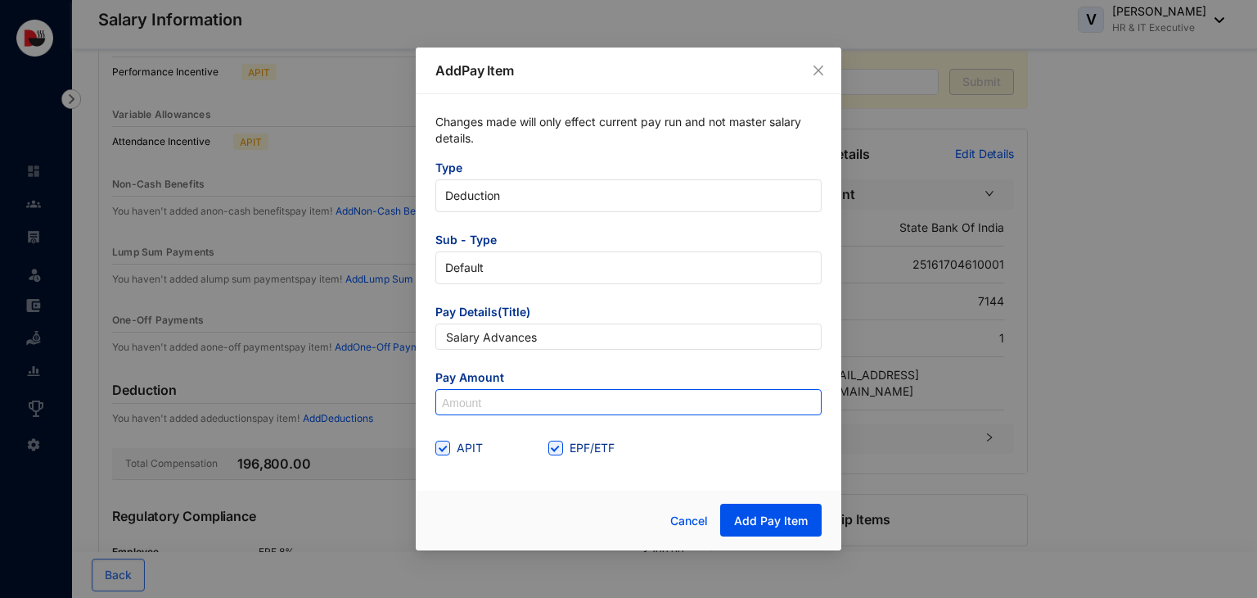
click at [495, 412] on input at bounding box center [628, 403] width 385 height 26
type input "173,500"
click at [573, 451] on span "EPF/ETF" at bounding box center [592, 448] width 58 height 18
click at [560, 451] on input "EPF/ETF" at bounding box center [553, 445] width 11 height 11
checkbox input "false"
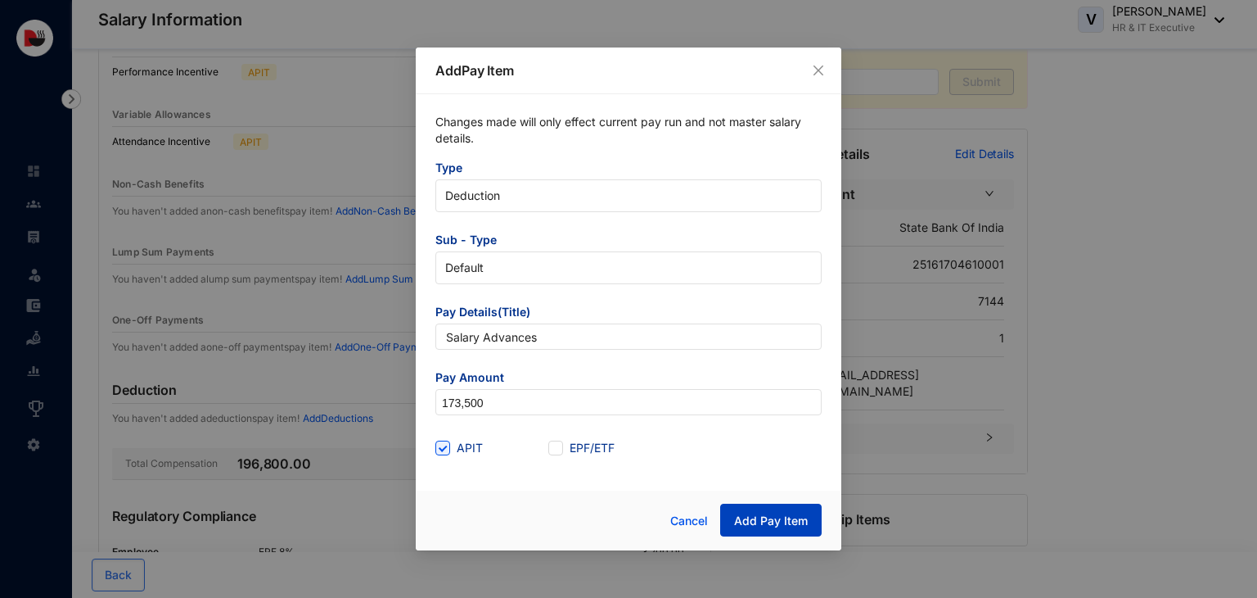
click at [773, 518] on span "Add Pay Item" at bounding box center [771, 520] width 74 height 16
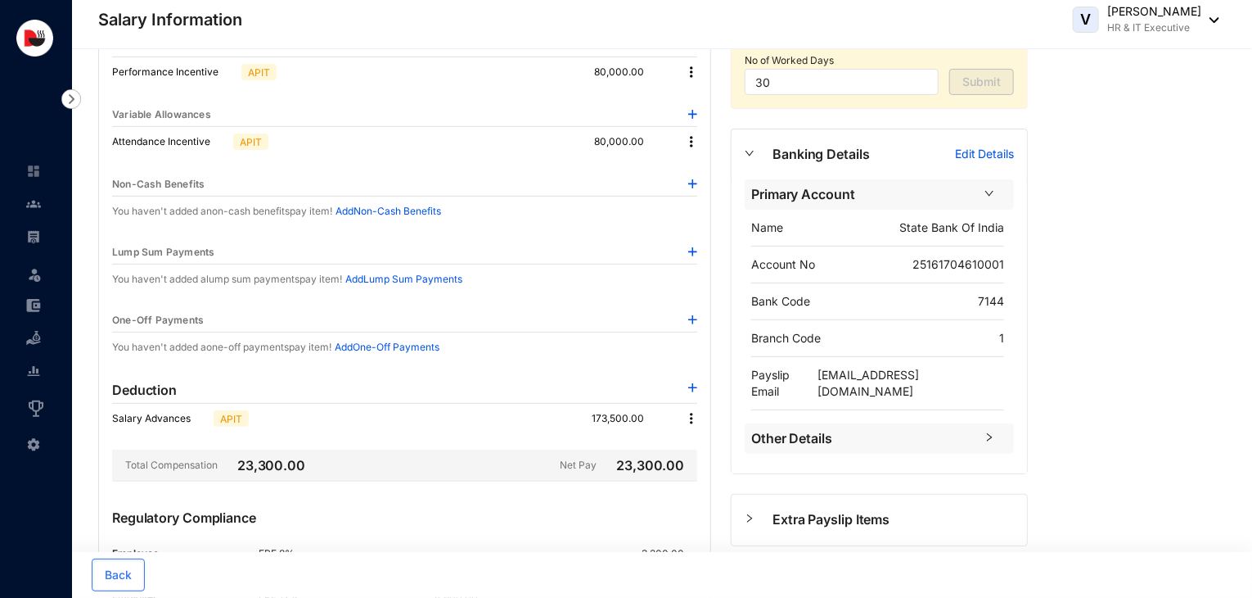
scroll to position [0, 0]
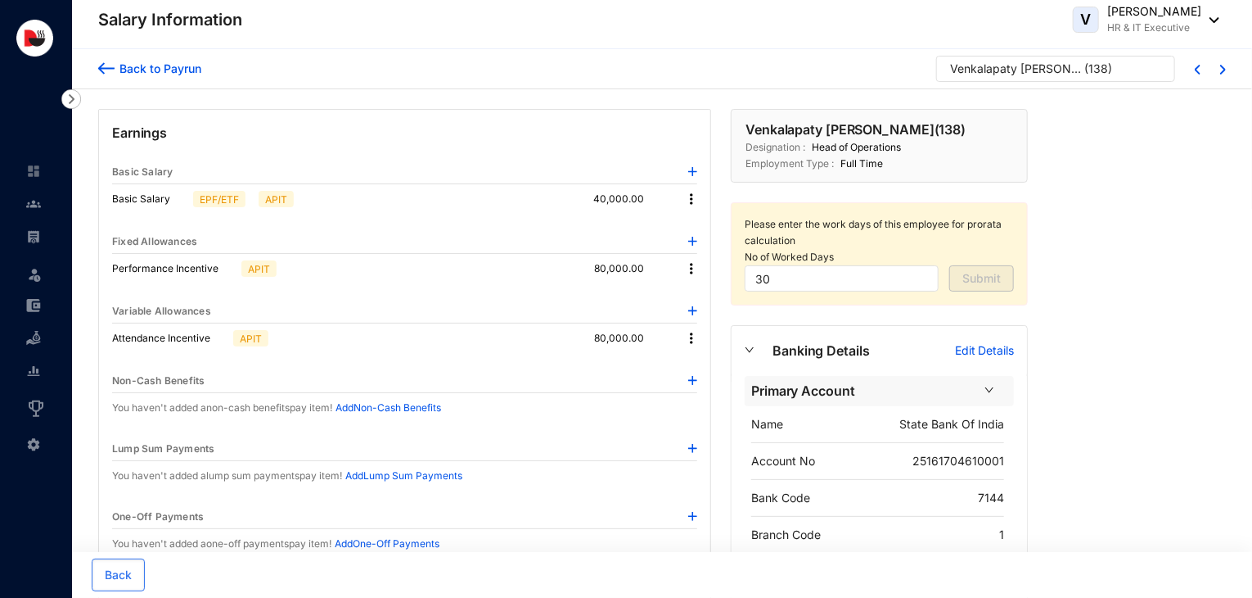
click at [174, 73] on div "Back to Payrun" at bounding box center [158, 68] width 87 height 17
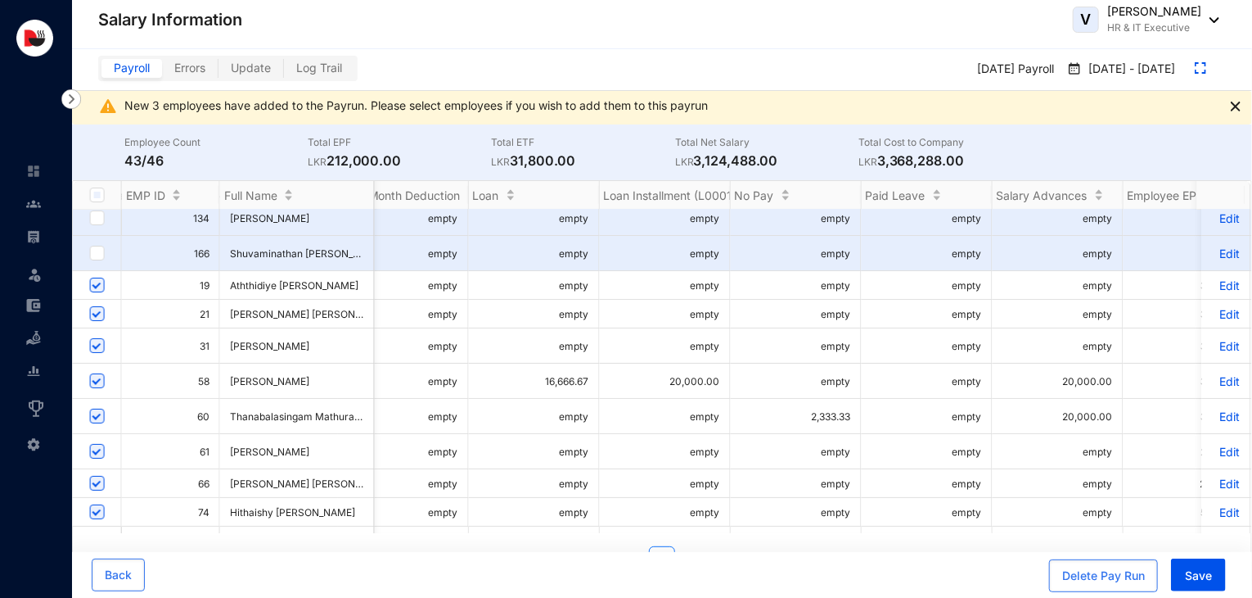
scroll to position [0, 1274]
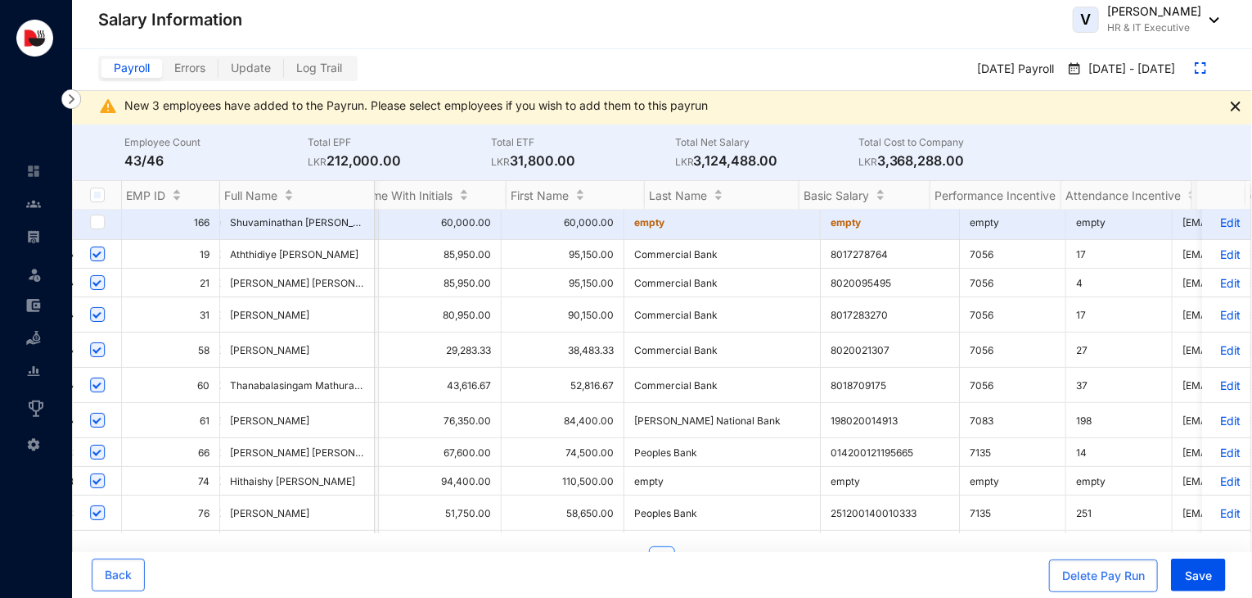
click at [1221, 357] on p "Edit" at bounding box center [1226, 350] width 29 height 14
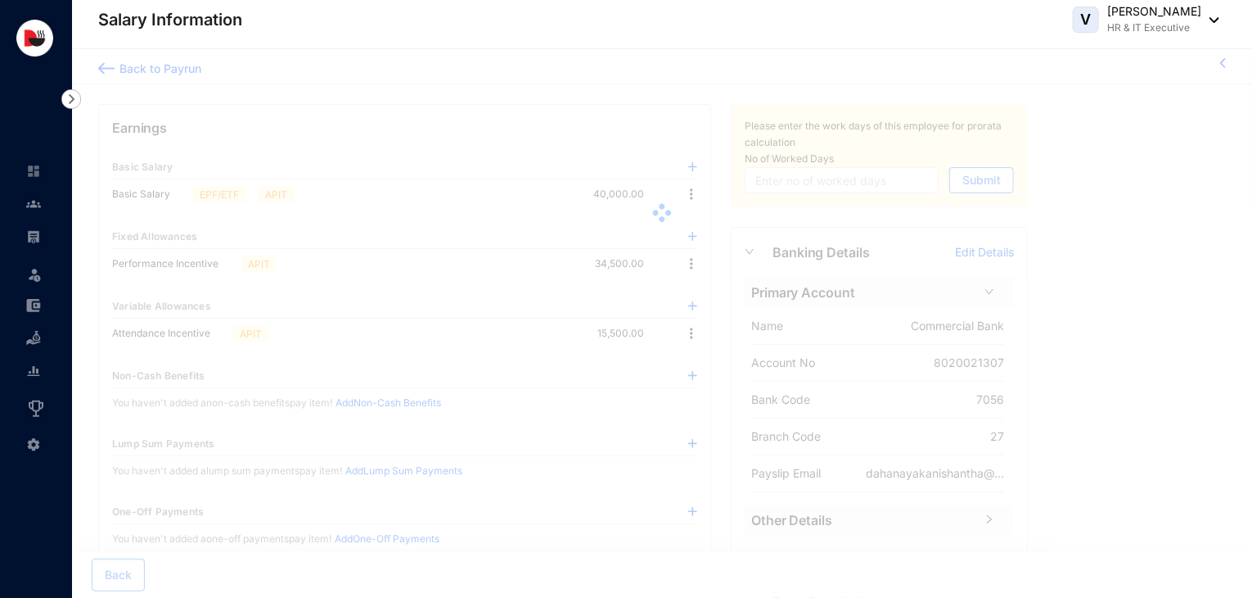
type input "30"
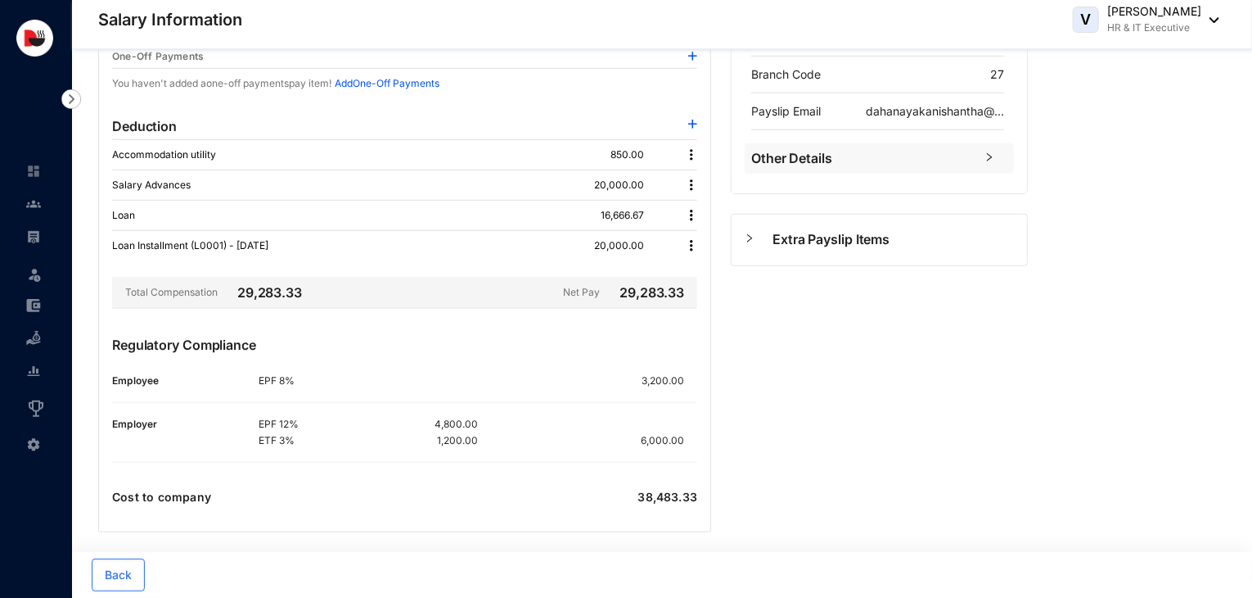
click at [684, 244] on img at bounding box center [692, 245] width 16 height 16
click at [700, 266] on span "Edit" at bounding box center [714, 272] width 34 height 18
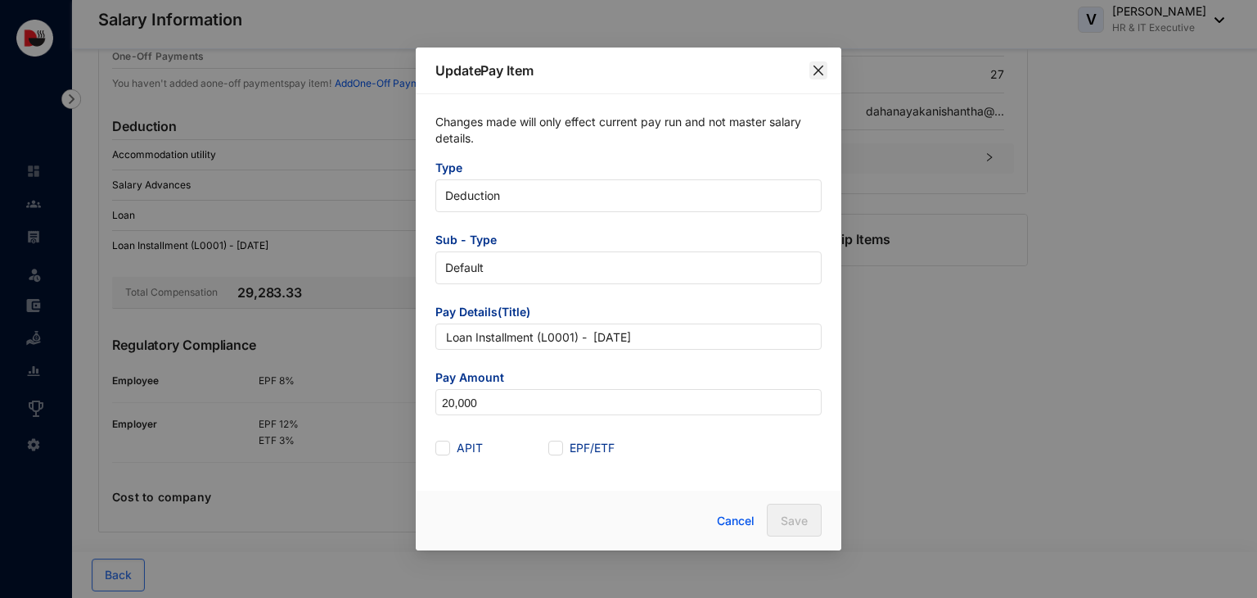
click at [813, 76] on icon "close" at bounding box center [818, 70] width 13 height 13
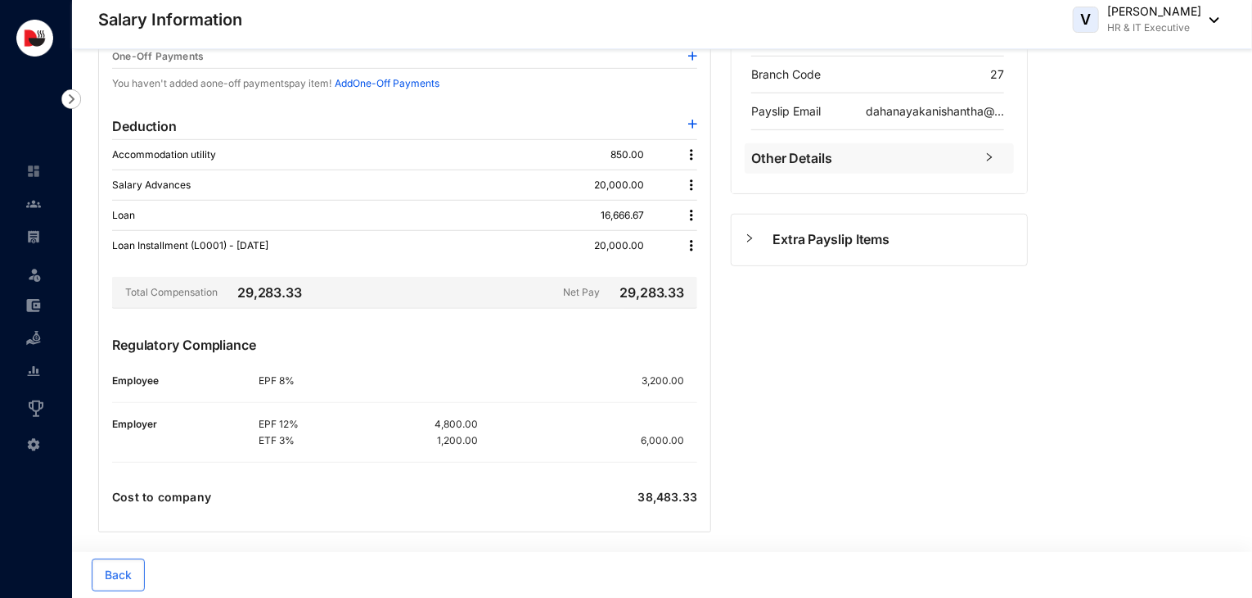
click at [688, 211] on img at bounding box center [692, 215] width 16 height 16
click at [711, 266] on p "Delete" at bounding box center [714, 267] width 34 height 16
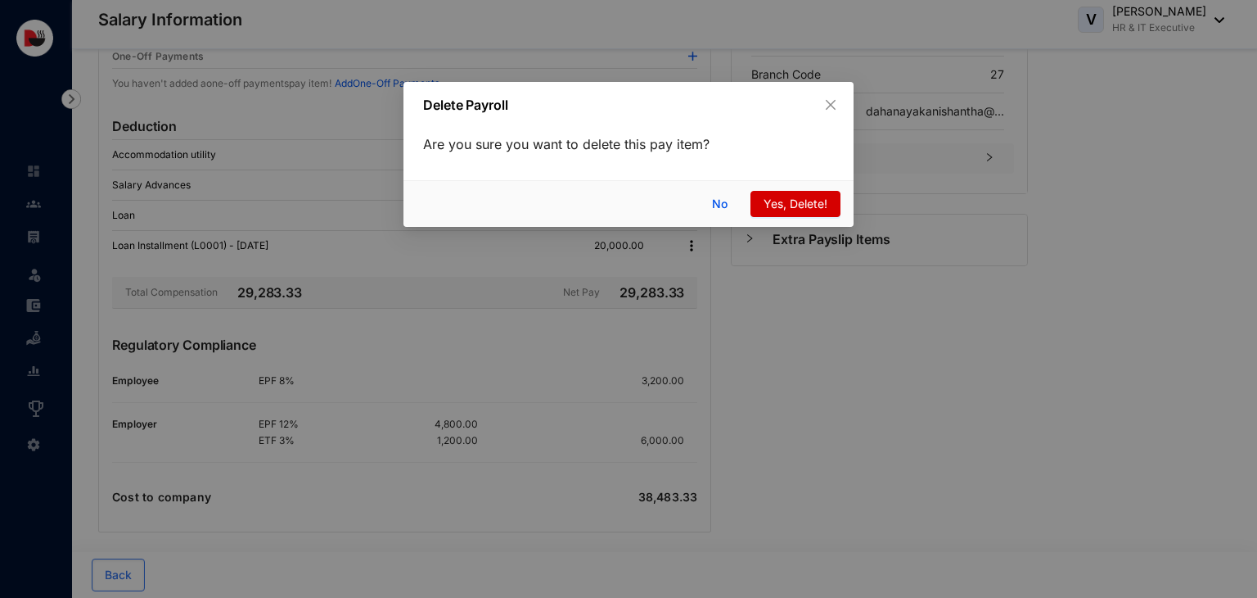
click at [769, 203] on span "Yes, Delete!" at bounding box center [796, 204] width 64 height 18
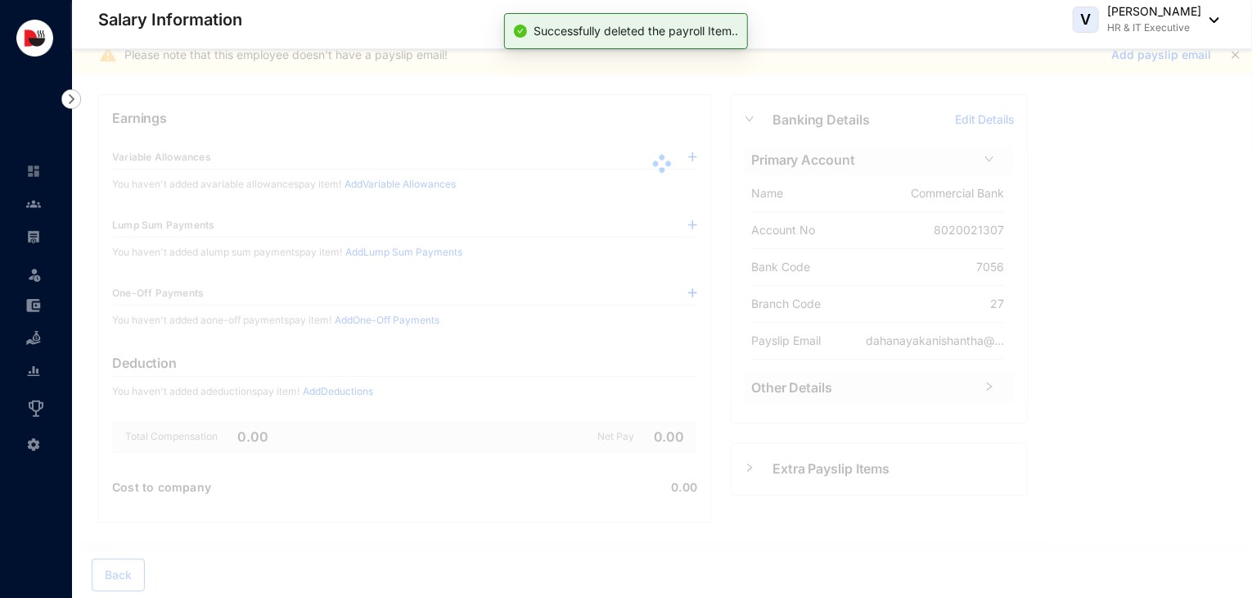
scroll to position [439, 0]
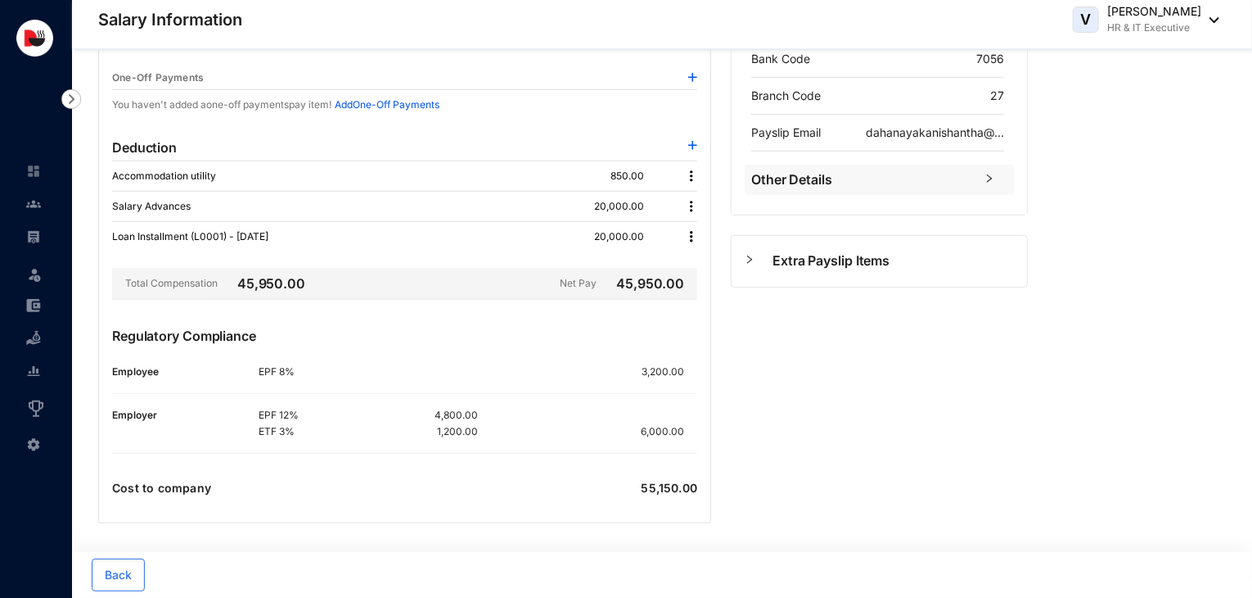
click at [693, 235] on img at bounding box center [692, 236] width 16 height 16
click at [702, 265] on span "Edit" at bounding box center [714, 263] width 34 height 18
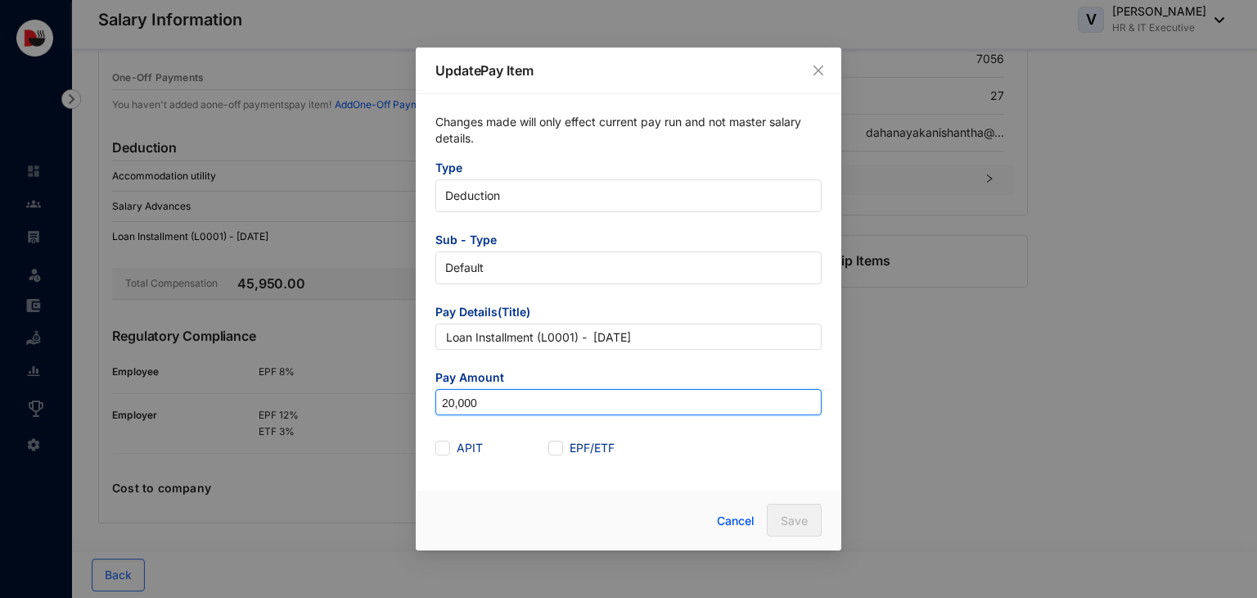
drag, startPoint x: 507, startPoint y: 404, endPoint x: 339, endPoint y: 424, distance: 169.0
click at [339, 424] on div "Update Pay Item Changes made will only effect current pay run and not master sa…" at bounding box center [628, 299] width 1257 height 598
type input "16,666.67"
click at [790, 520] on span "Save" at bounding box center [794, 520] width 27 height 16
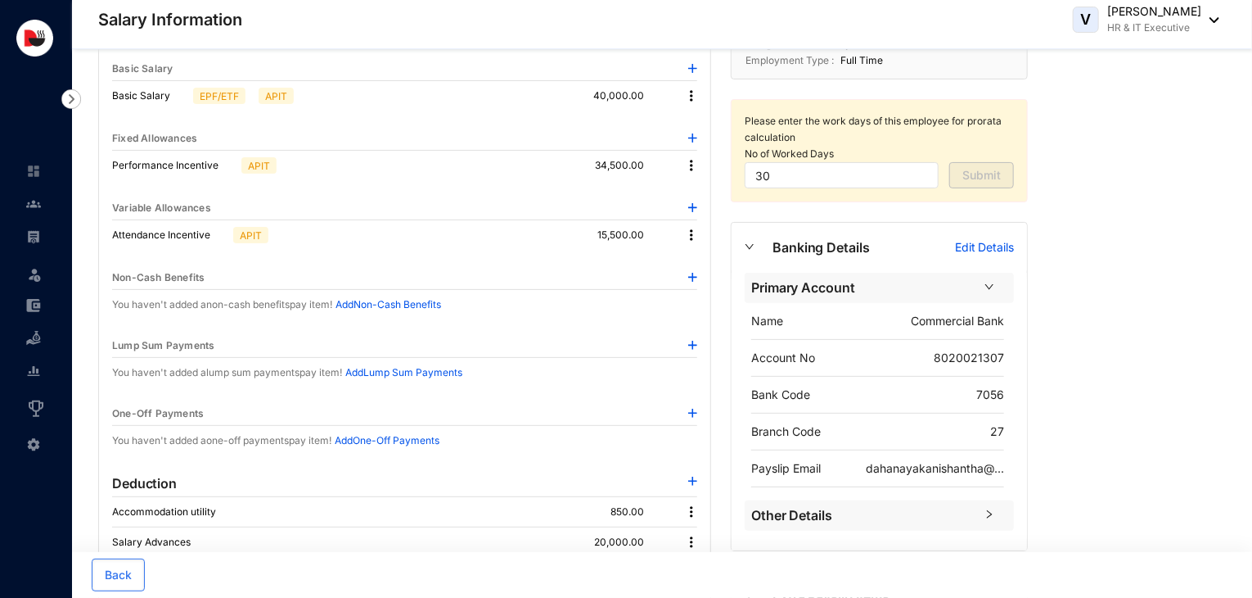
scroll to position [0, 0]
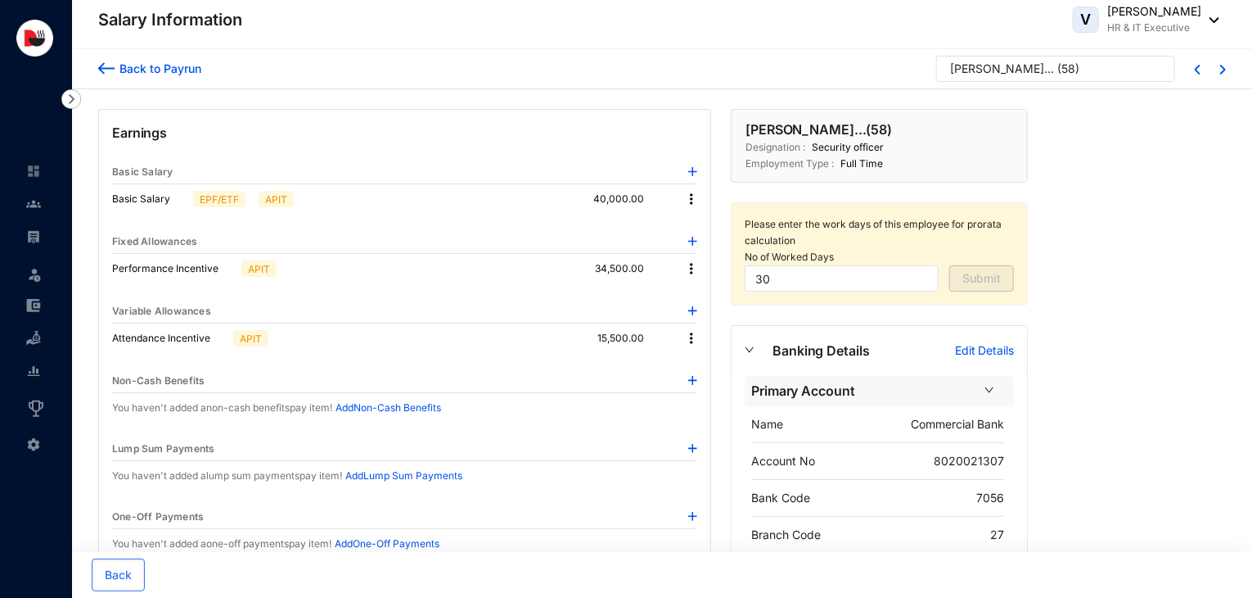
click at [181, 69] on div "Back to Payrun" at bounding box center [158, 68] width 87 height 17
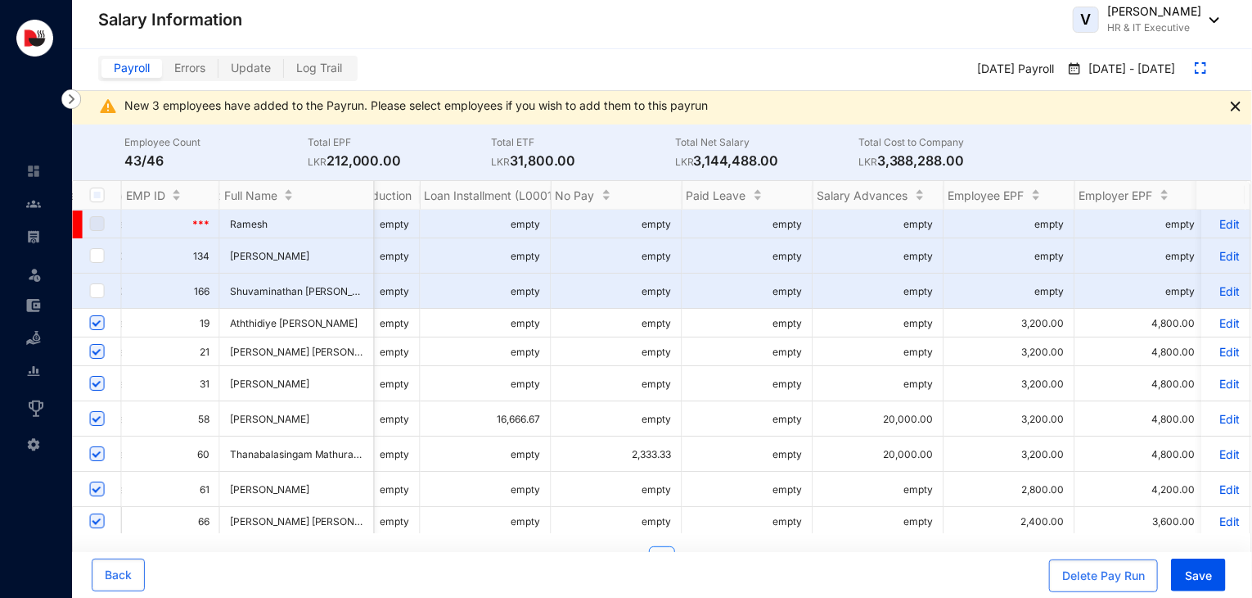
scroll to position [0, 1325]
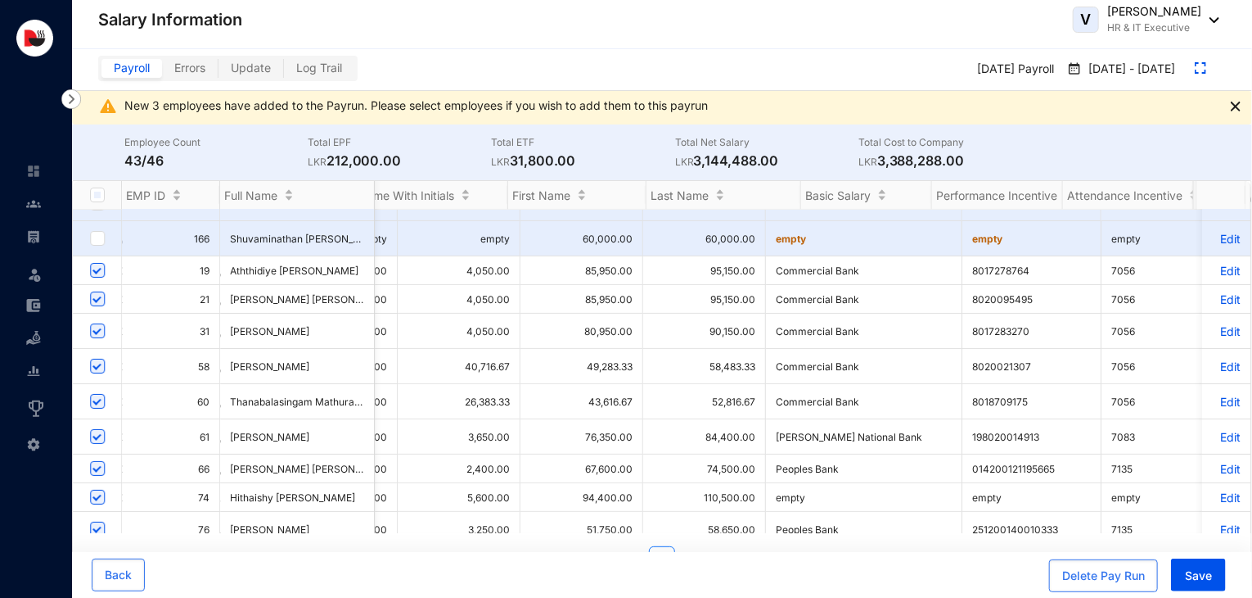
click at [1221, 473] on p "Edit" at bounding box center [1226, 469] width 29 height 14
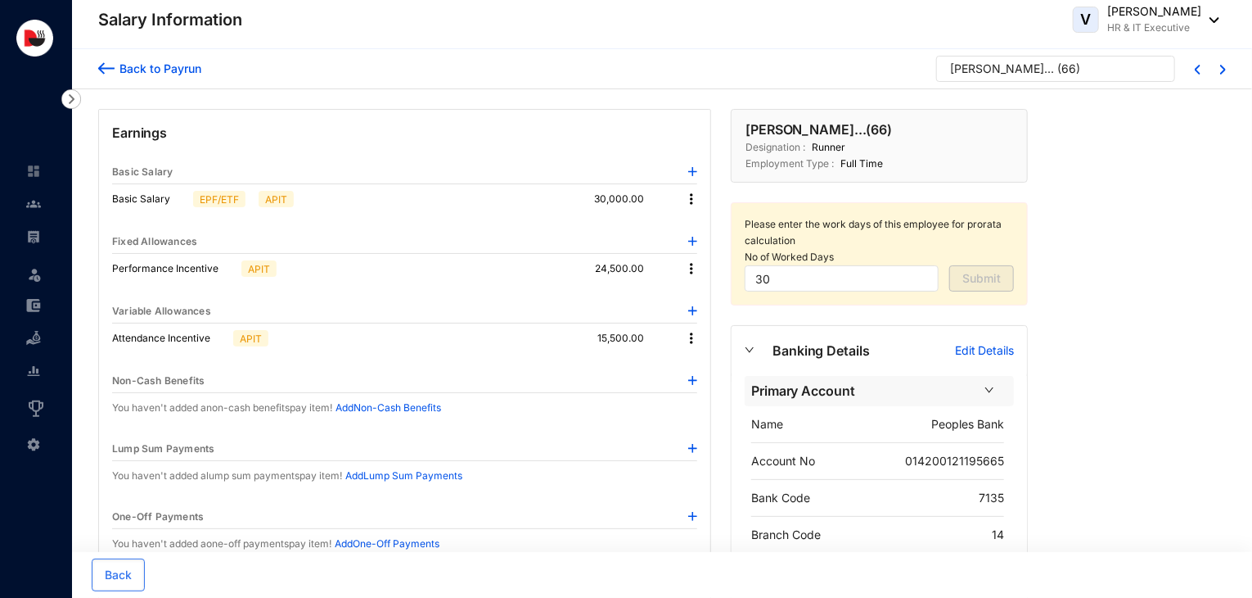
click at [689, 269] on img at bounding box center [692, 268] width 16 height 16
click at [720, 294] on span "Edit" at bounding box center [714, 296] width 34 height 18
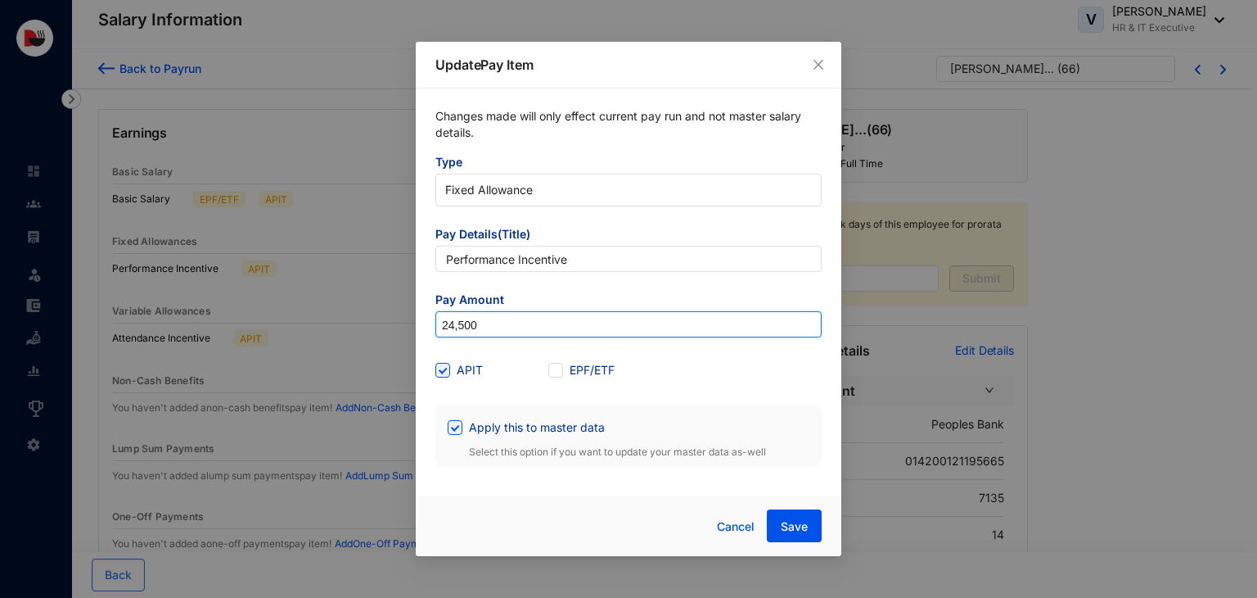
drag, startPoint x: 494, startPoint y: 323, endPoint x: 334, endPoint y: 352, distance: 162.2
click at [334, 352] on div "Update Pay Item Changes made will only effect current pay run and not master sa…" at bounding box center [628, 299] width 1257 height 598
type input "28,000"
click at [788, 530] on span "Save" at bounding box center [794, 526] width 27 height 16
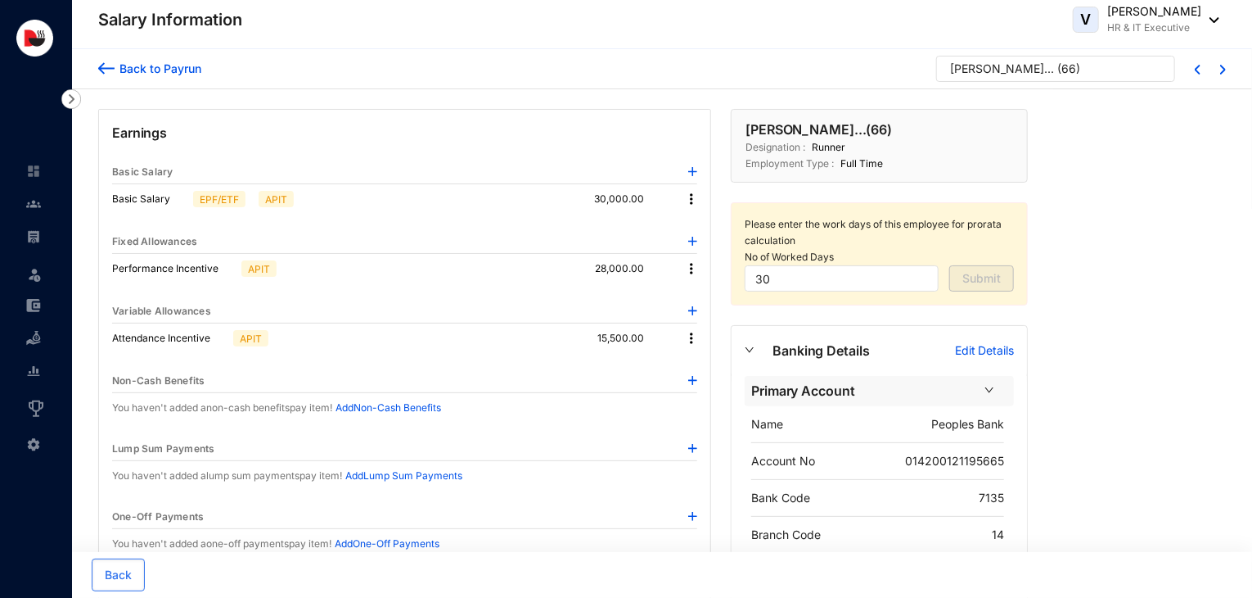
click at [690, 335] on img at bounding box center [692, 338] width 16 height 16
click at [710, 358] on span "Edit" at bounding box center [714, 365] width 34 height 18
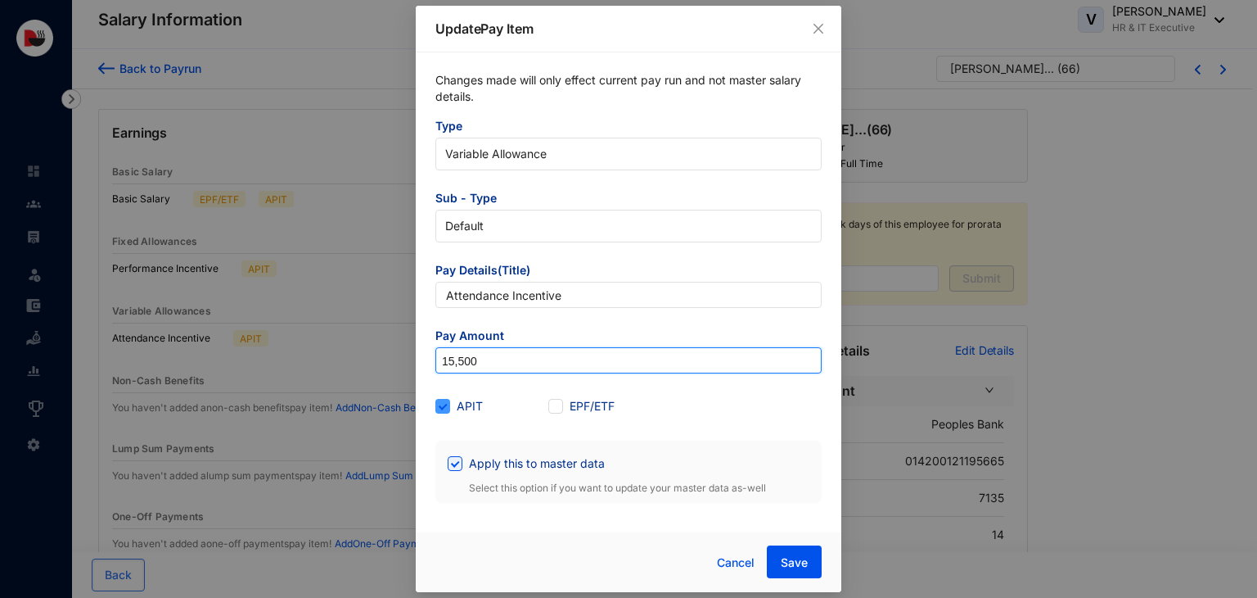
drag, startPoint x: 710, startPoint y: 358, endPoint x: 440, endPoint y: 410, distance: 274.4
click at [440, 410] on form "Type Variable Allowance Sub - Type Default Pay Details(Title) Attendance Incent…" at bounding box center [629, 310] width 386 height 385
type input "17,000"
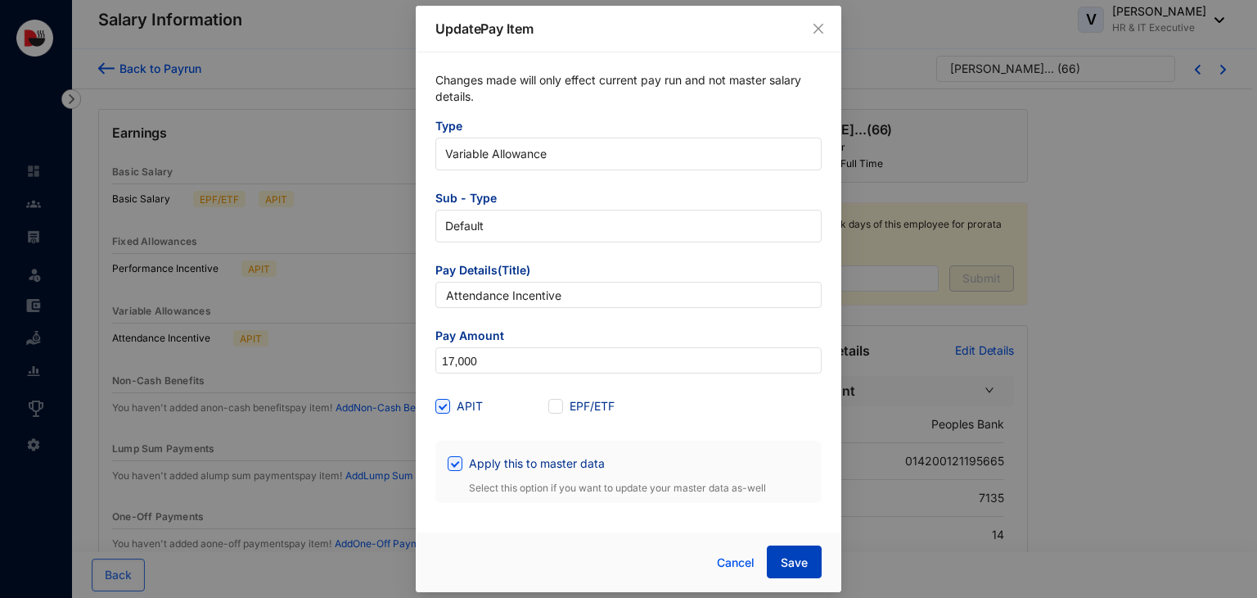
click at [797, 563] on span "Save" at bounding box center [794, 562] width 27 height 16
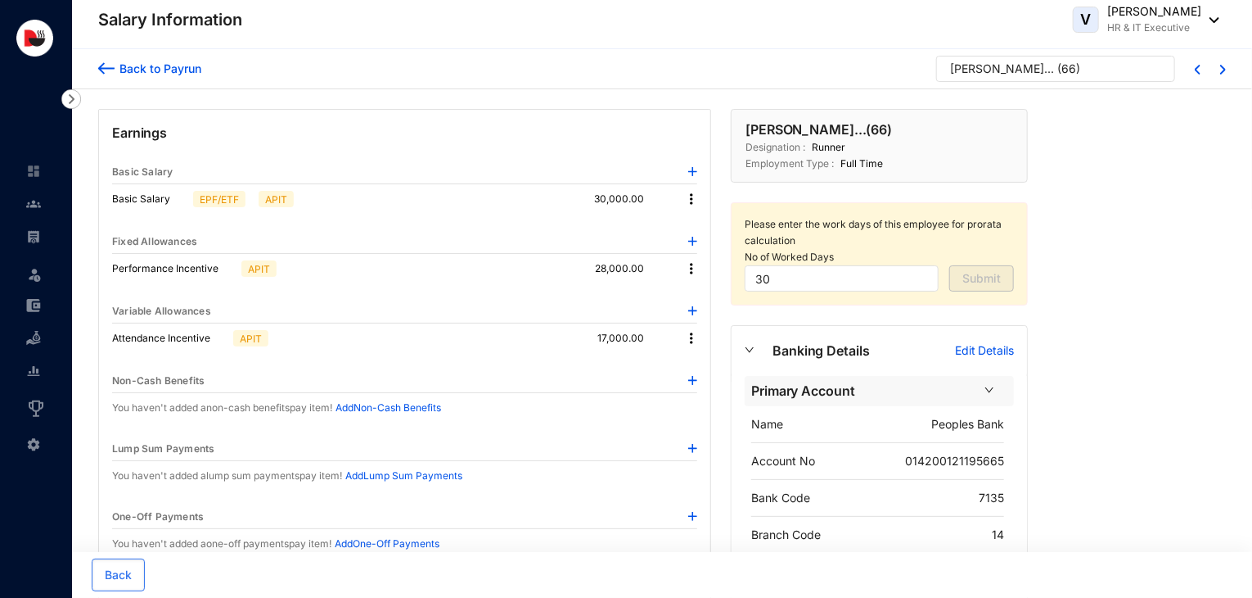
click at [151, 70] on div "Back to Payrun" at bounding box center [158, 68] width 87 height 17
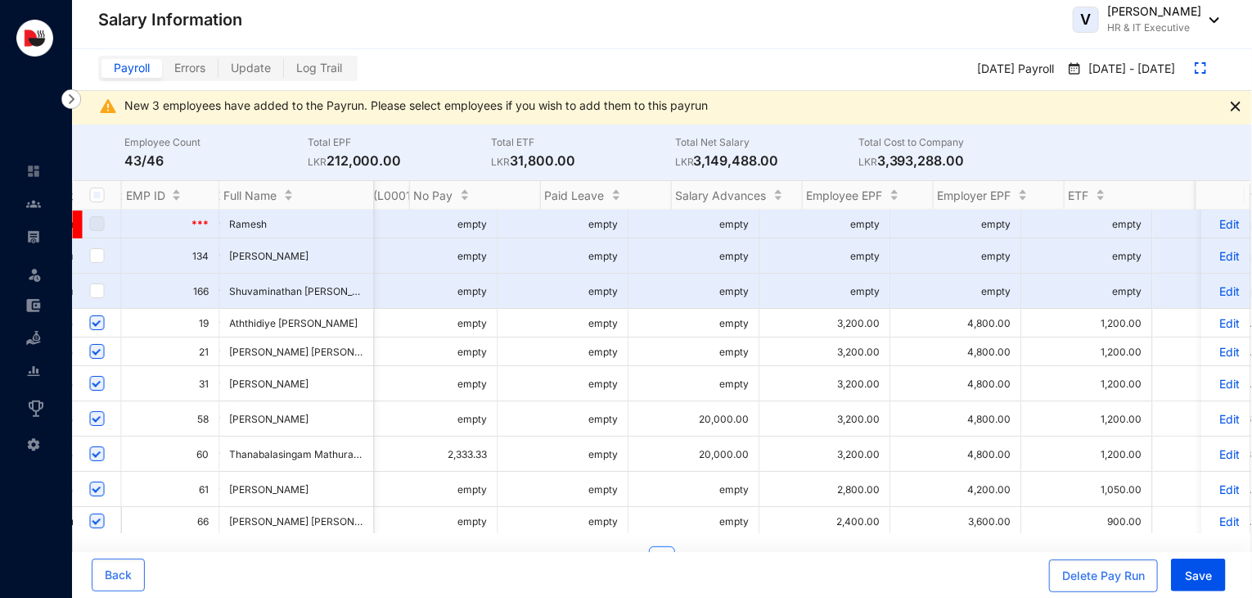
scroll to position [0, 1503]
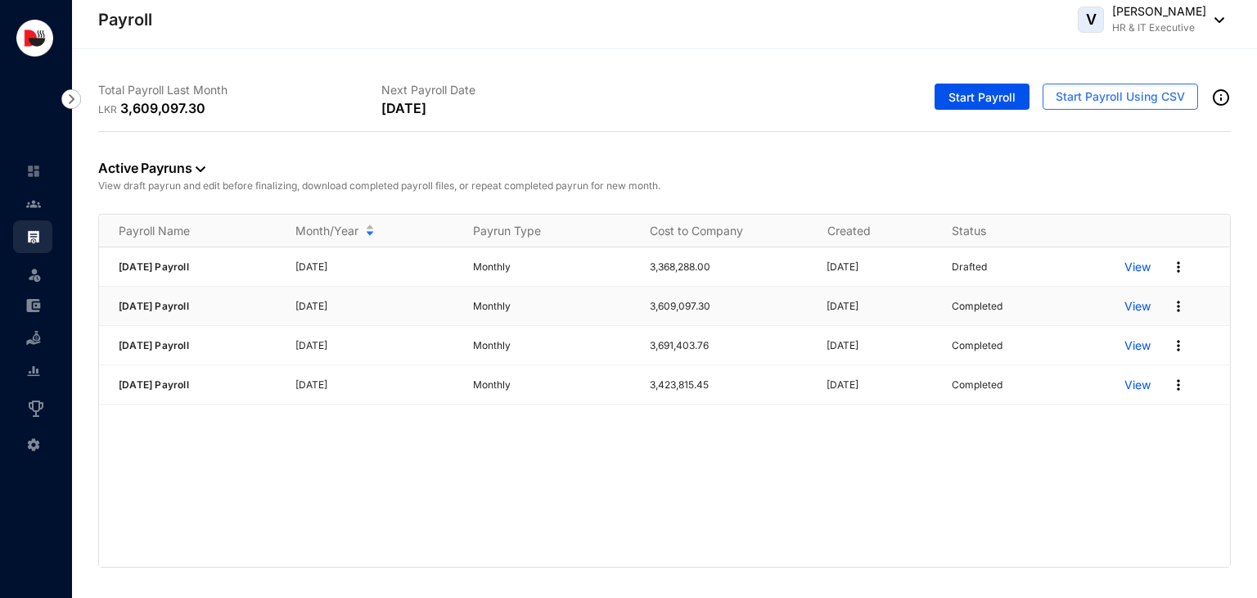
click at [1139, 309] on p "View" at bounding box center [1138, 306] width 26 height 16
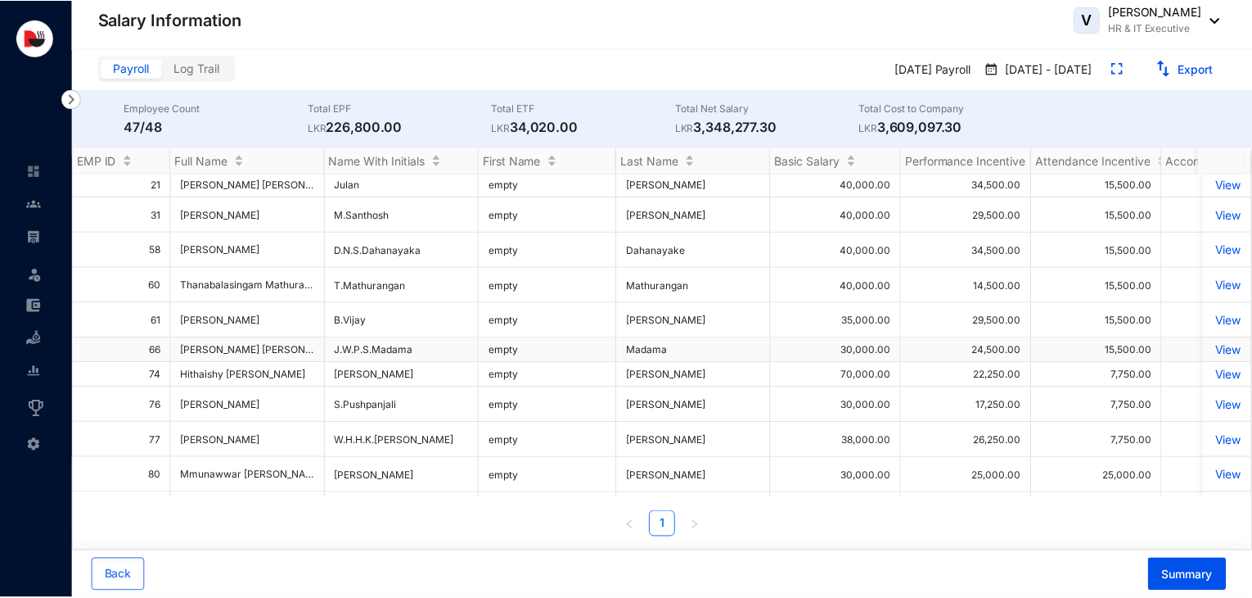
scroll to position [26, 0]
click at [1217, 246] on p "View" at bounding box center [1231, 250] width 29 height 14
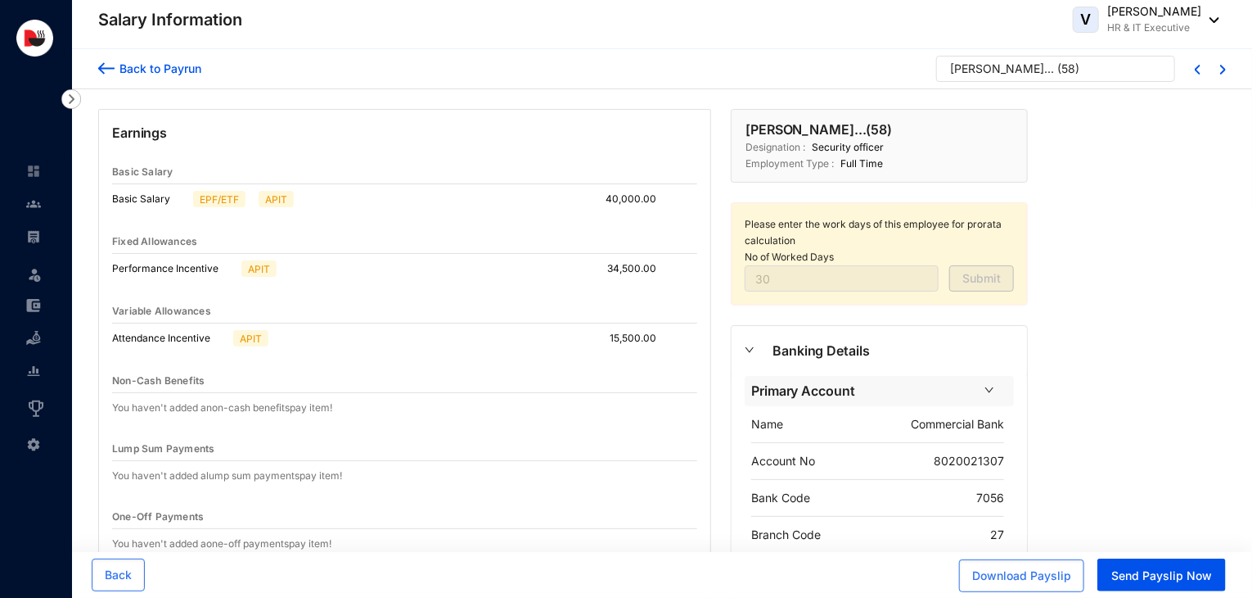
click at [122, 73] on div "Back to Payrun" at bounding box center [158, 68] width 87 height 17
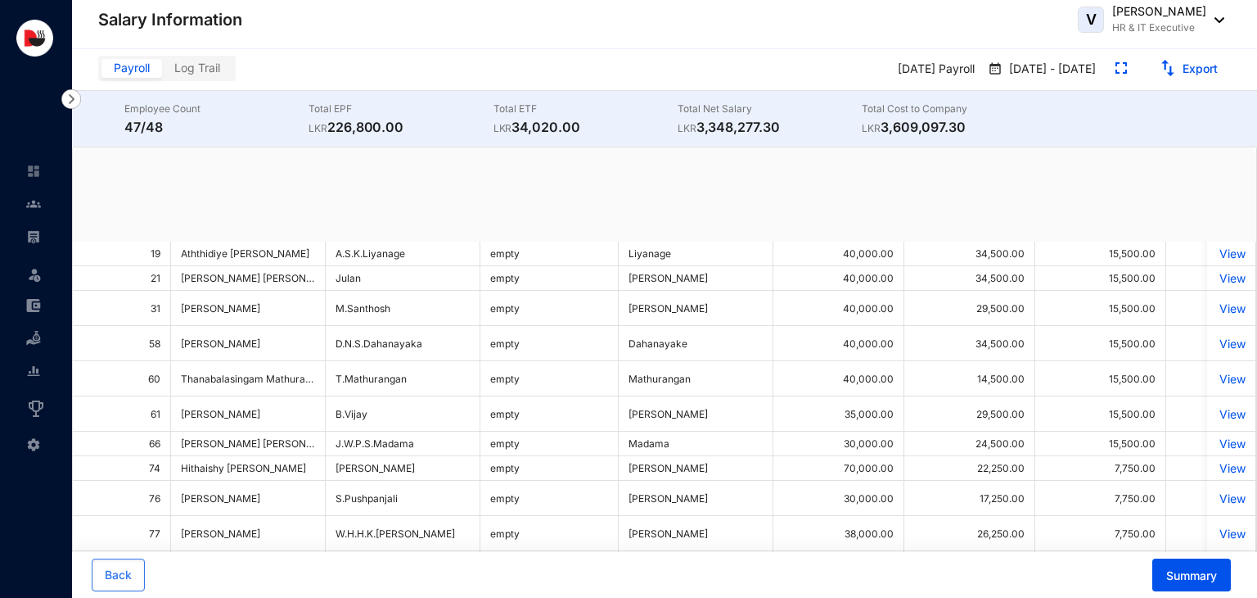
click at [36, 302] on img at bounding box center [33, 305] width 15 height 15
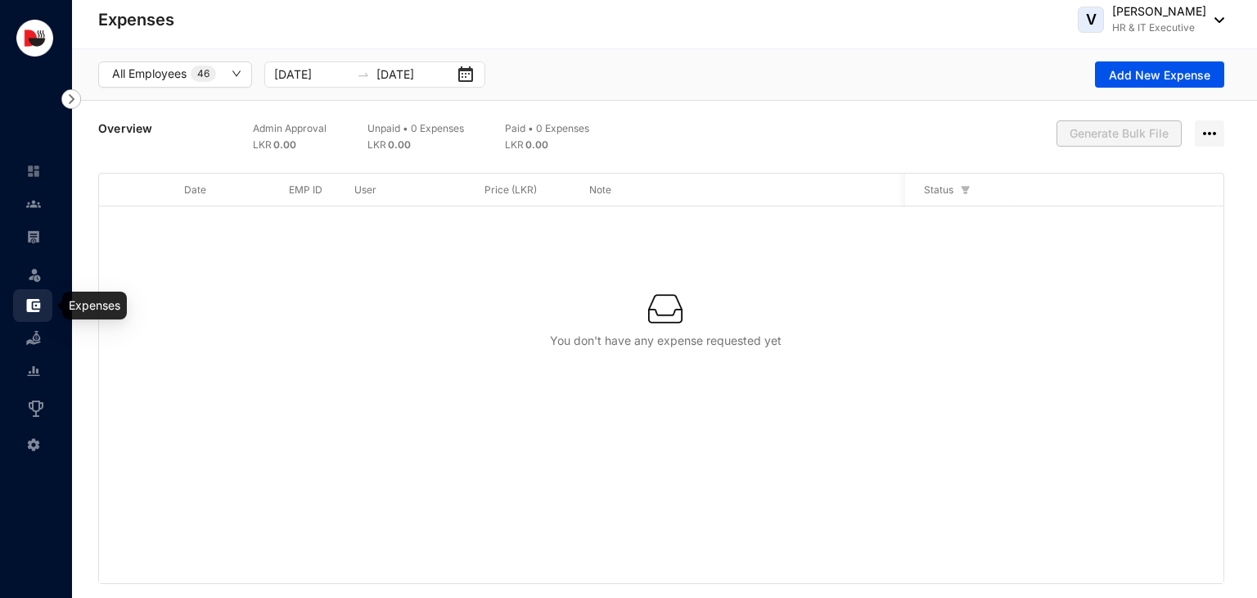
click at [29, 314] on link at bounding box center [46, 305] width 41 height 16
click at [34, 343] on img at bounding box center [33, 338] width 15 height 15
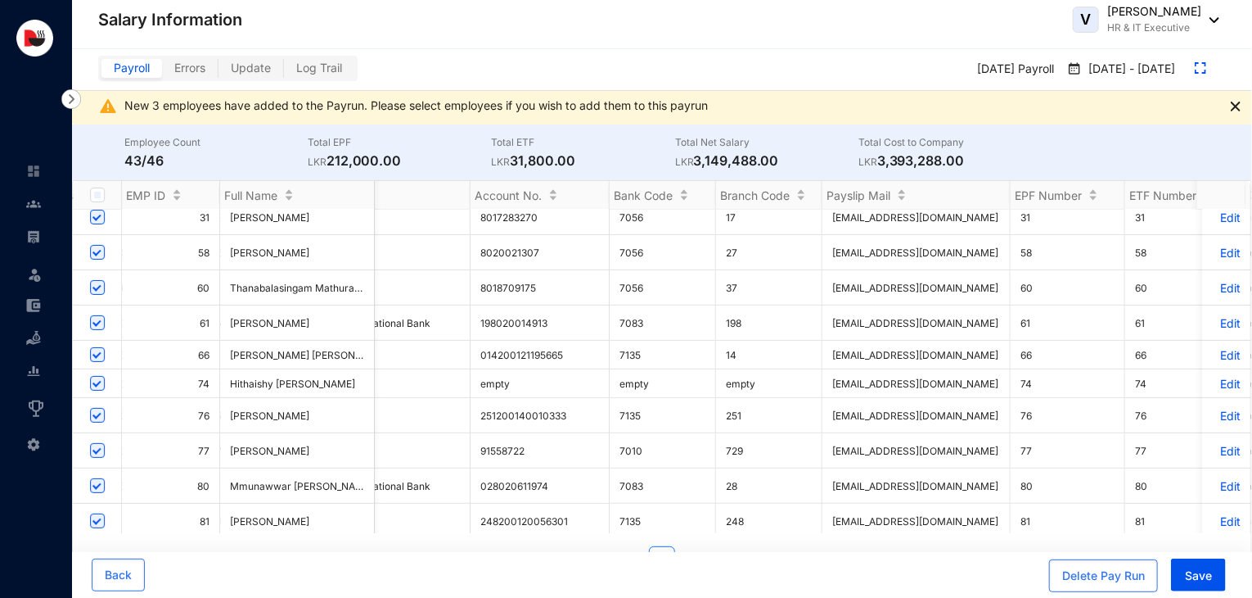
scroll to position [166, 2574]
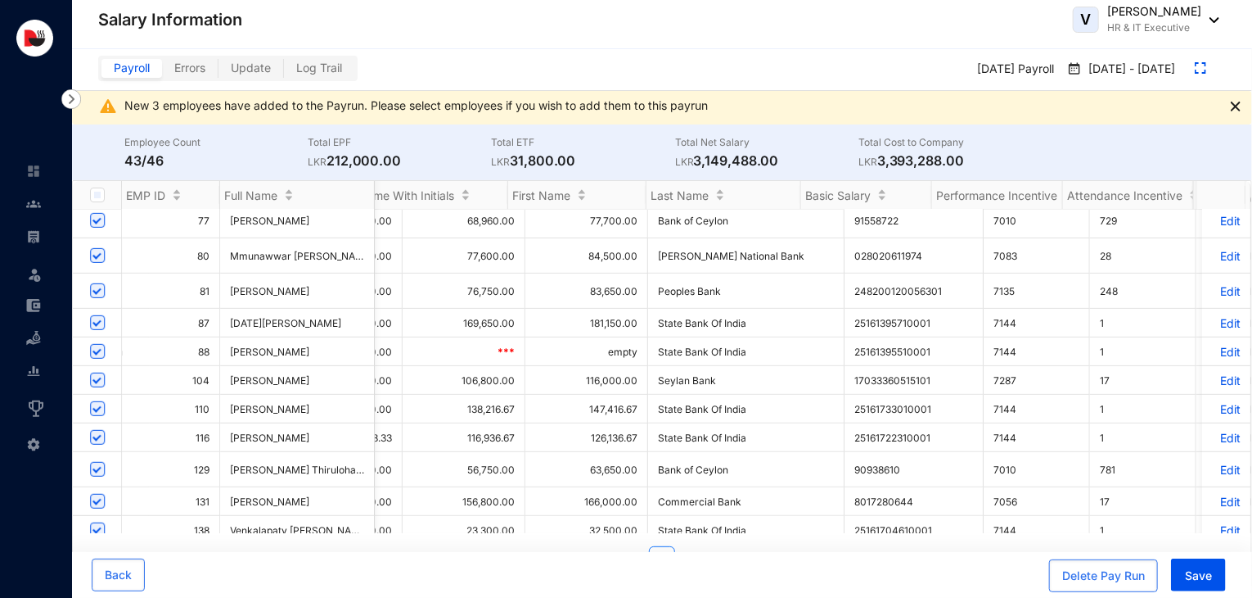
click at [1214, 442] on p "Edit" at bounding box center [1226, 438] width 29 height 14
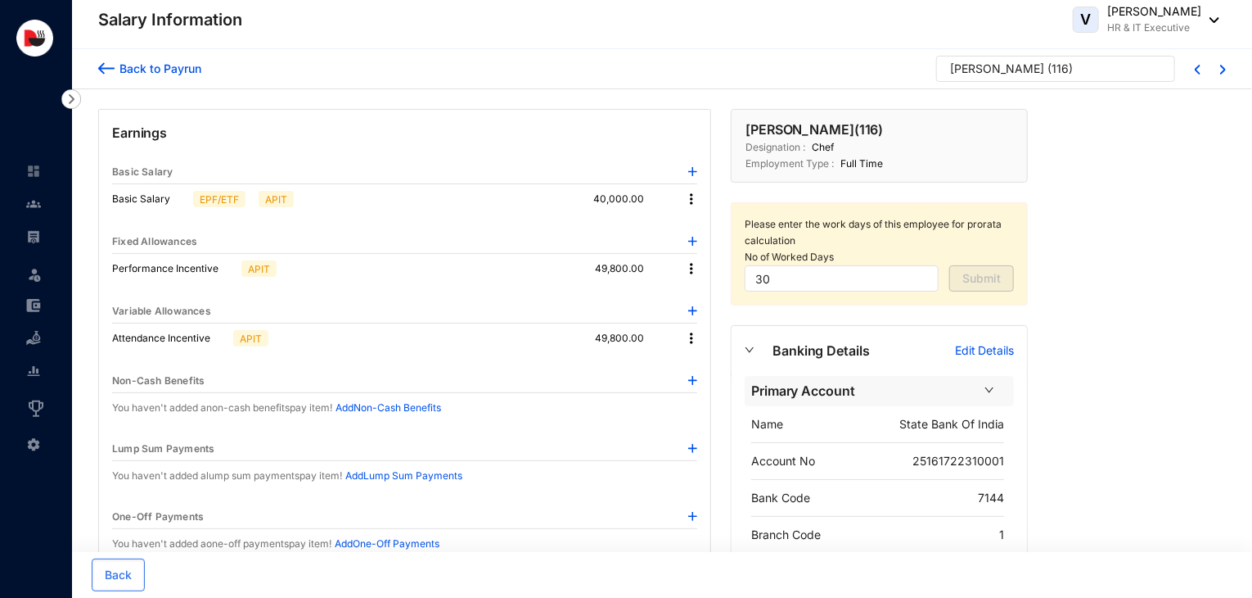
click at [1229, 73] on div "Back to Payrun Baskara Thamilvendhan ( 116 )" at bounding box center [662, 69] width 1180 height 40
click at [1223, 73] on img at bounding box center [1224, 70] width 6 height 10
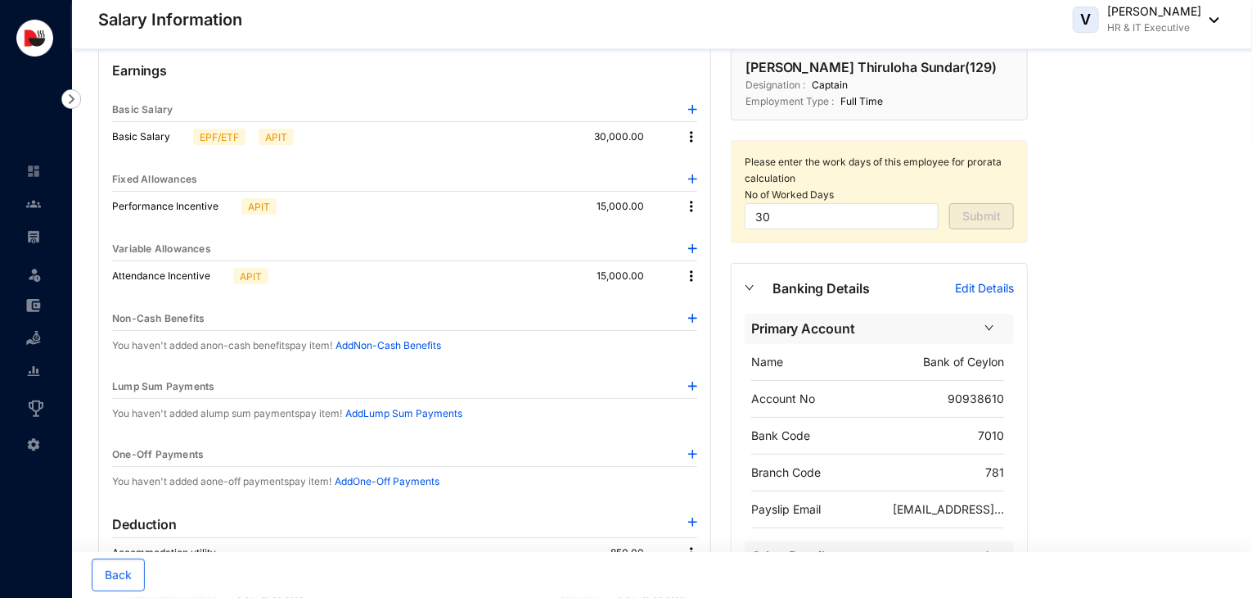
scroll to position [62, 0]
click at [689, 209] on img at bounding box center [692, 206] width 16 height 16
click at [704, 235] on span "Edit" at bounding box center [714, 233] width 34 height 18
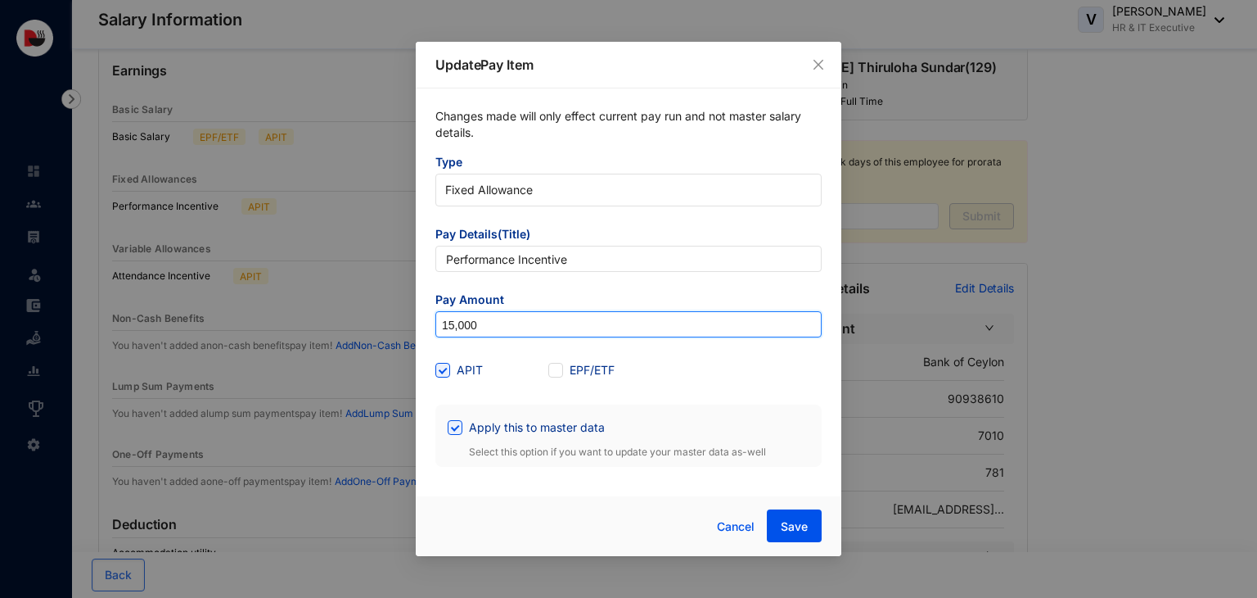
drag, startPoint x: 531, startPoint y: 321, endPoint x: 339, endPoint y: 347, distance: 194.1
click at [339, 347] on div "Update Pay Item Changes made will only effect current pay run and not master sa…" at bounding box center [628, 299] width 1257 height 598
type input "17,500"
click at [791, 538] on button "Save" at bounding box center [794, 525] width 55 height 33
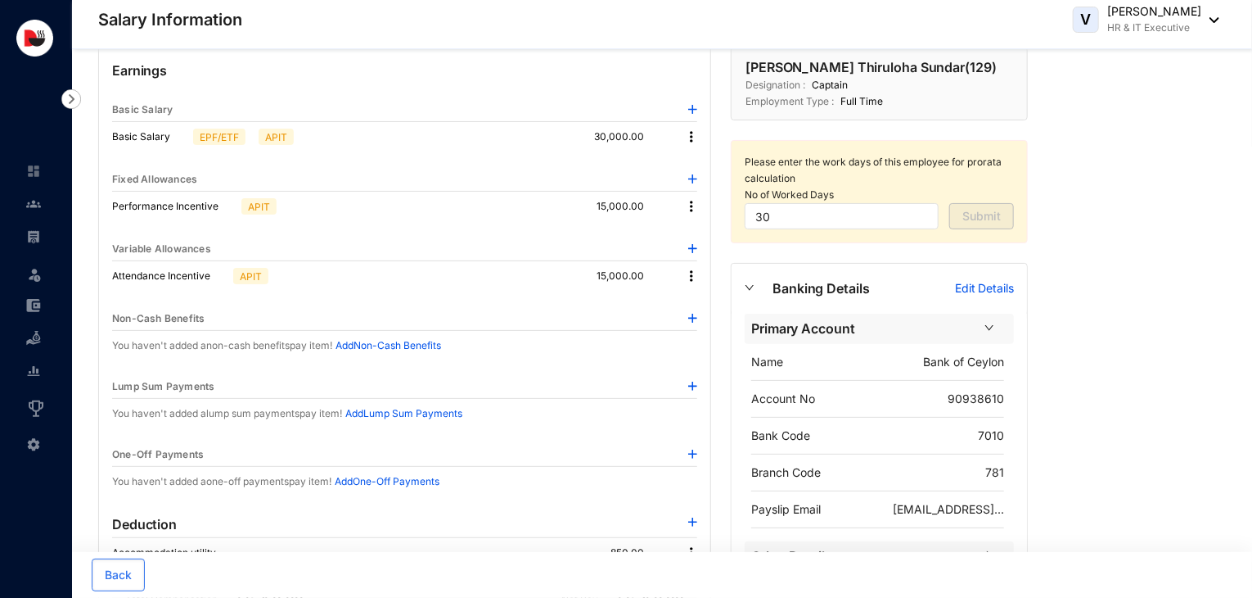
click at [691, 278] on img at bounding box center [692, 276] width 16 height 16
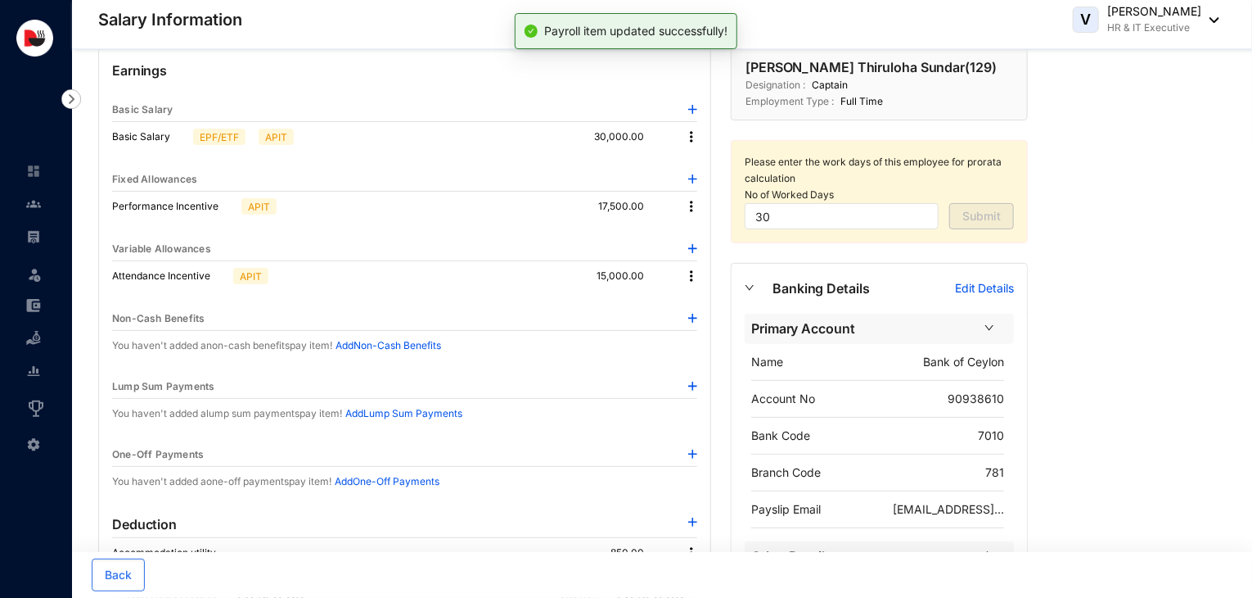
click at [690, 269] on img at bounding box center [692, 276] width 16 height 16
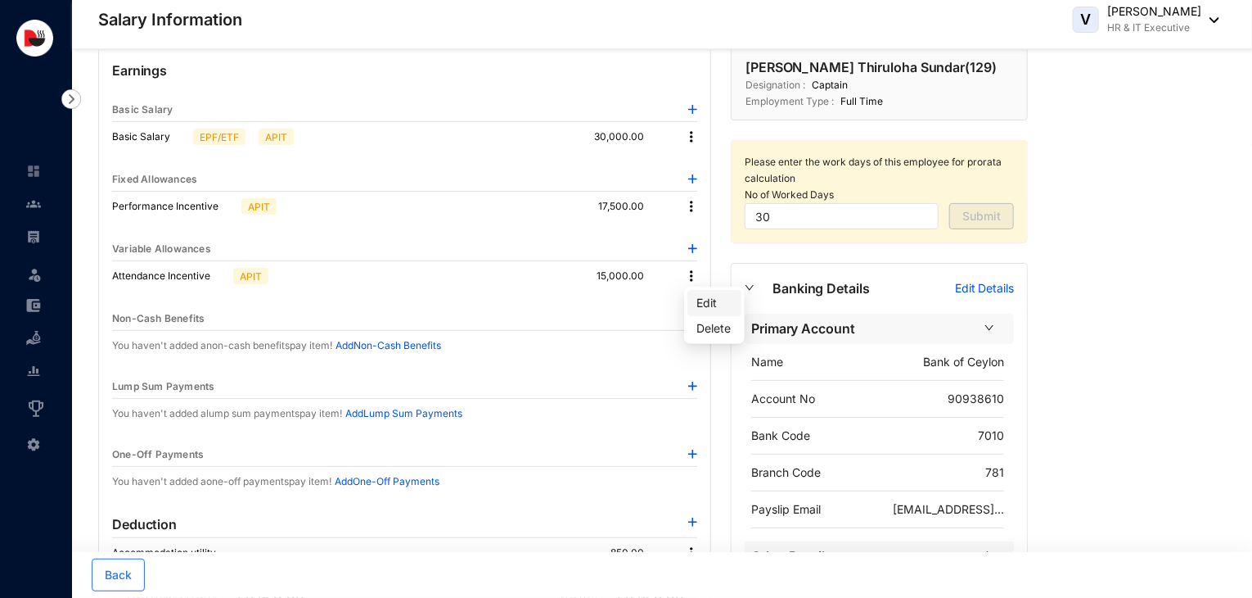
click at [719, 300] on span "Edit" at bounding box center [714, 303] width 34 height 18
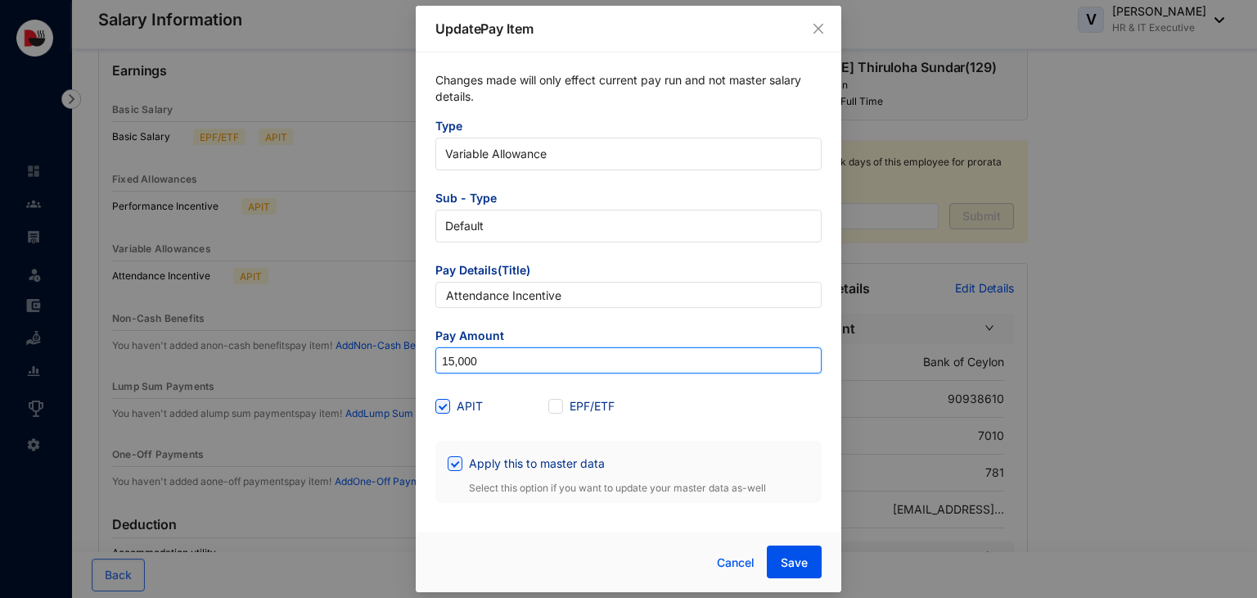
drag, startPoint x: 565, startPoint y: 351, endPoint x: 414, endPoint y: 374, distance: 152.4
click at [414, 374] on div "Update Pay Item Changes made will only effect current pay run and not master sa…" at bounding box center [628, 299] width 1257 height 598
type input "17,500"
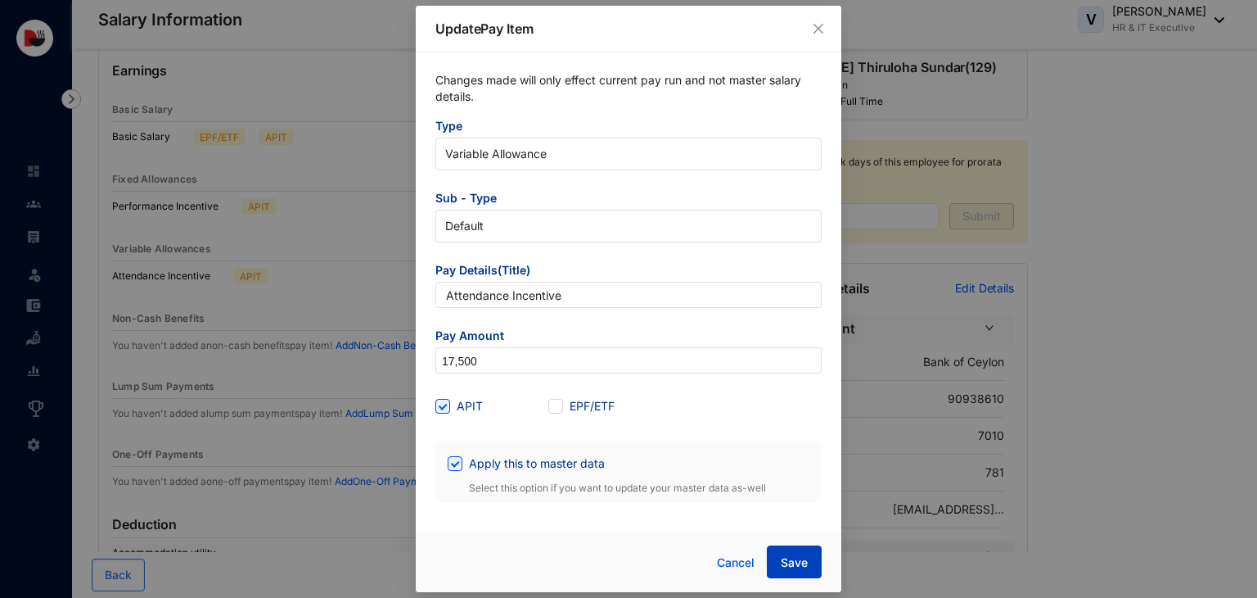
click at [793, 563] on span "Save" at bounding box center [794, 562] width 27 height 16
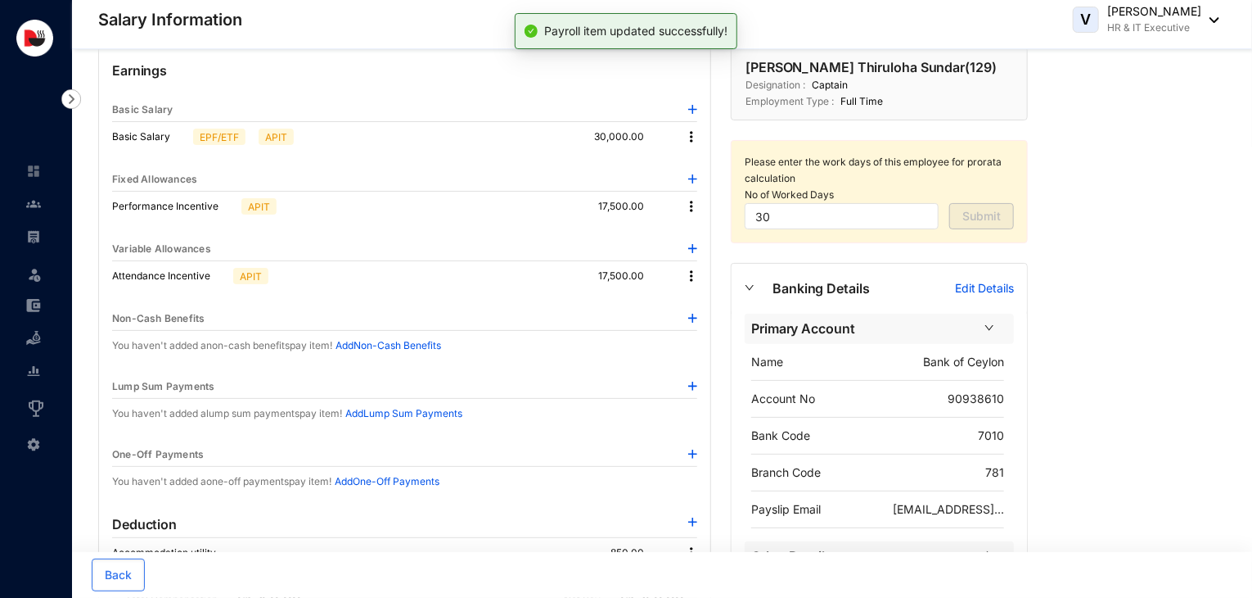
scroll to position [0, 0]
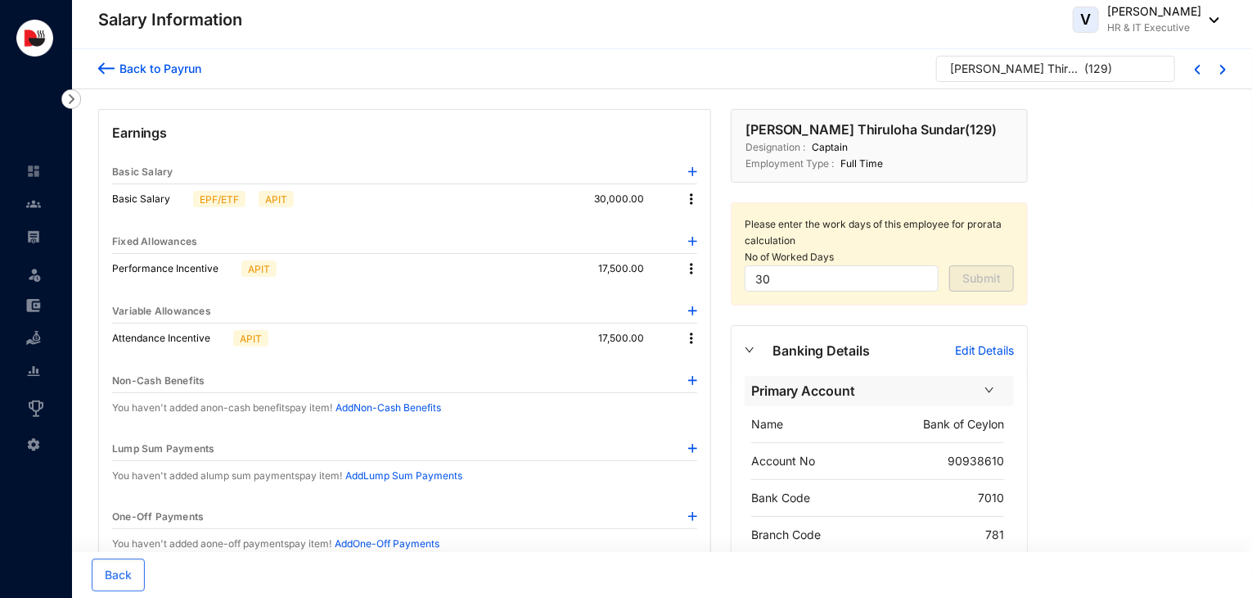
click at [162, 65] on div "Back to Payrun" at bounding box center [158, 68] width 87 height 17
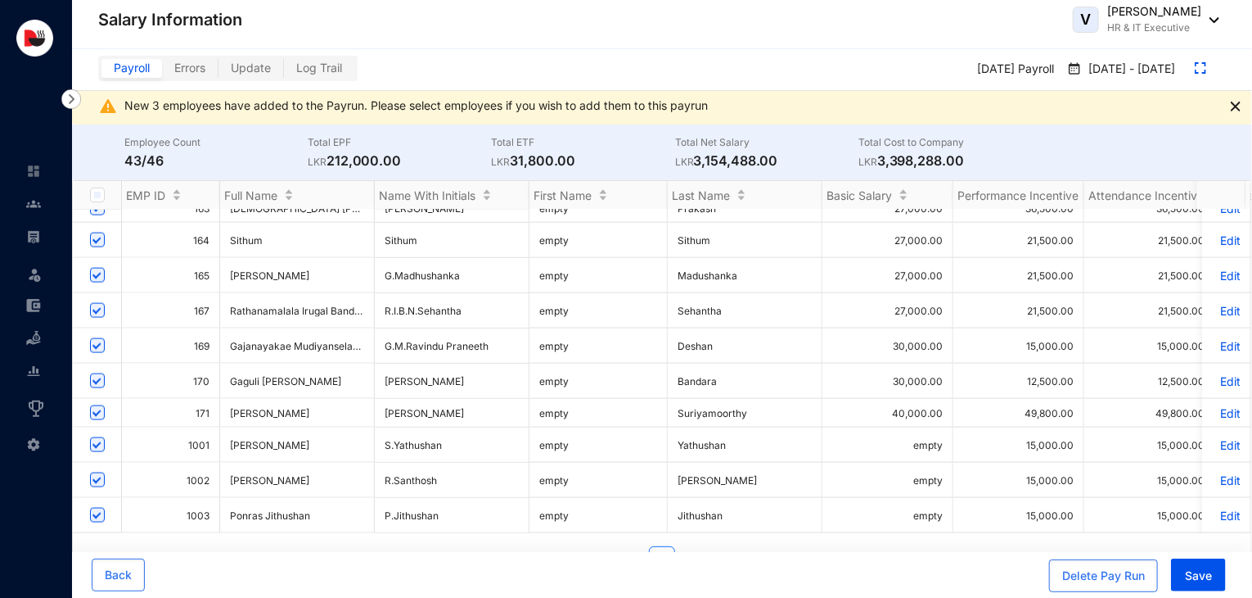
scroll to position [1140, 0]
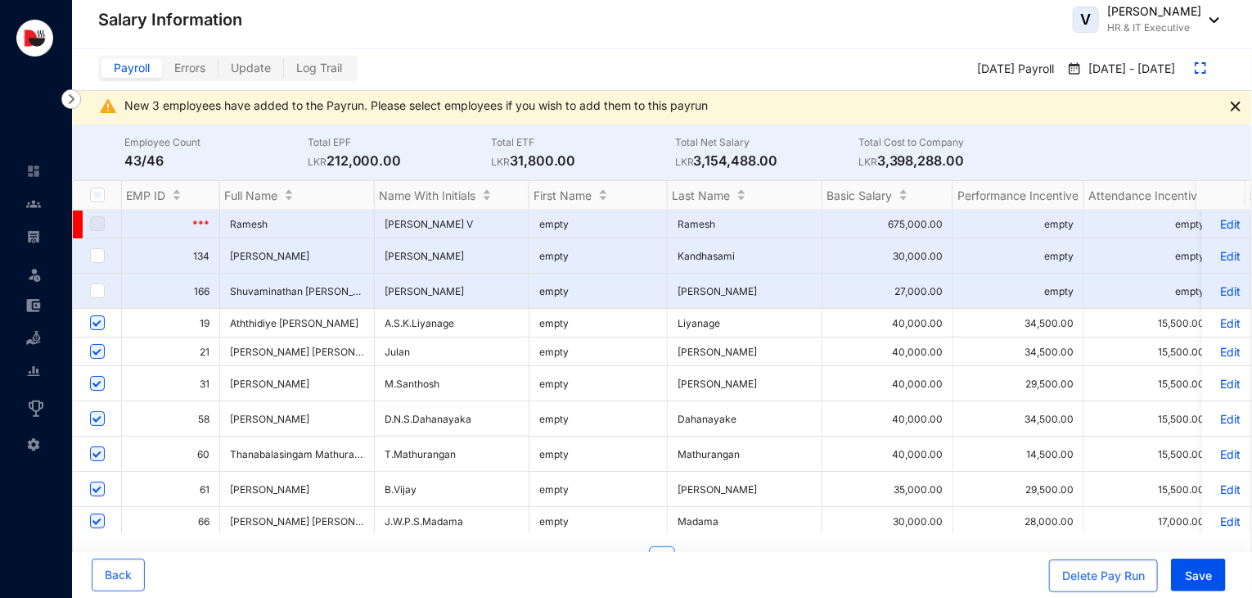
scroll to position [1140, 0]
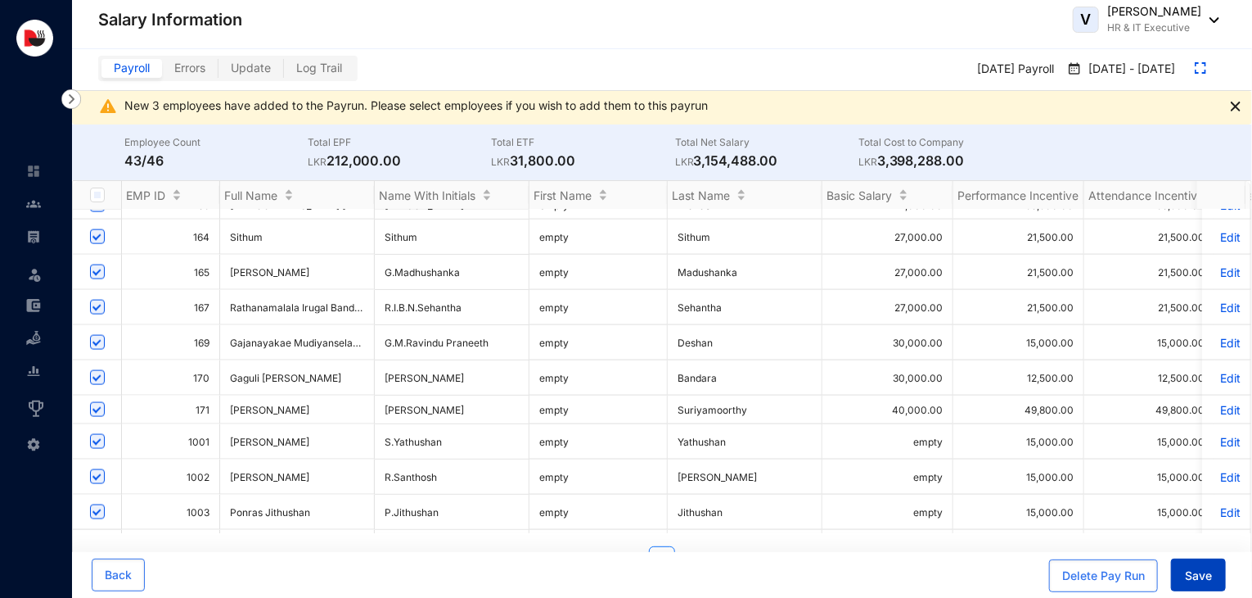
click at [1187, 574] on span "Save" at bounding box center [1198, 575] width 27 height 16
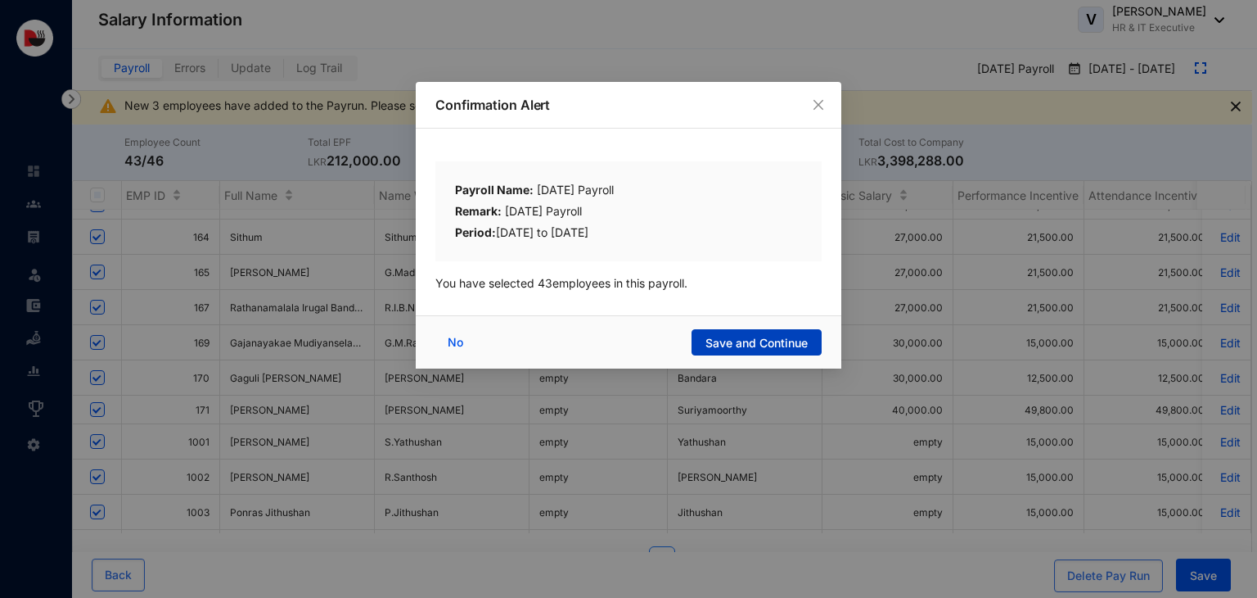
click at [766, 341] on span "Save and Continue" at bounding box center [757, 343] width 102 height 16
